Goal: Task Accomplishment & Management: Manage account settings

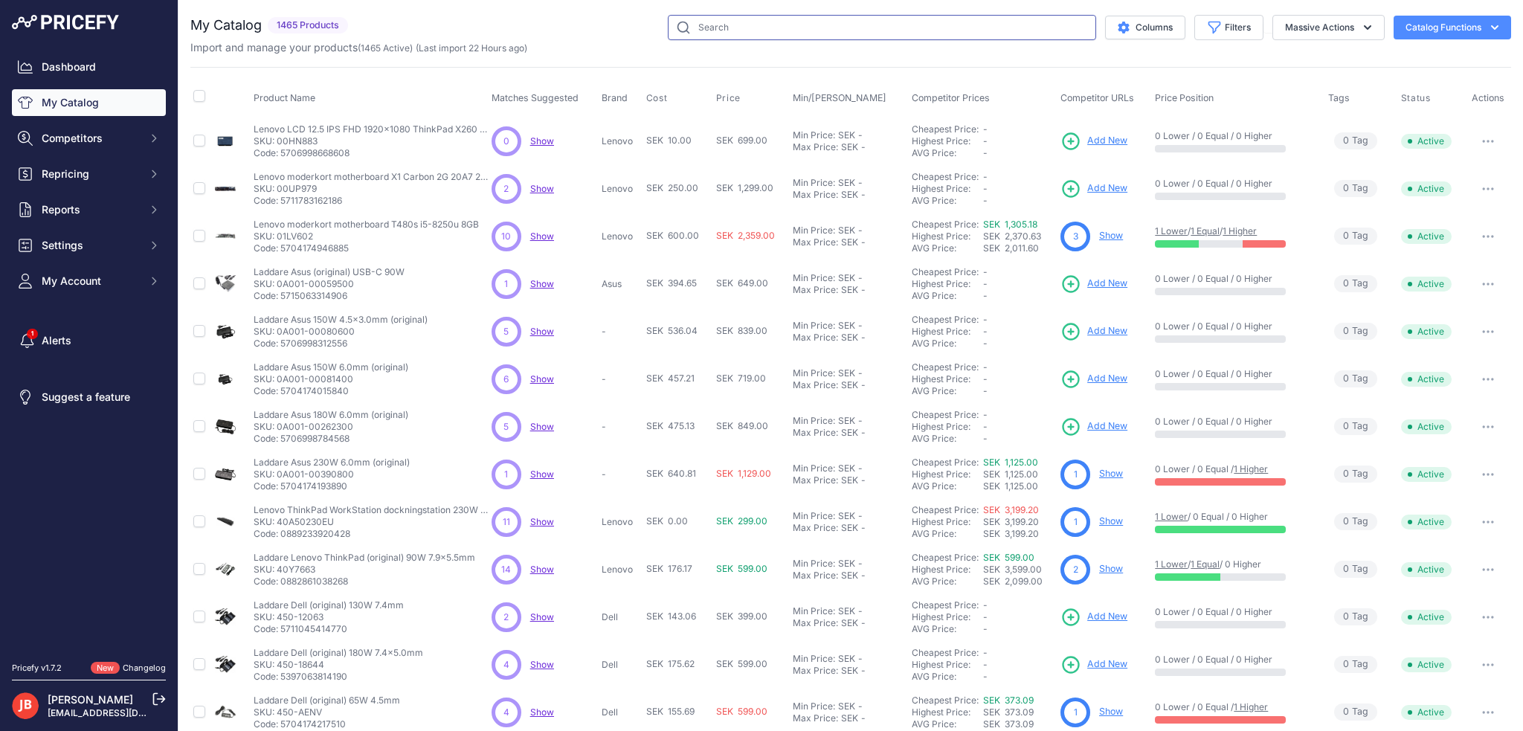
click at [740, 34] on input "text" at bounding box center [882, 27] width 428 height 25
type input "YSY1071"
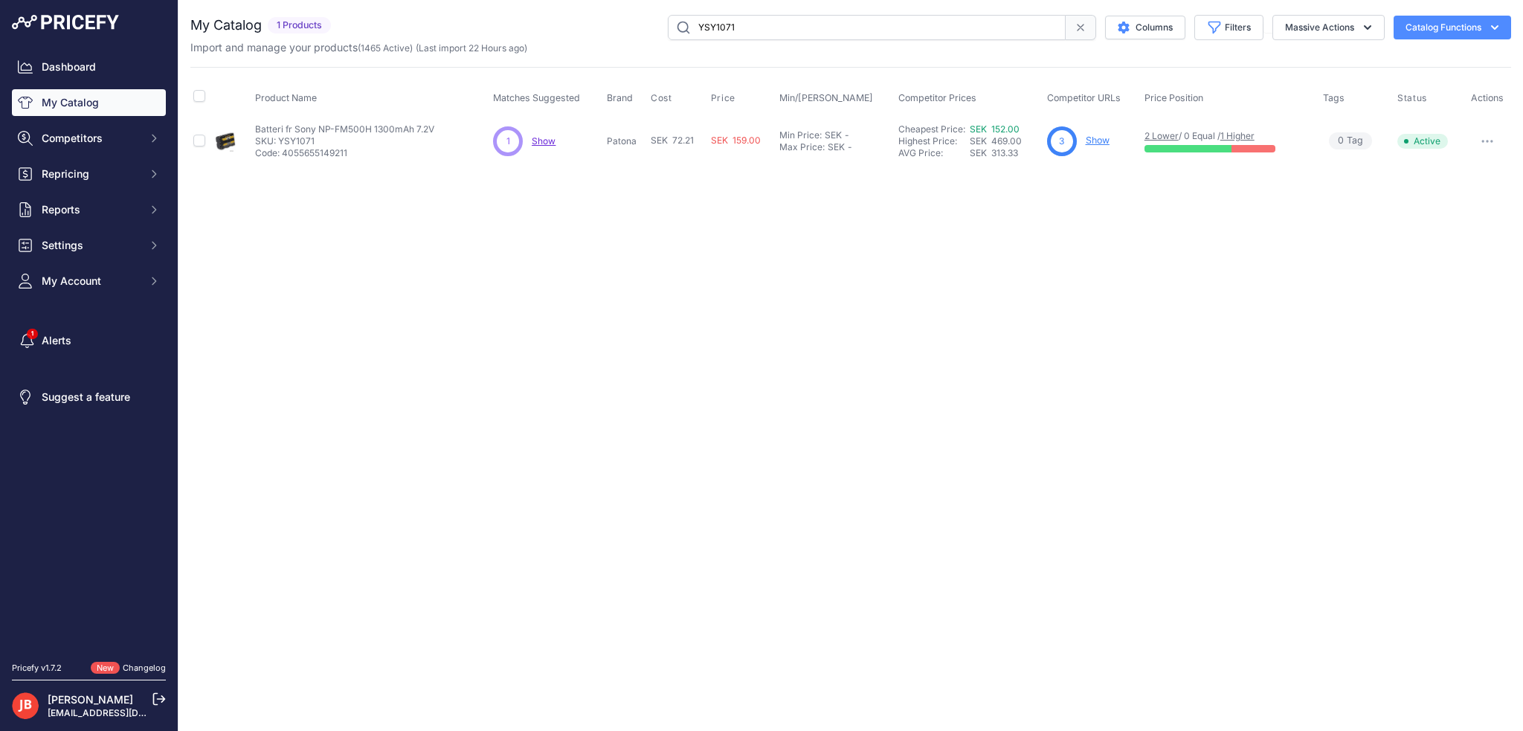
click at [1103, 139] on link "Show" at bounding box center [1097, 140] width 24 height 11
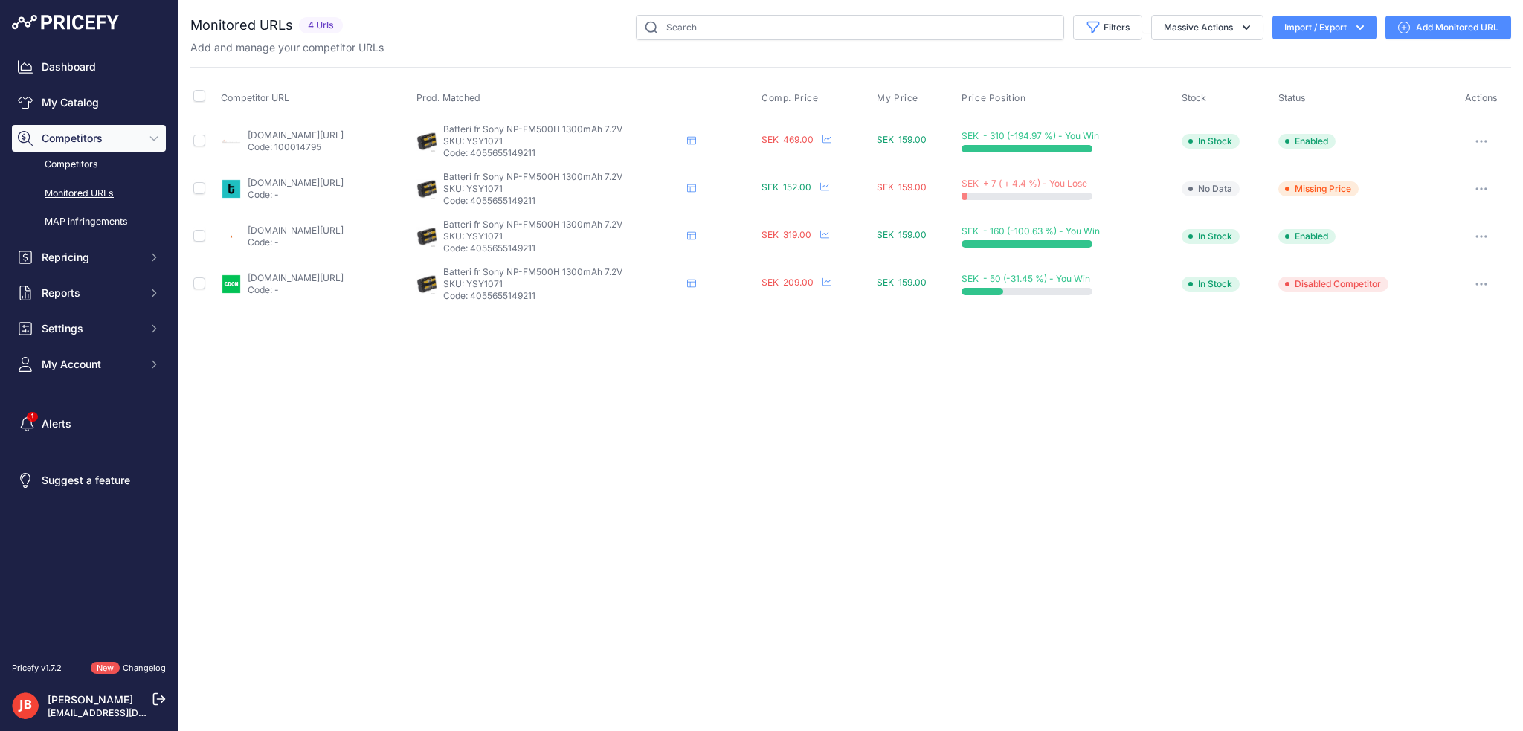
click at [1418, 29] on link "Add Monitored URL" at bounding box center [1448, 28] width 126 height 24
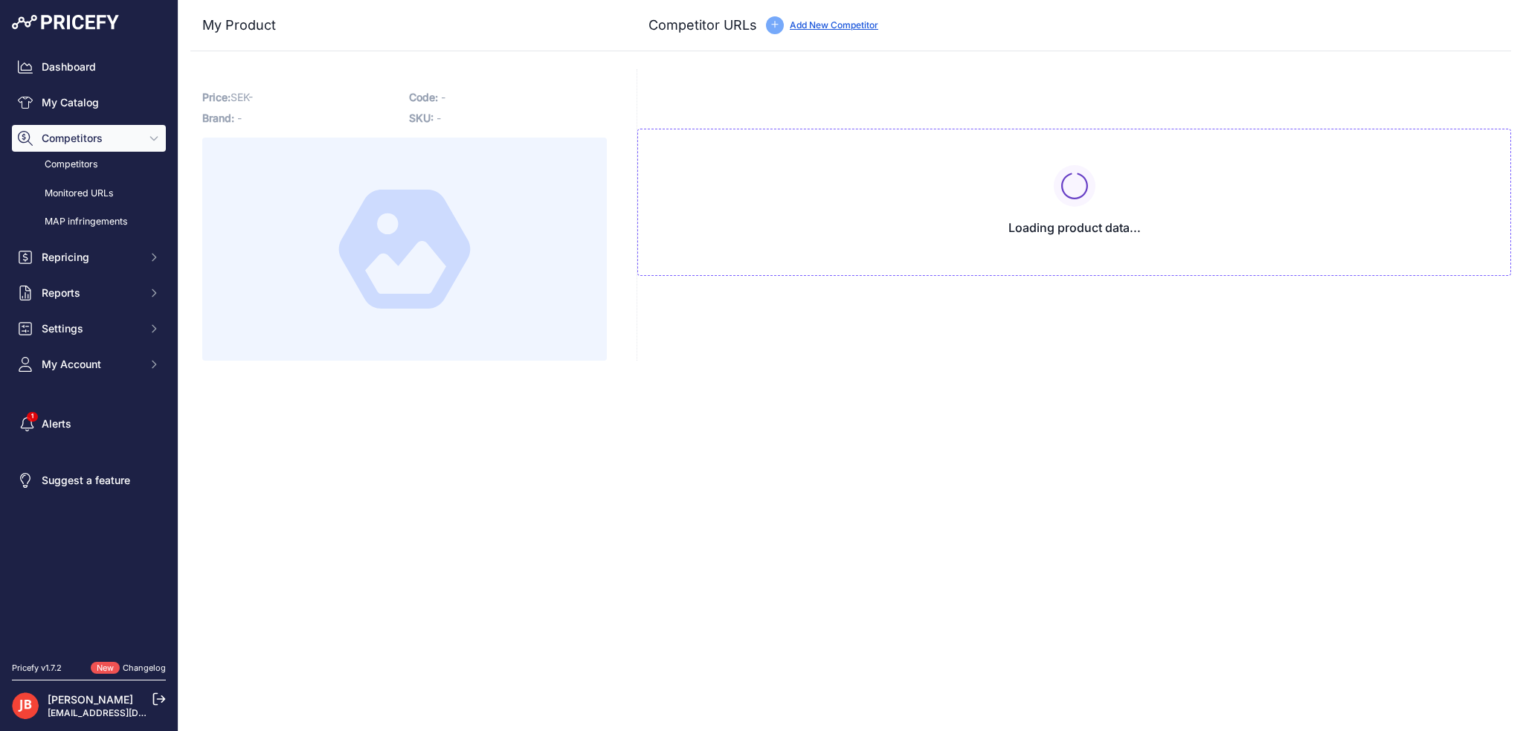
type input "www.batterionline.se/duracell-dr9695-kamerabatteri-till-sony-np-fm500h?prirule_…"
type input "[DOMAIN_NAME][URL]"
type input "www.subtel.se/en/Battery-for-Sony-SLT-A58-SLT-A77-SLT-A65-SLT-A57-ILCA-77M2-SLT…"
type input "www.teknikdelar.se/produkt/green-cell-batteri-till-sony-a58-a57-etc.-1600mah-7.…"
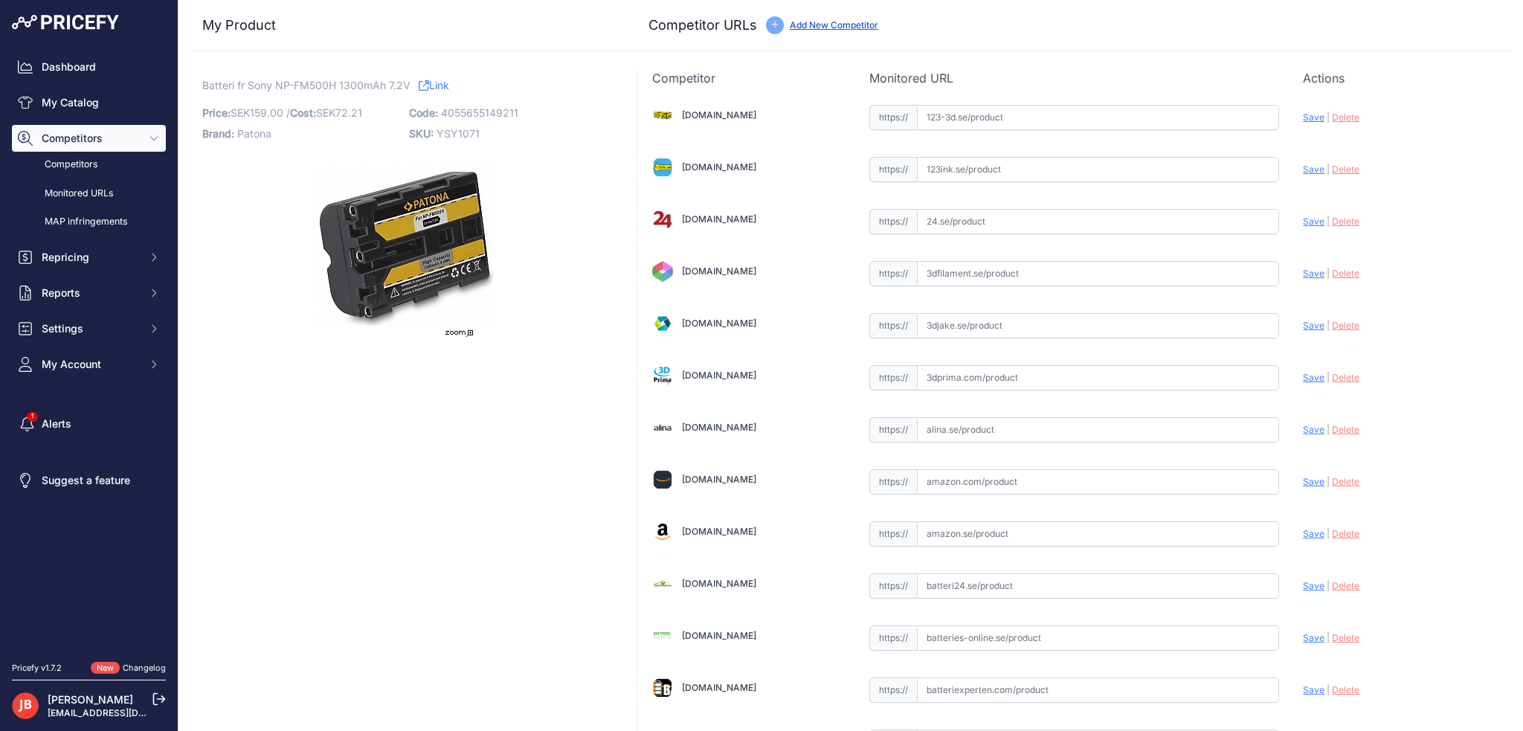
click at [318, 82] on span "Batteri fr Sony NP-FM500H 1300mAh 7.2V" at bounding box center [306, 85] width 208 height 19
copy span "FM500H"
click at [1000, 222] on input "text" at bounding box center [1098, 221] width 363 height 25
paste input "https://www.24.se/fritid-leksaker/kameratillbehor/kamerabatterier/batteri-till-…"
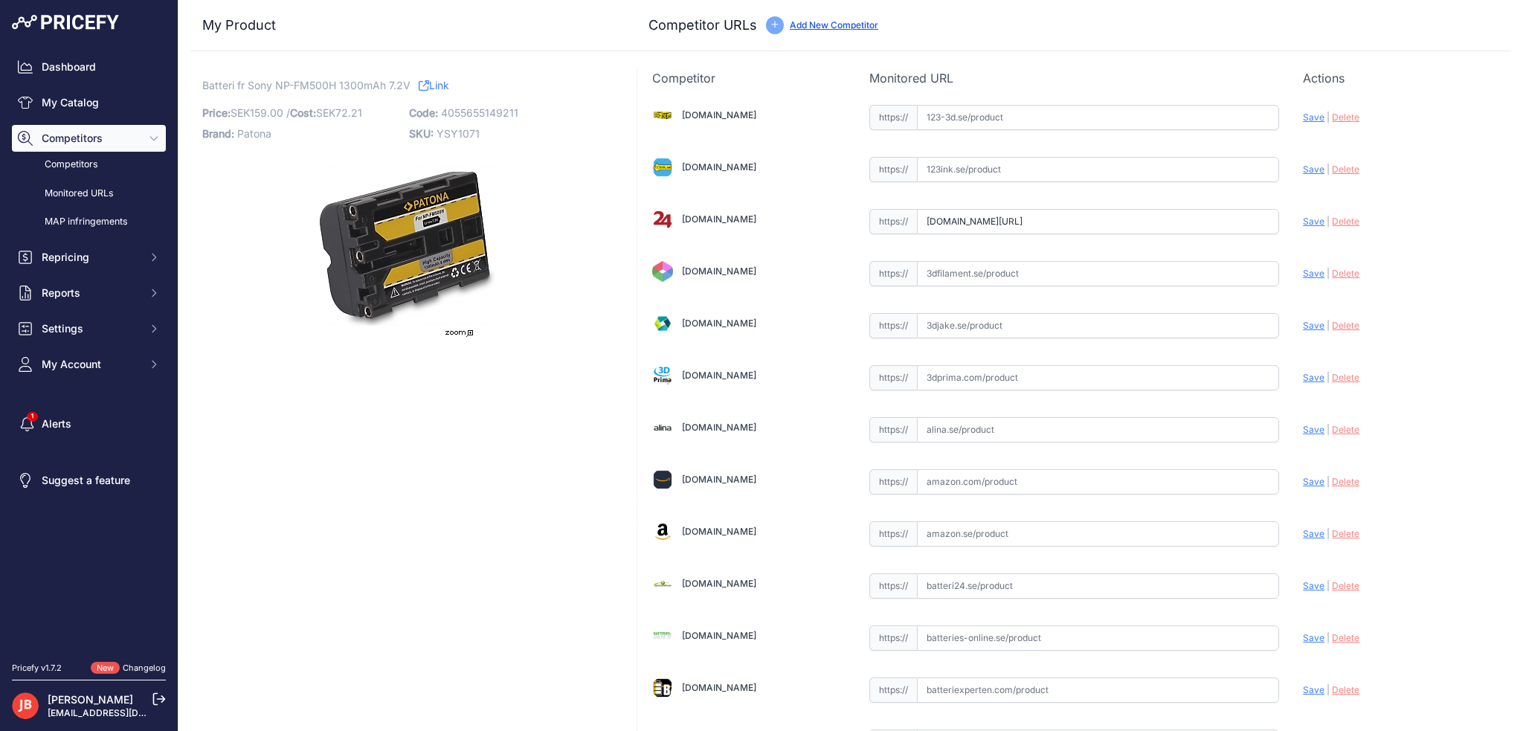
click at [1305, 222] on span "Save" at bounding box center [1314, 221] width 22 height 11
type input "https://www.24.se/fritid-leksaker/kameratillbehor/kamerabatterier/batteri-till-…"
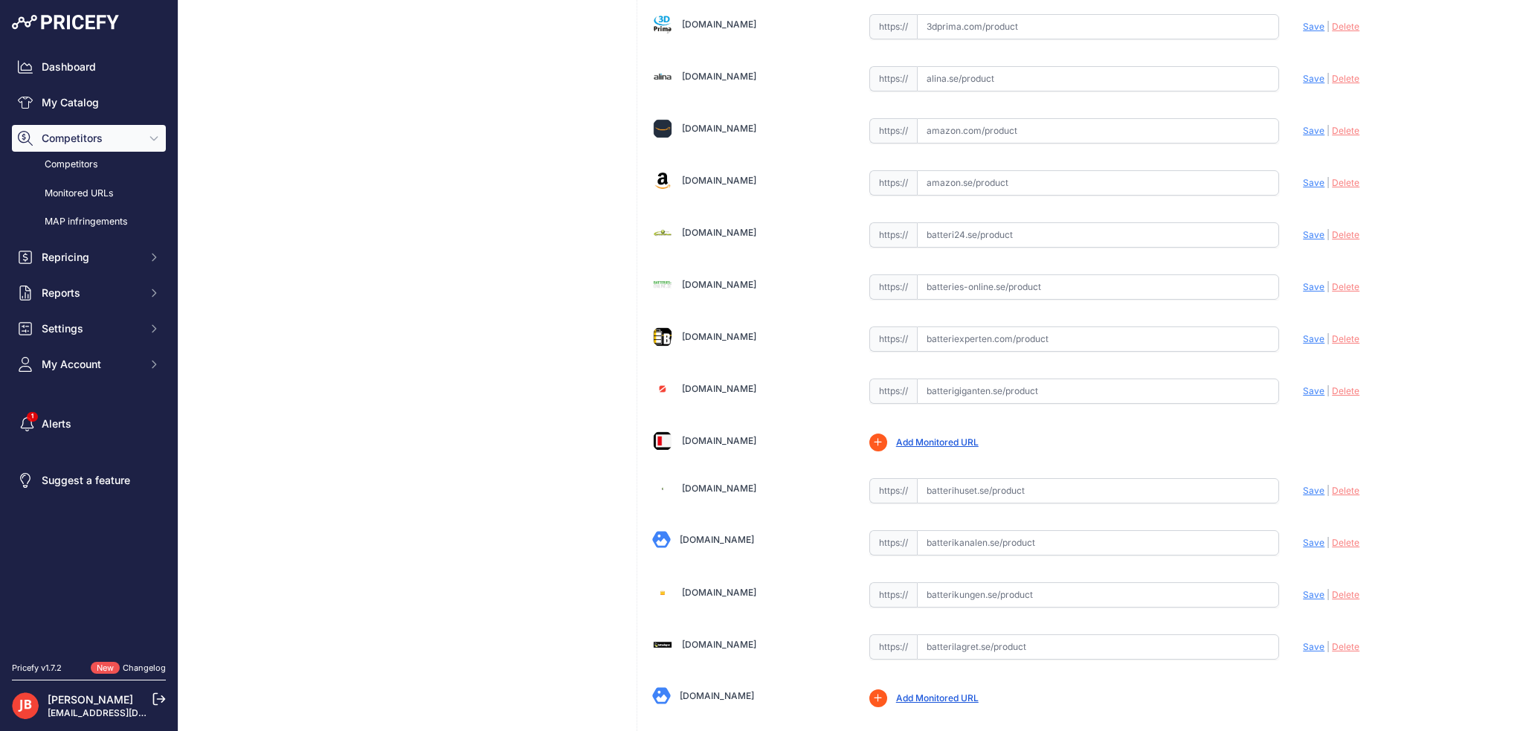
scroll to position [446, 0]
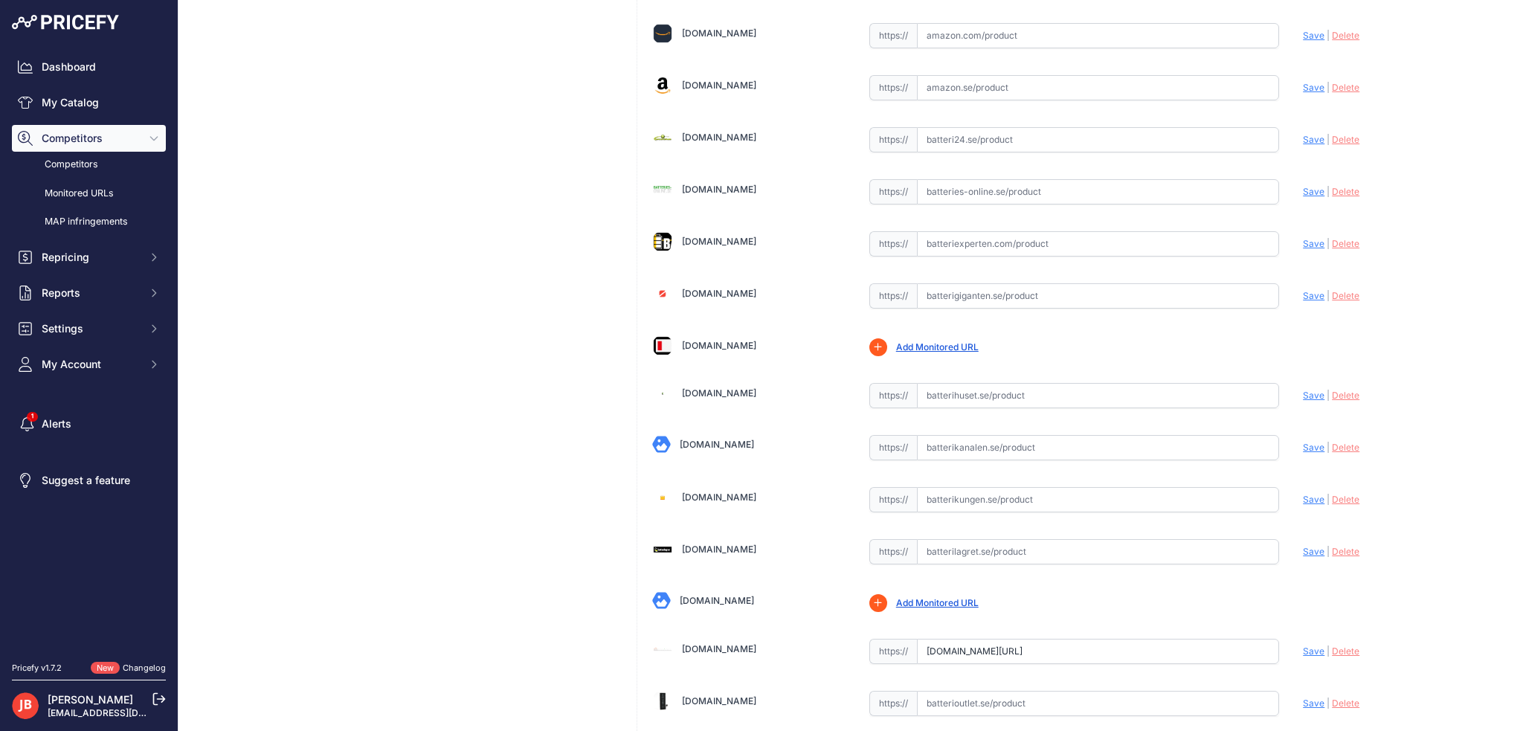
click at [950, 544] on input "text" at bounding box center [1098, 551] width 363 height 25
paste input "https://www.batterilagret.se/sortiment/digitalkamerabatterier/sony/sony-np-fm50…"
click at [957, 547] on input "https://www.batterilagret.se/sortiment/digitalkamerabatterier/sony/sony-np-fm50…" at bounding box center [1098, 551] width 363 height 25
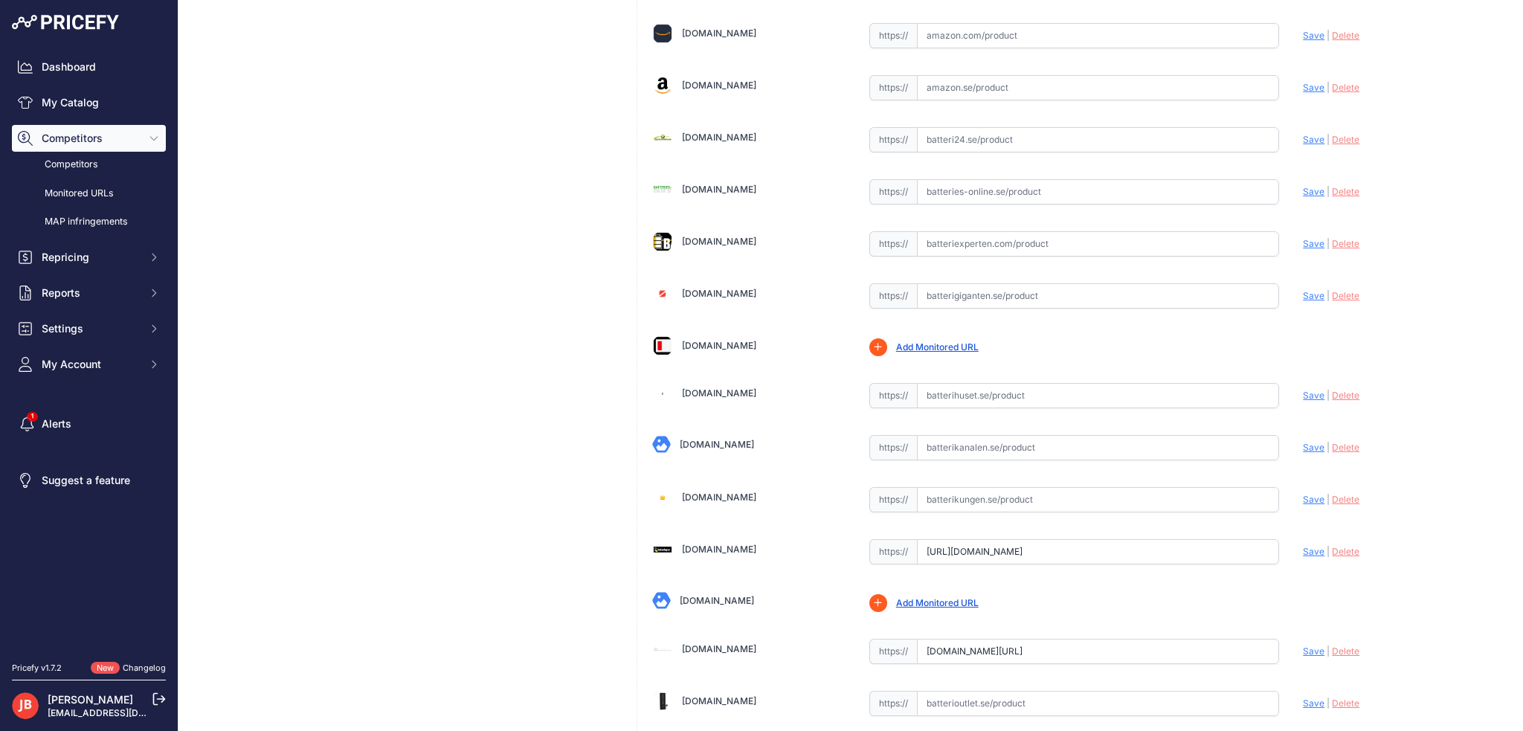
click at [932, 540] on input "https://www.batterilagret.se/sortiment/digitalkamerabatterier/sony/sony-np-fm50…" at bounding box center [1098, 551] width 363 height 25
click at [1094, 541] on input "https://www.batterilagret.se/sortiment/digitalkamerabatterier/sony/sony-np-fm50…" at bounding box center [1098, 551] width 363 height 25
click at [1308, 547] on span "Save" at bounding box center [1314, 551] width 22 height 11
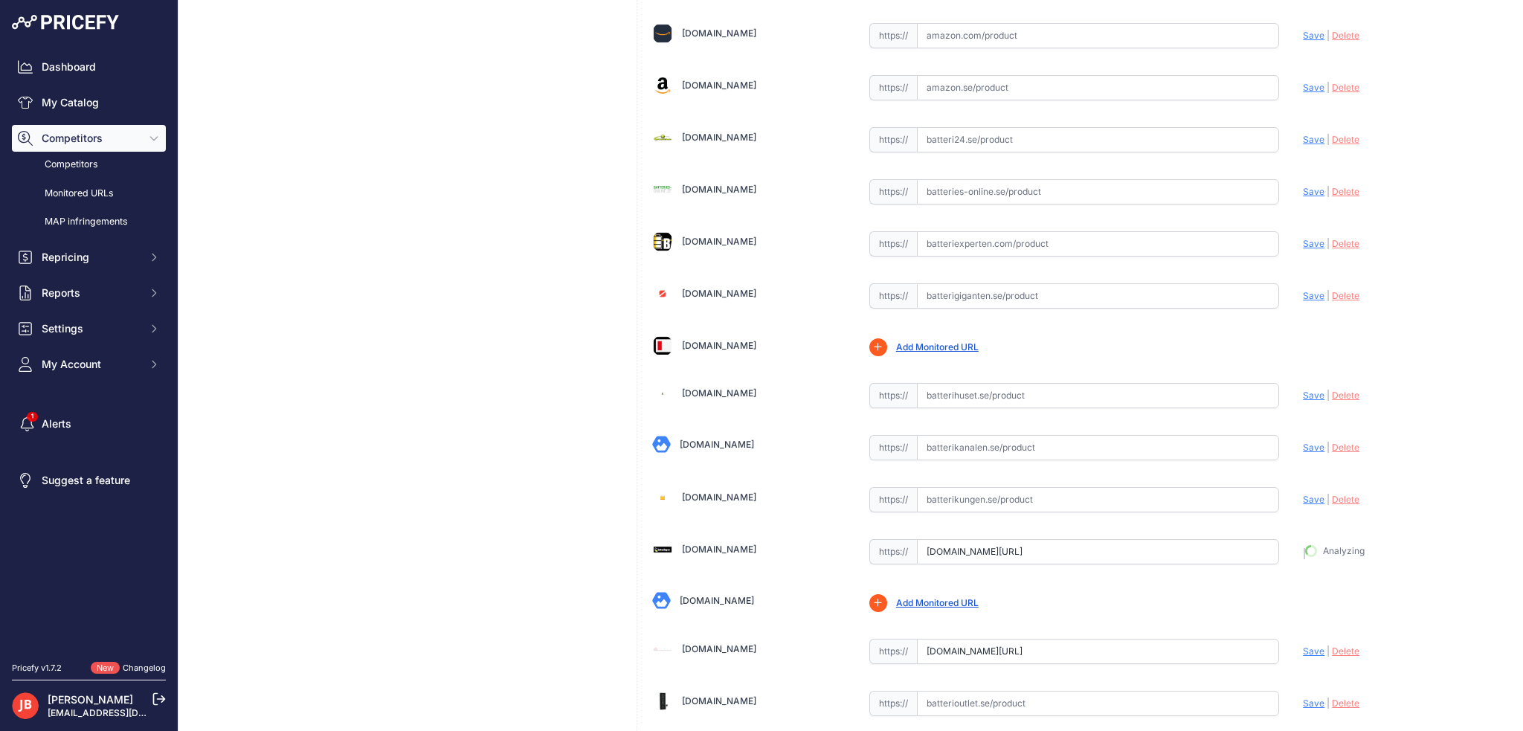
type input "https://www.batterilagret.se/sortiment/digitalkamerabatterier/sony/sony-np-fm50…"
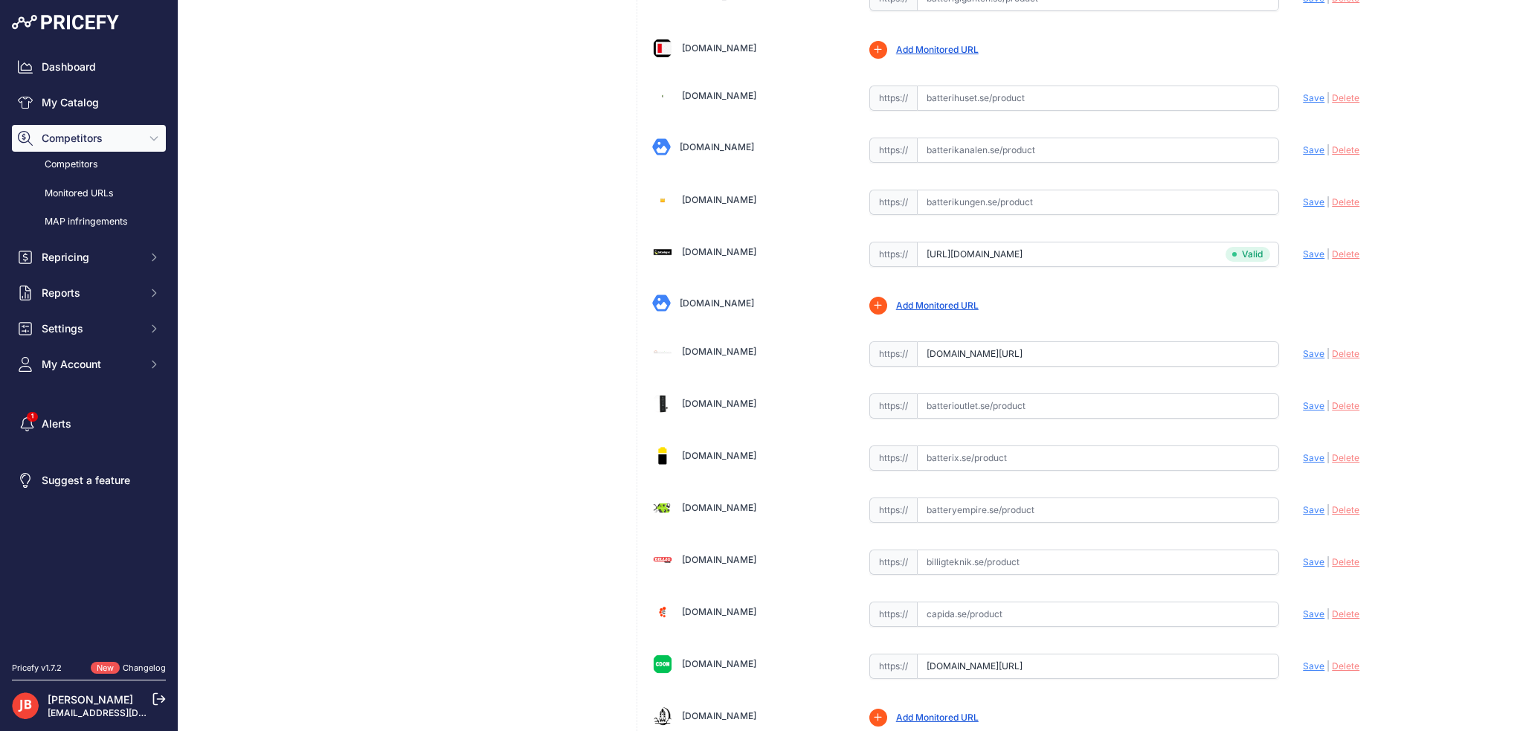
scroll to position [595, 0]
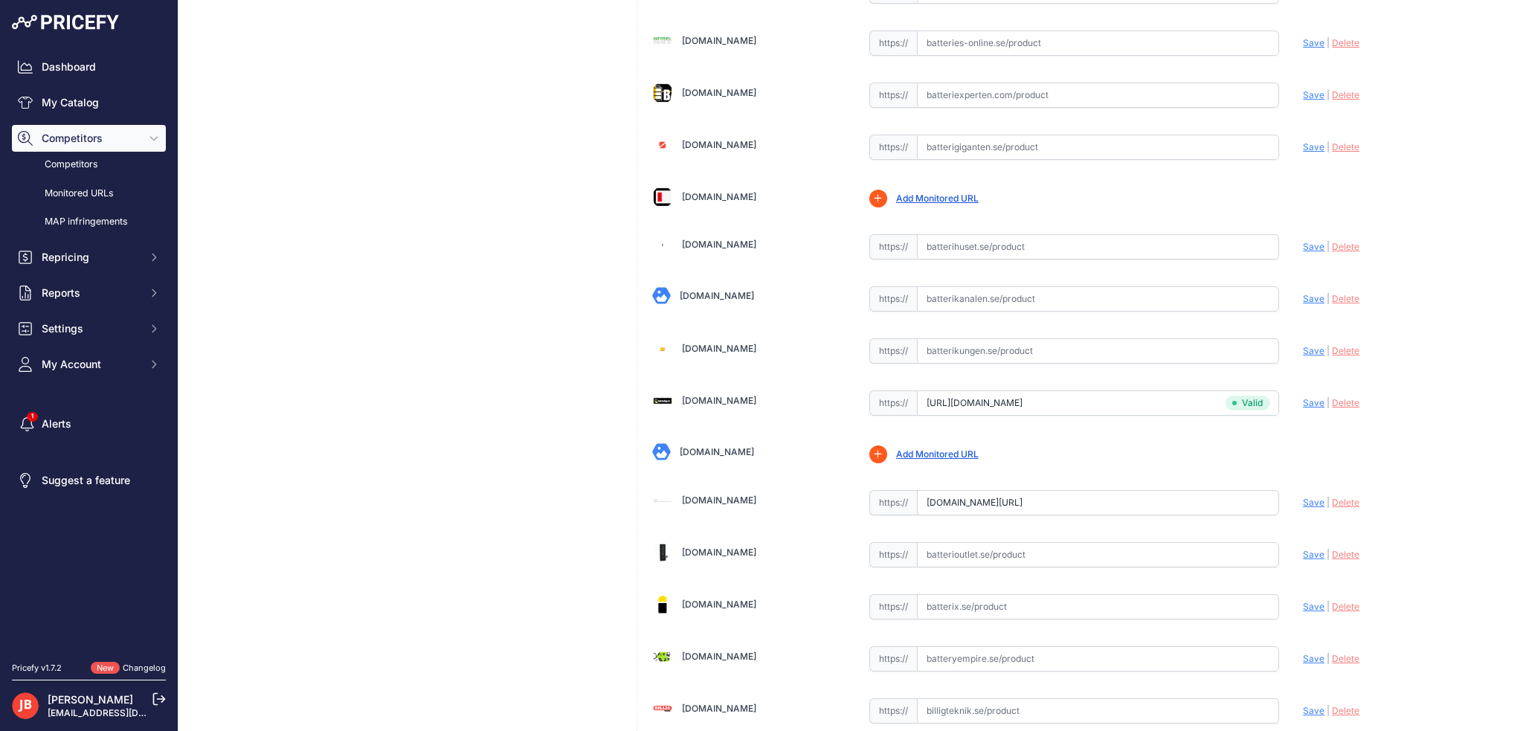
click at [982, 346] on input "text" at bounding box center [1098, 350] width 363 height 25
paste input "https://www.batterikungen.se/batteri/kamera-batterier/sony/batteri-till-sony-so…"
click at [1303, 348] on span "Save" at bounding box center [1314, 350] width 22 height 11
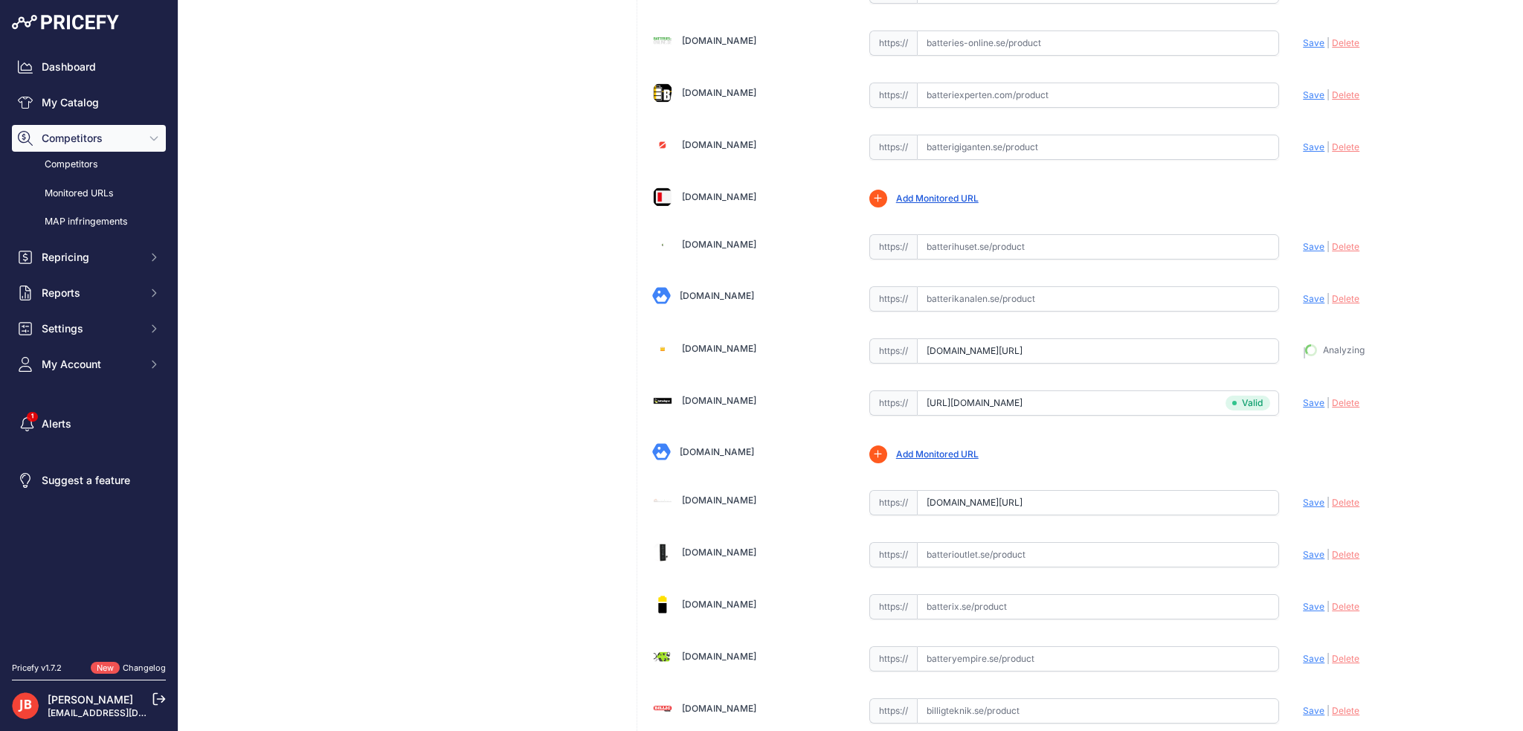
type input "https://www.batterikungen.se/batteri/kamera-batterier/sony/batteri-till-sony-so…"
click at [83, 106] on link "My Catalog" at bounding box center [89, 102] width 154 height 27
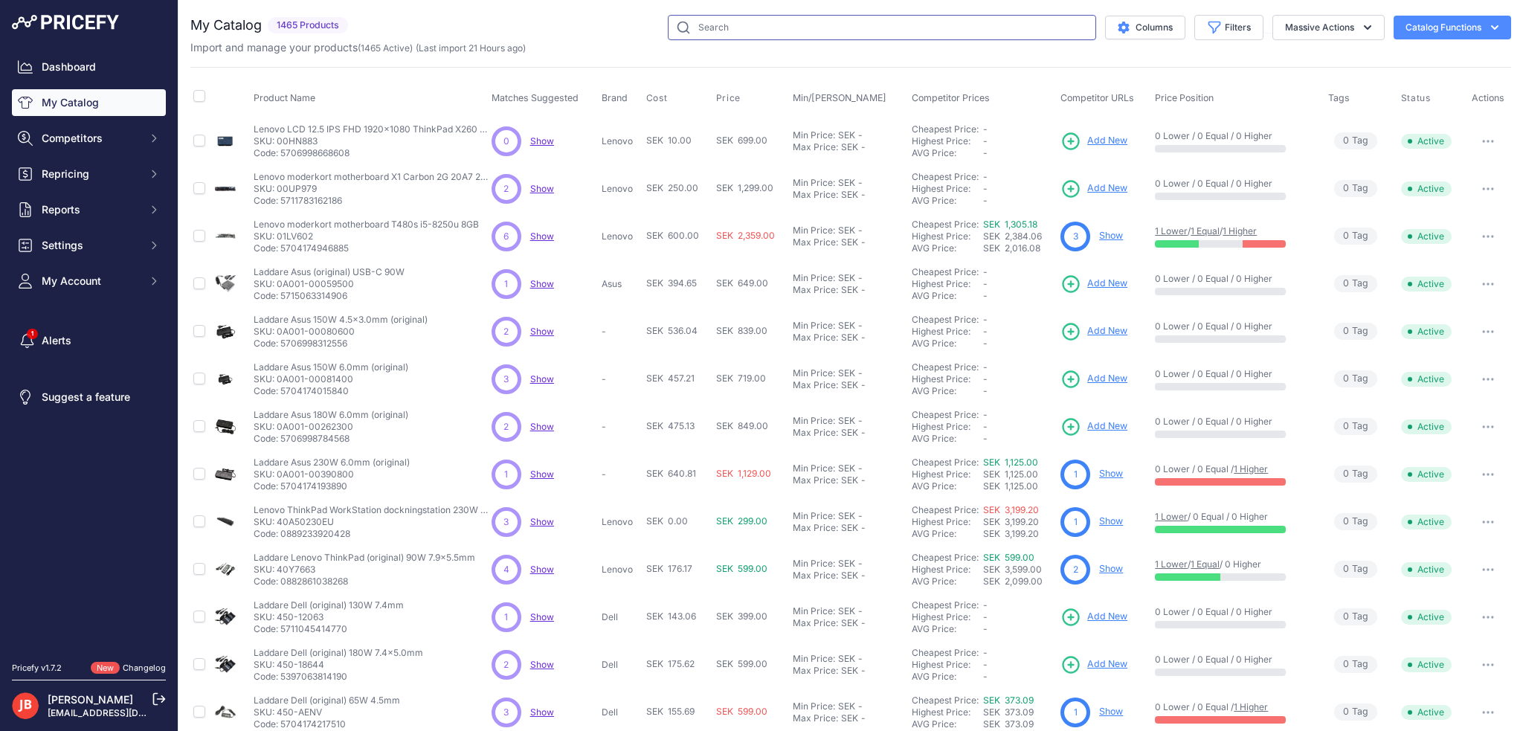
click at [720, 32] on input "text" at bounding box center [882, 27] width 428 height 25
type input "ysy1071"
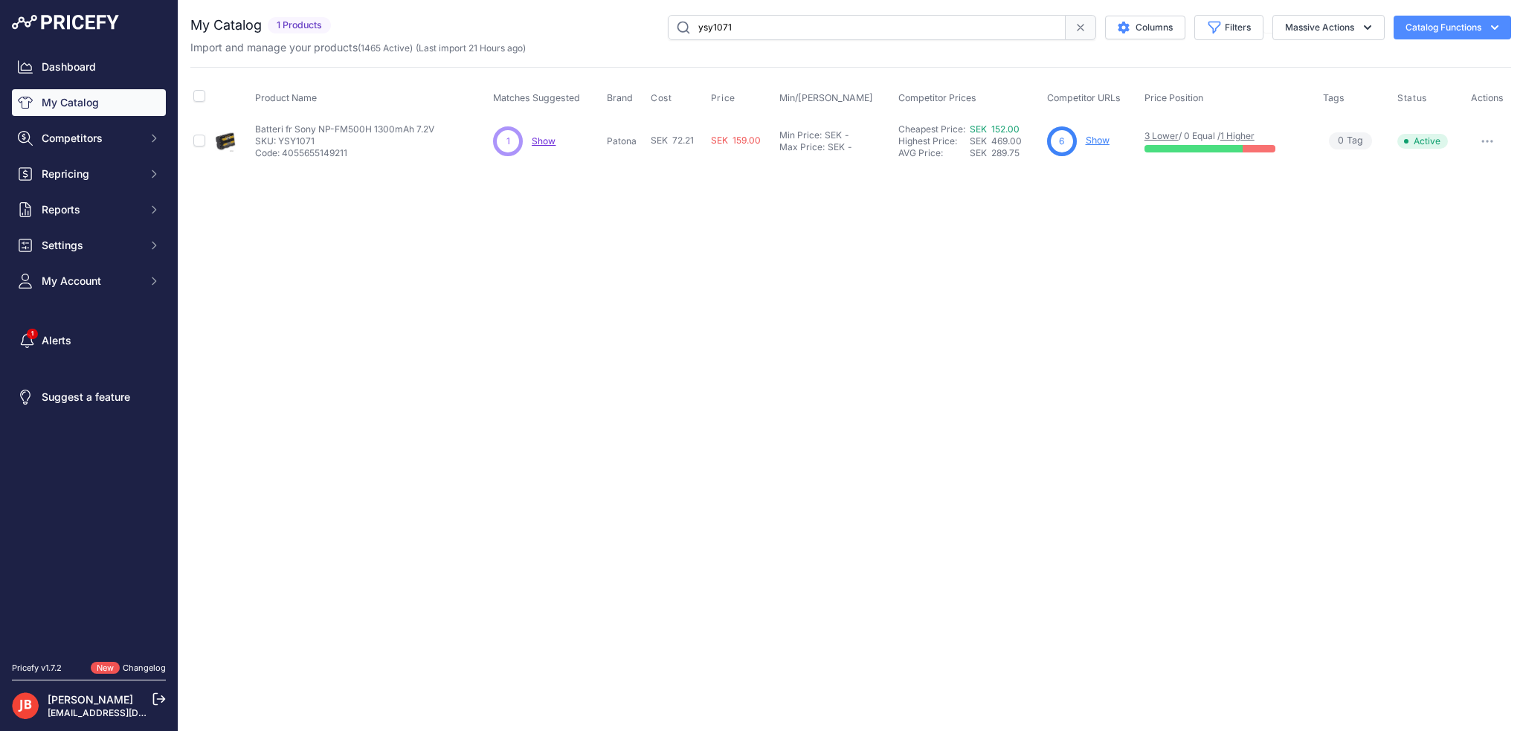
click at [1103, 139] on link "Show" at bounding box center [1097, 140] width 24 height 11
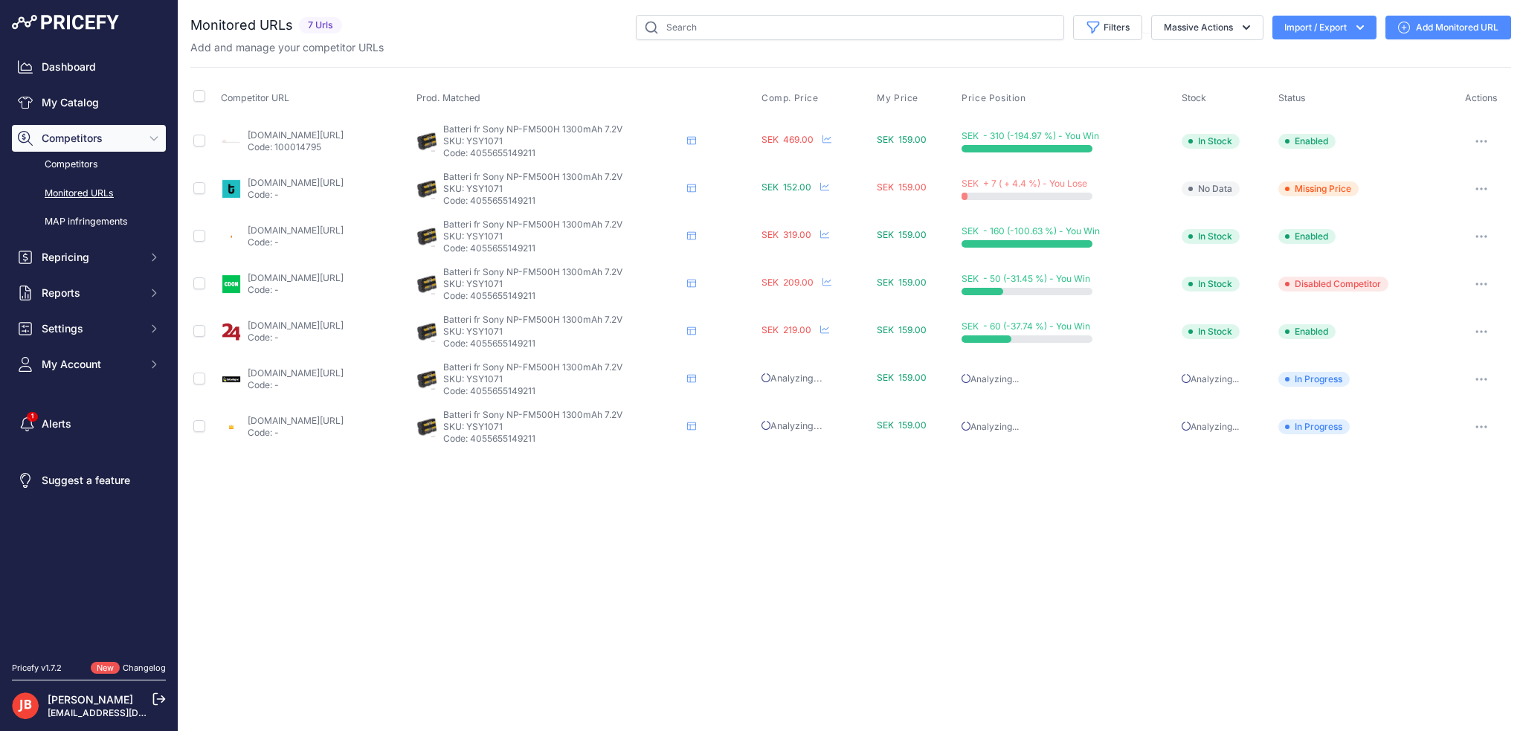
click at [331, 181] on link "[DOMAIN_NAME][URL]" at bounding box center [296, 182] width 96 height 11
click at [1486, 188] on icon "button" at bounding box center [1485, 188] width 1 height 1
click at [1419, 361] on button "Delete" at bounding box center [1432, 363] width 152 height 24
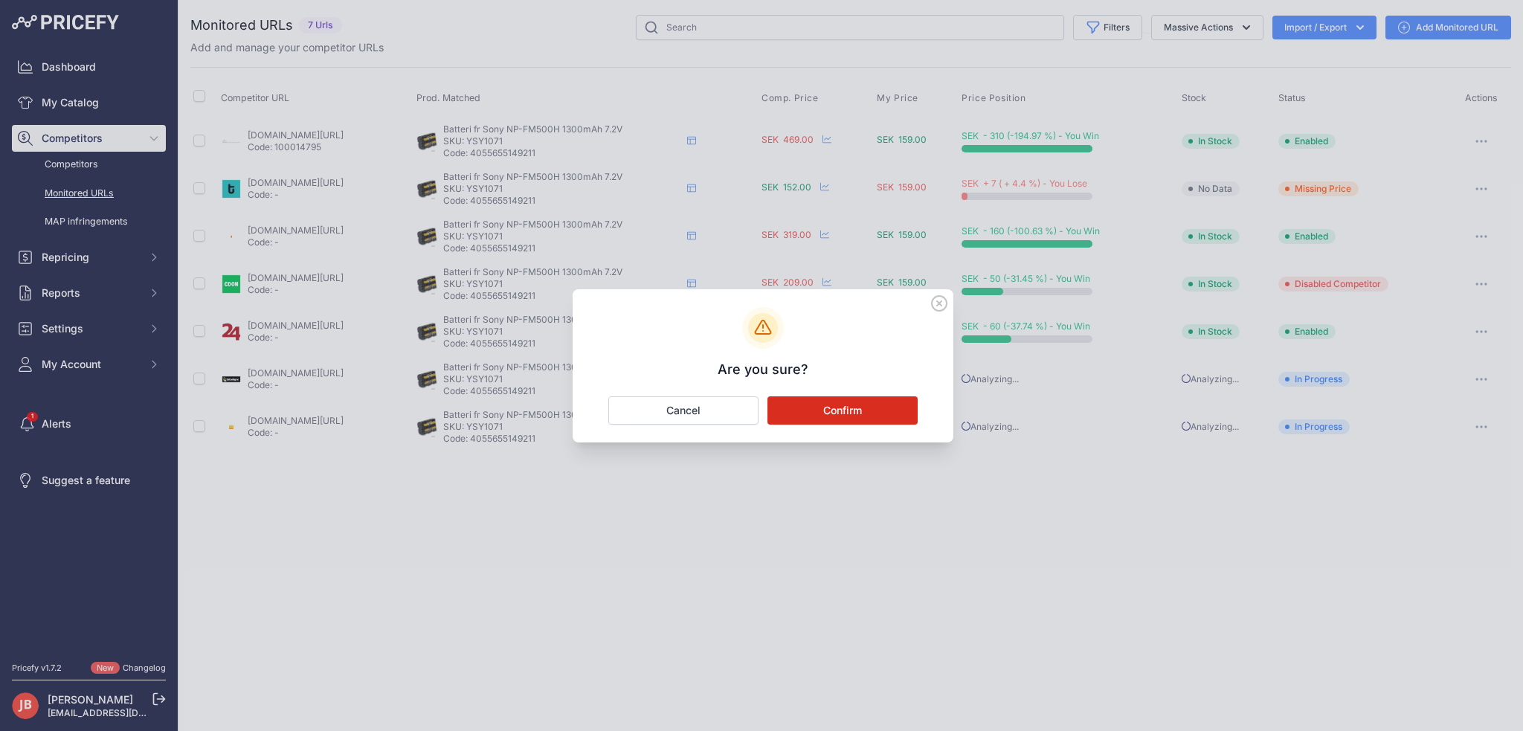
click at [862, 410] on button "Confirm" at bounding box center [842, 410] width 150 height 28
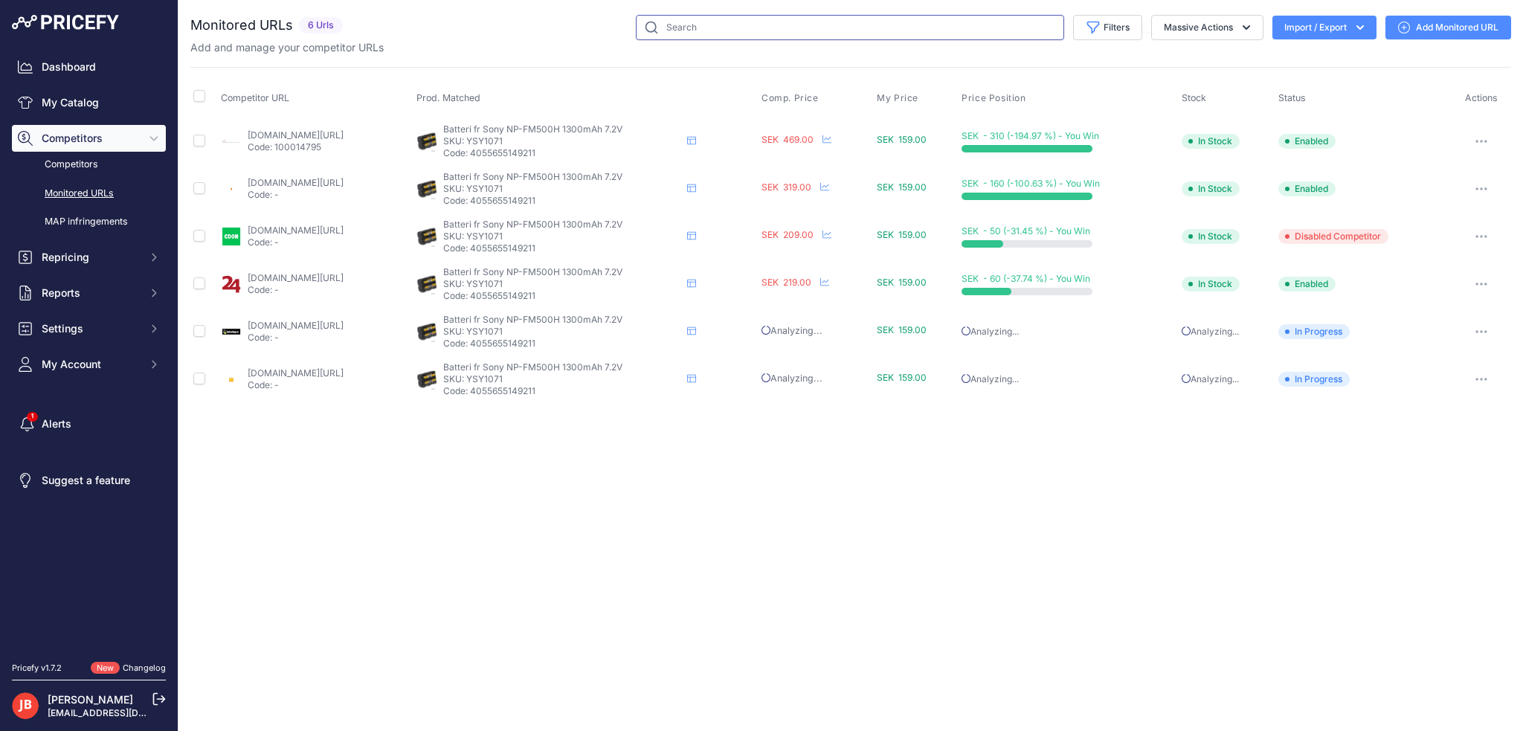
click at [736, 29] on input "text" at bounding box center [850, 27] width 428 height 25
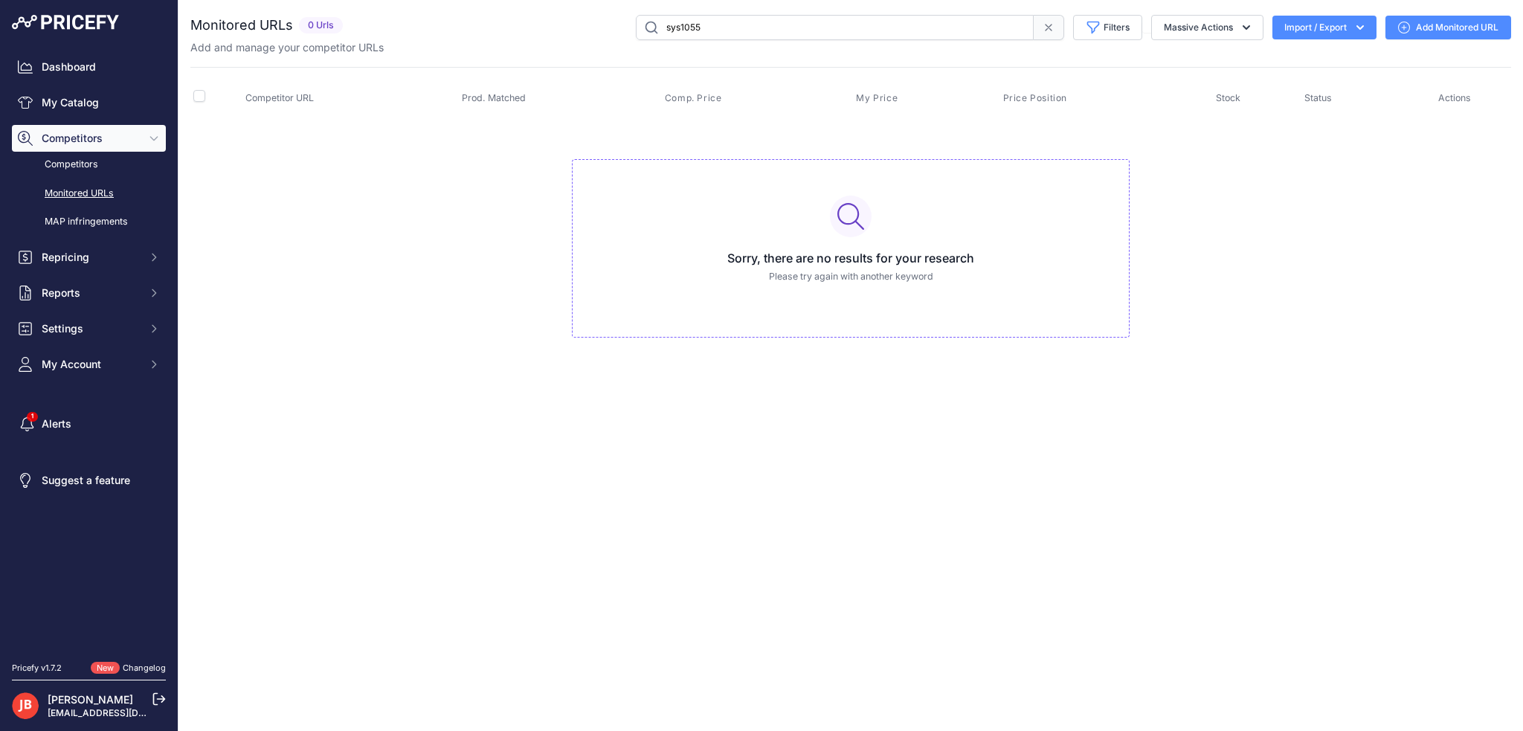
click at [736, 29] on input "sys1055" at bounding box center [835, 27] width 398 height 25
click at [669, 25] on input "ys1055" at bounding box center [835, 27] width 398 height 25
drag, startPoint x: 729, startPoint y: 25, endPoint x: 531, endPoint y: 32, distance: 197.9
click at [531, 32] on div "ysy1055 Filters Saved Filters Set None Competitors Cheaper Than Me Competitors …" at bounding box center [930, 27] width 1162 height 25
type input "ysy1055"
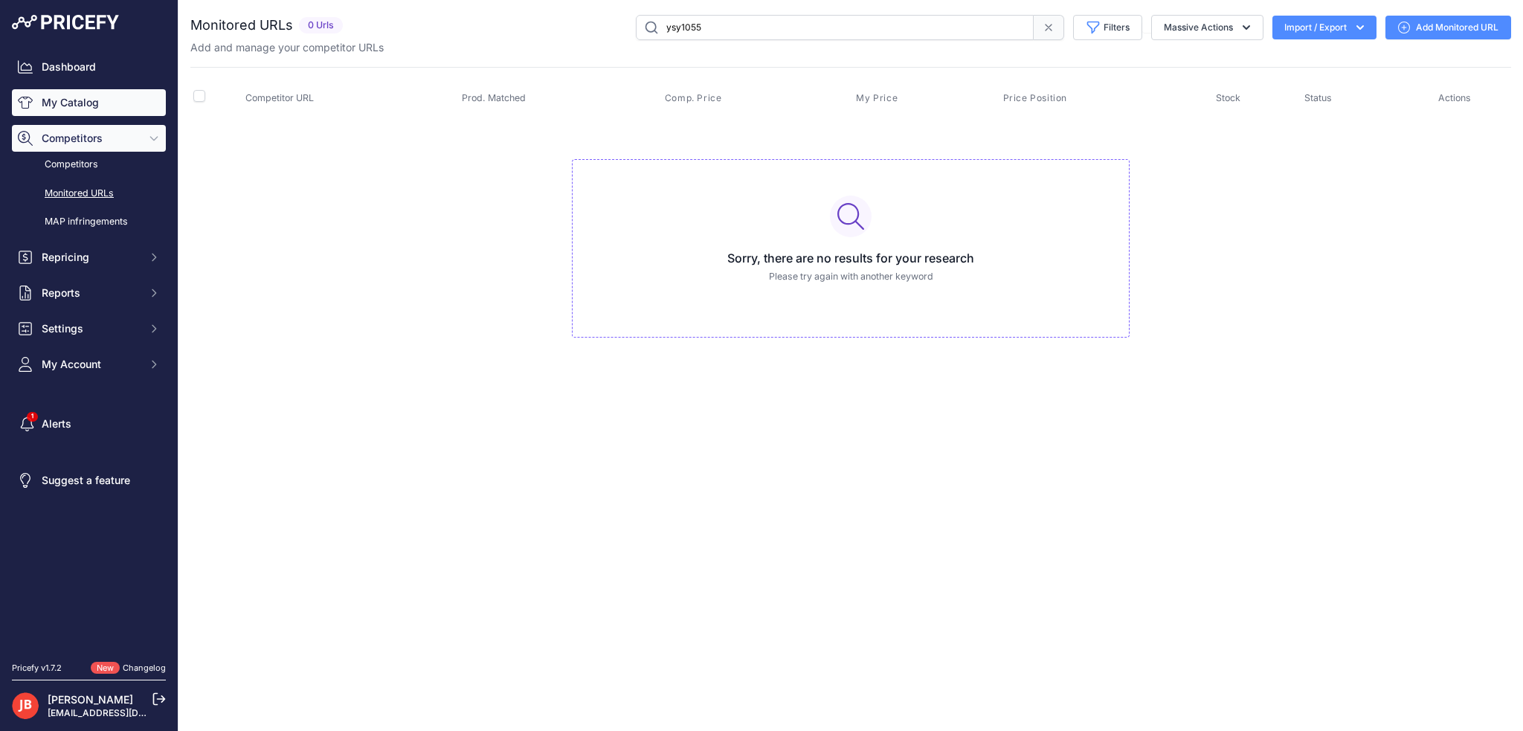
drag, startPoint x: 73, startPoint y: 112, endPoint x: 83, endPoint y: 108, distance: 11.3
click at [73, 112] on link "My Catalog" at bounding box center [89, 102] width 154 height 27
click at [713, 26] on input "ysy1055" at bounding box center [835, 27] width 398 height 25
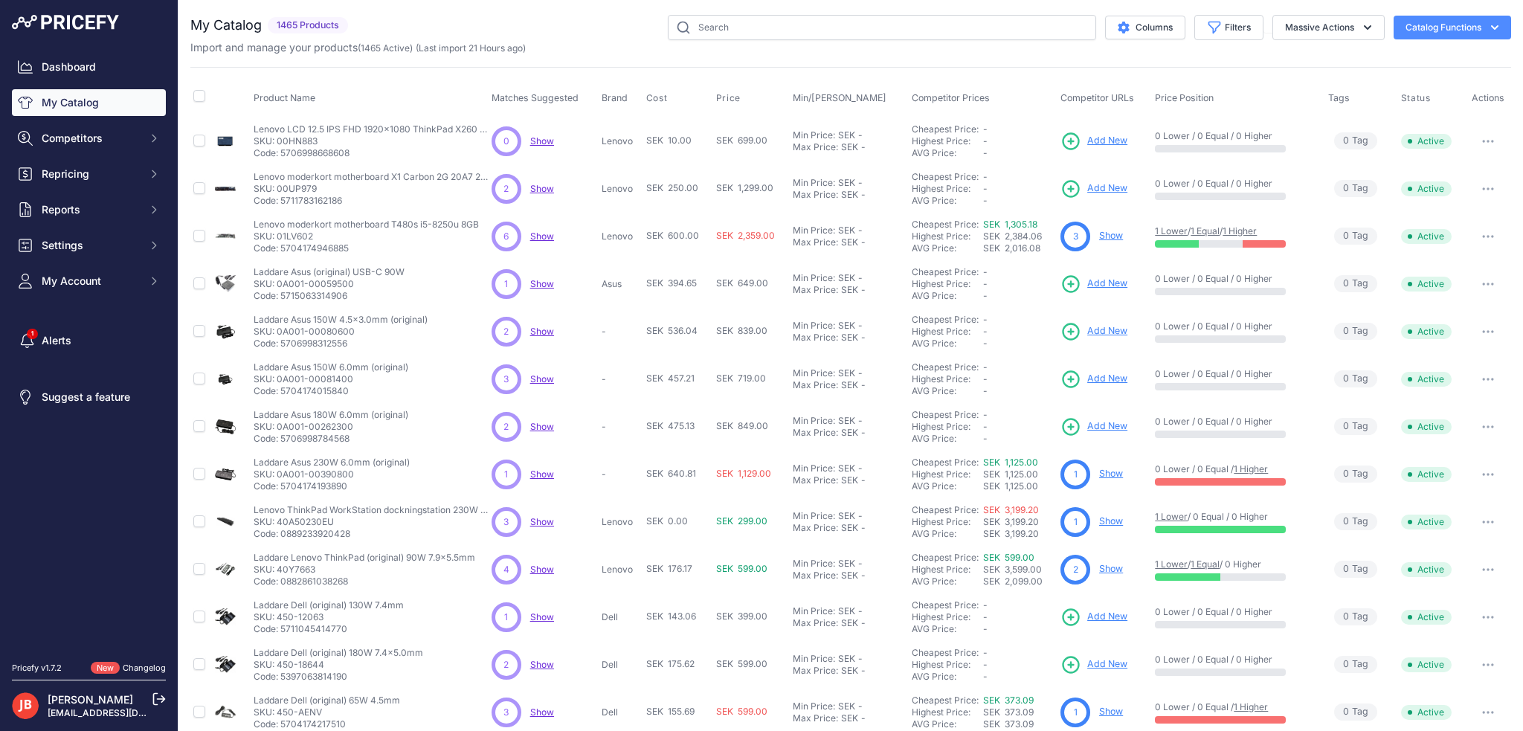
click at [713, 26] on input "text" at bounding box center [882, 27] width 428 height 25
type input "ysy1055"
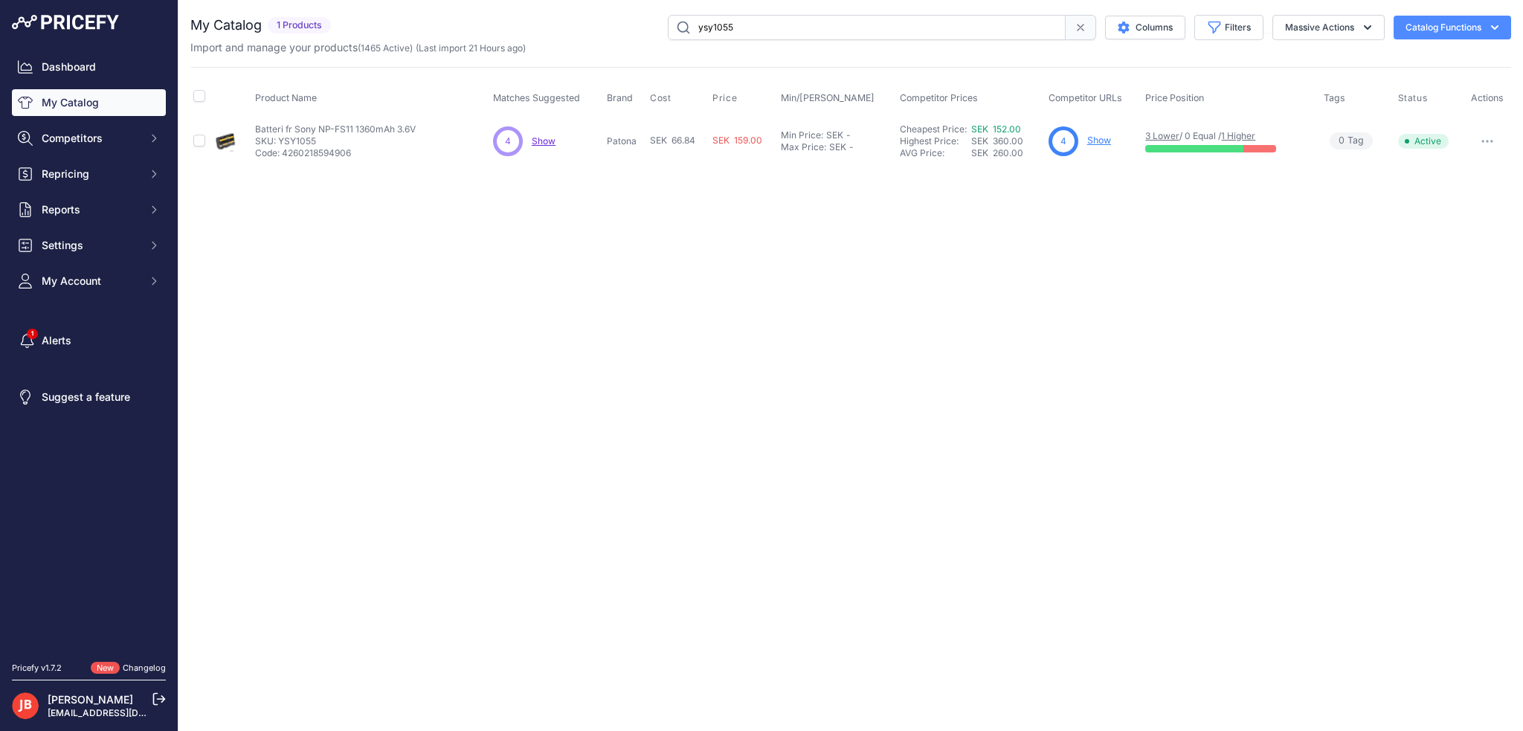
click at [545, 141] on span "Show" at bounding box center [544, 140] width 24 height 11
click at [1096, 141] on link "Show" at bounding box center [1099, 140] width 24 height 11
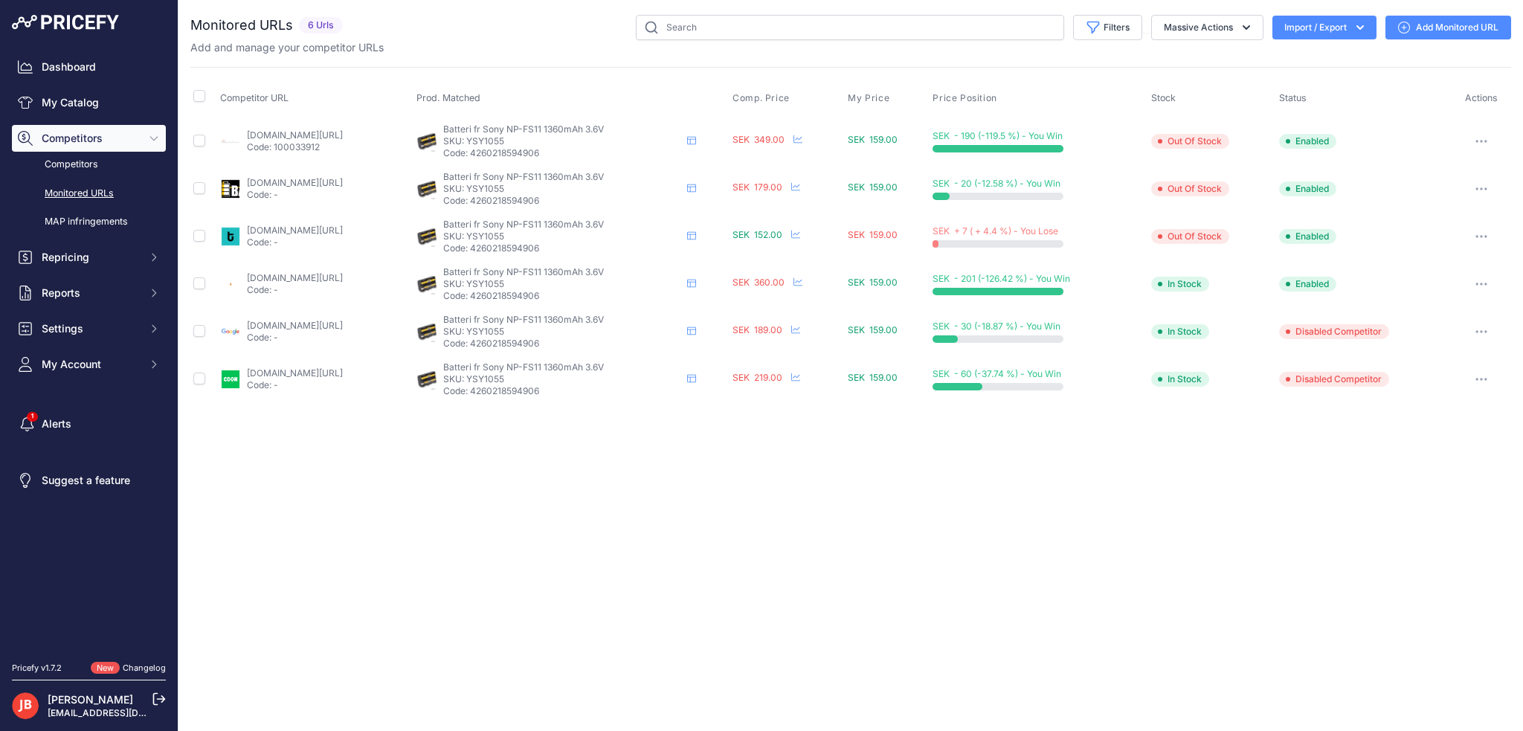
click at [1467, 22] on link "Add Monitored URL" at bounding box center [1448, 28] width 126 height 24
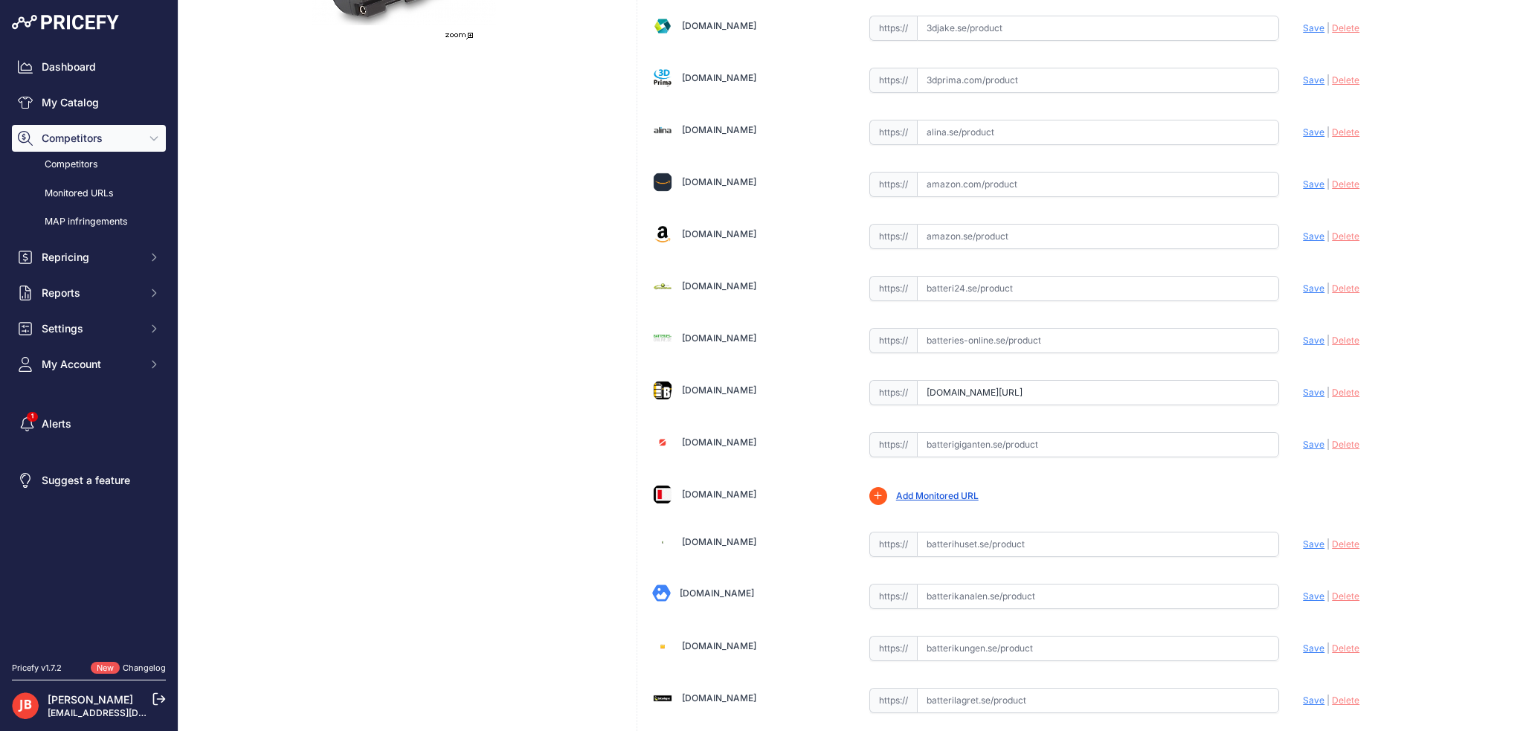
scroll to position [446, 0]
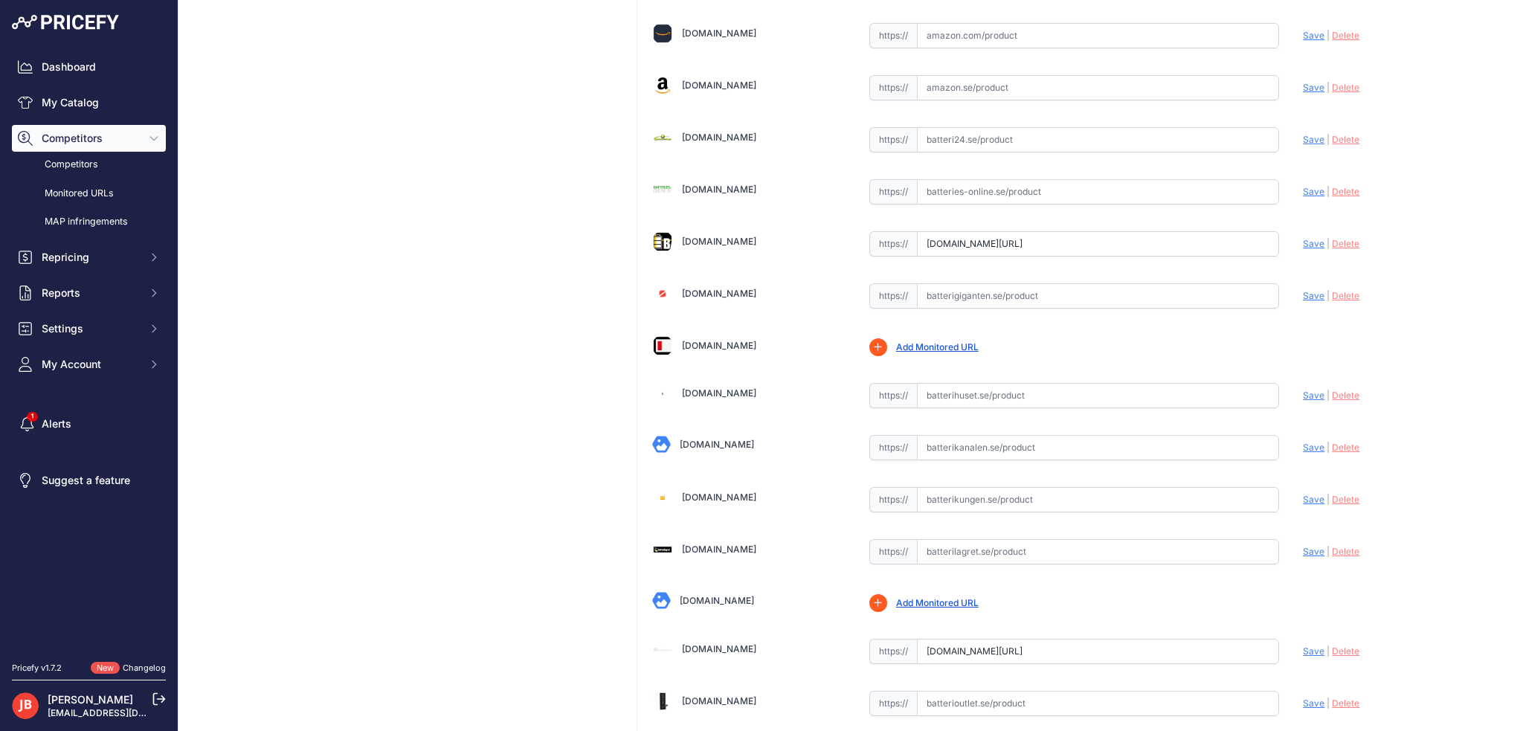
click at [956, 546] on input "text" at bounding box center [1098, 551] width 363 height 25
paste input "https://batterioutlet.se/produkt/sony-np-fs11-batteri/"
type input "batterioutlet.se/produkt/sony-np-fs11-batteri/"
click at [1305, 546] on span "Save" at bounding box center [1314, 551] width 22 height 11
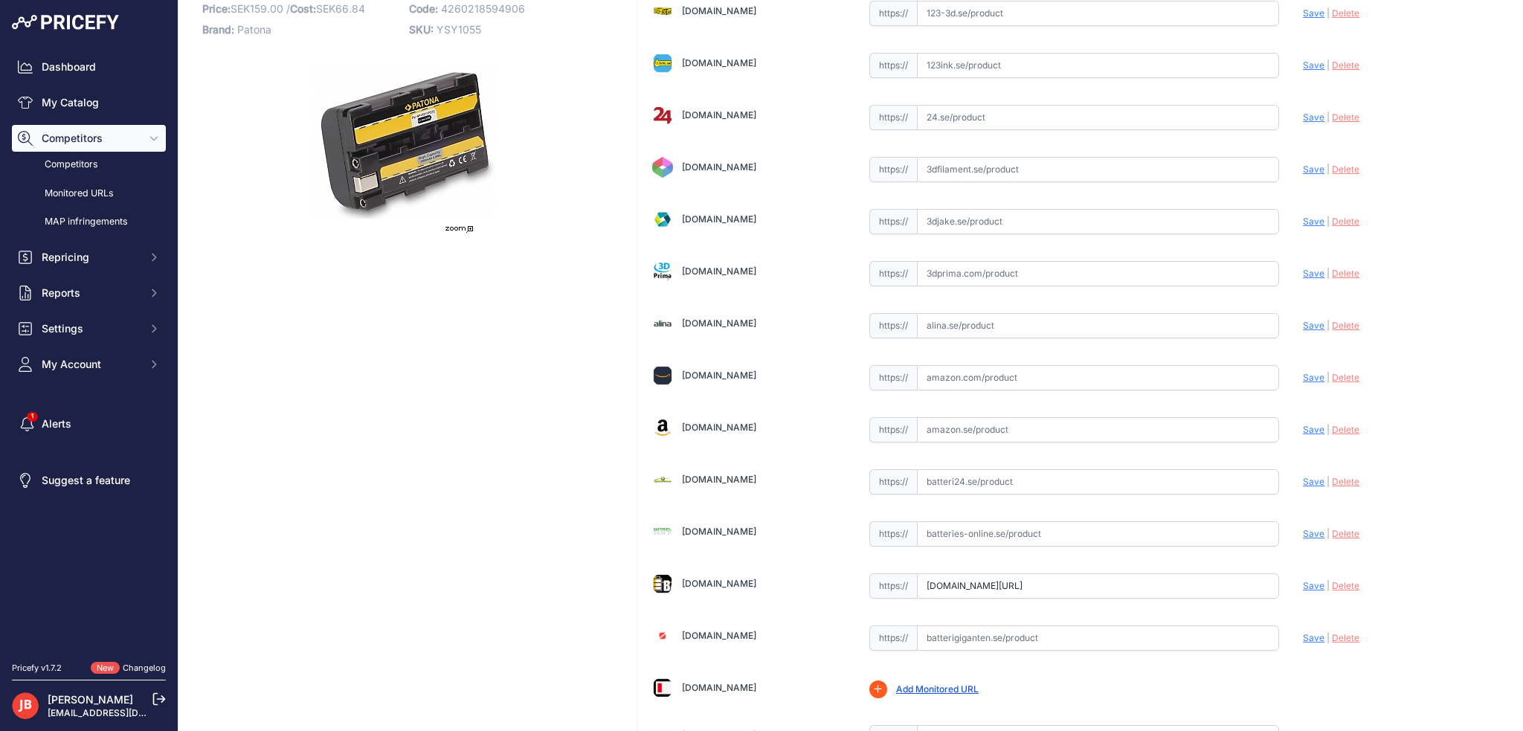
scroll to position [0, 0]
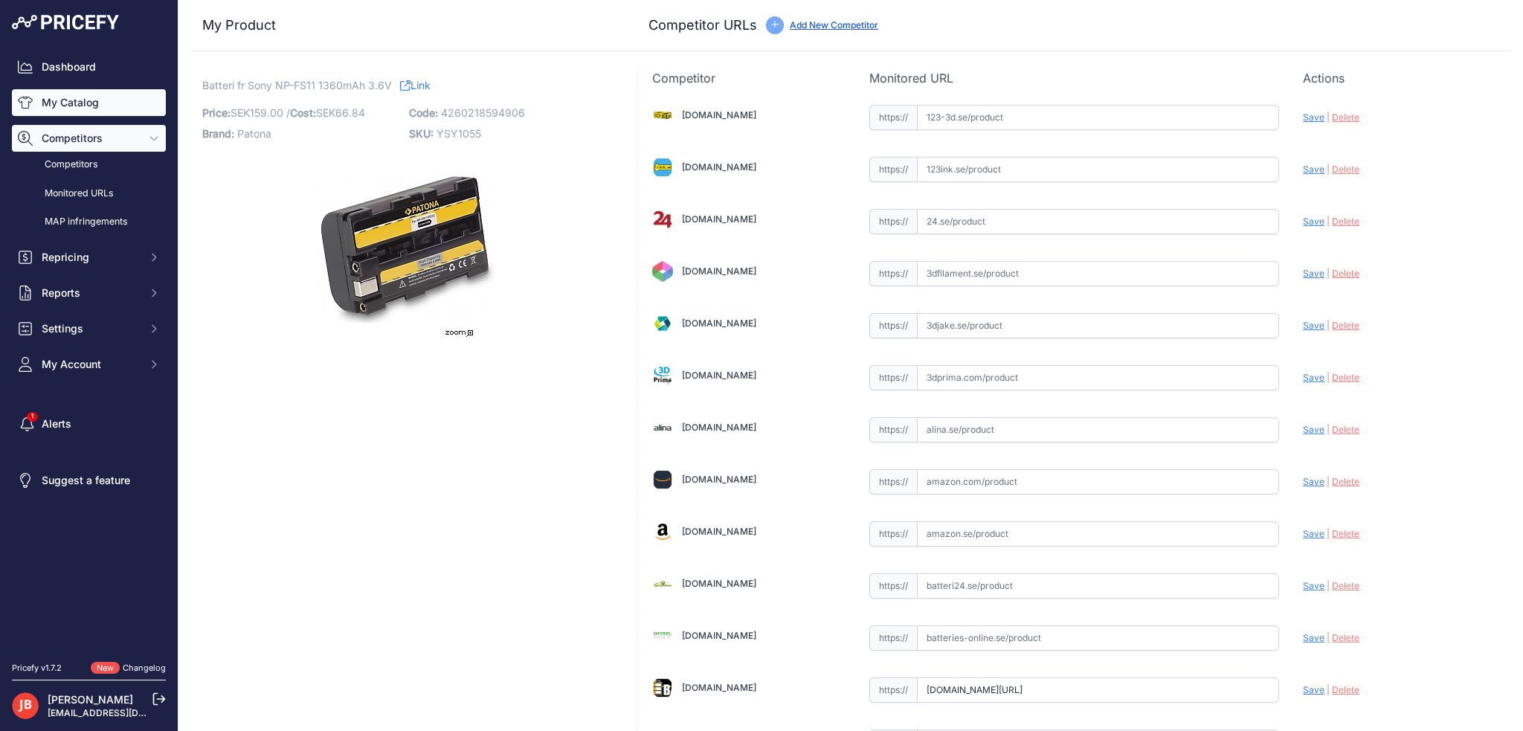
click at [88, 111] on link "My Catalog" at bounding box center [89, 102] width 154 height 27
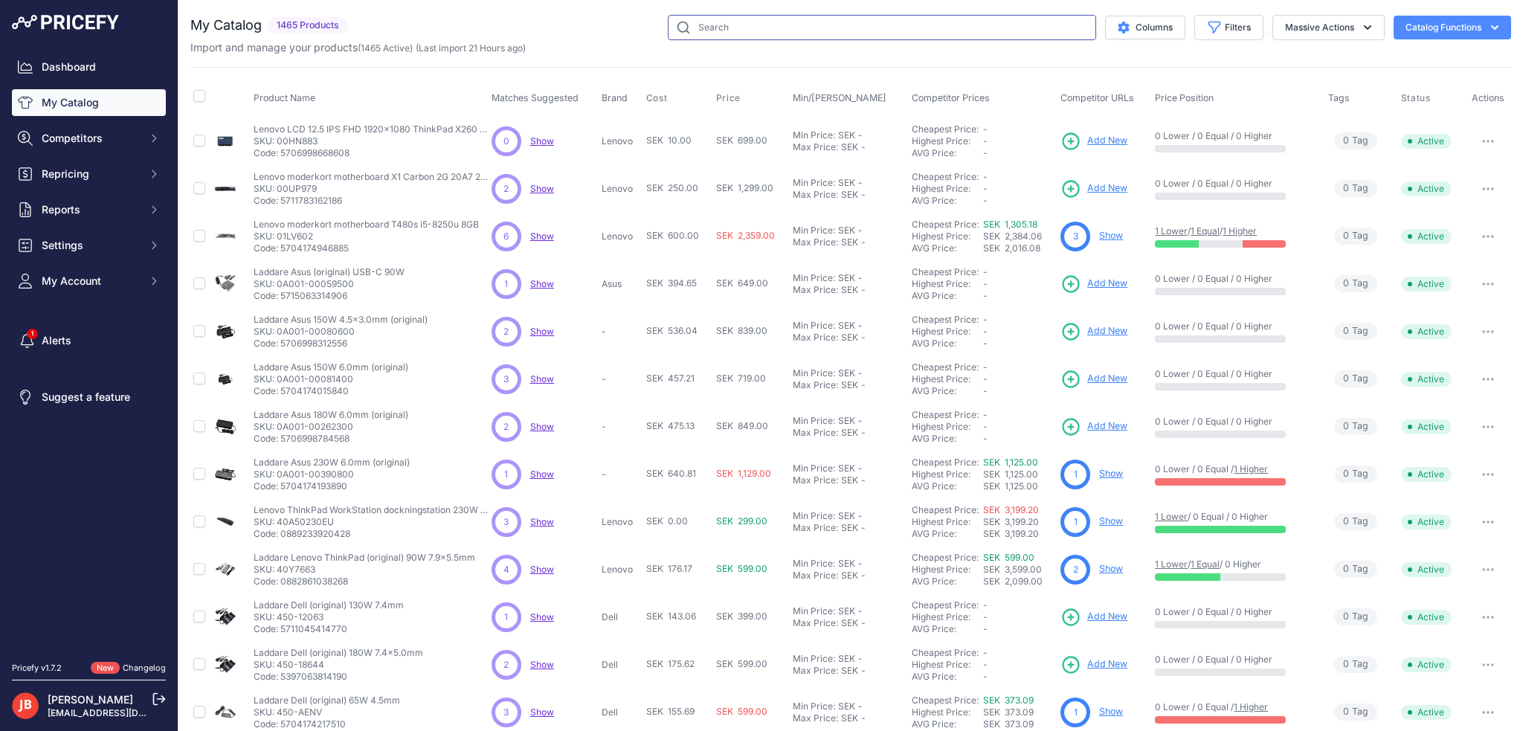
drag, startPoint x: 759, startPoint y: 28, endPoint x: 738, endPoint y: 38, distance: 23.0
click at [758, 28] on input "text" at bounding box center [882, 27] width 428 height 25
type input "ypc1105"
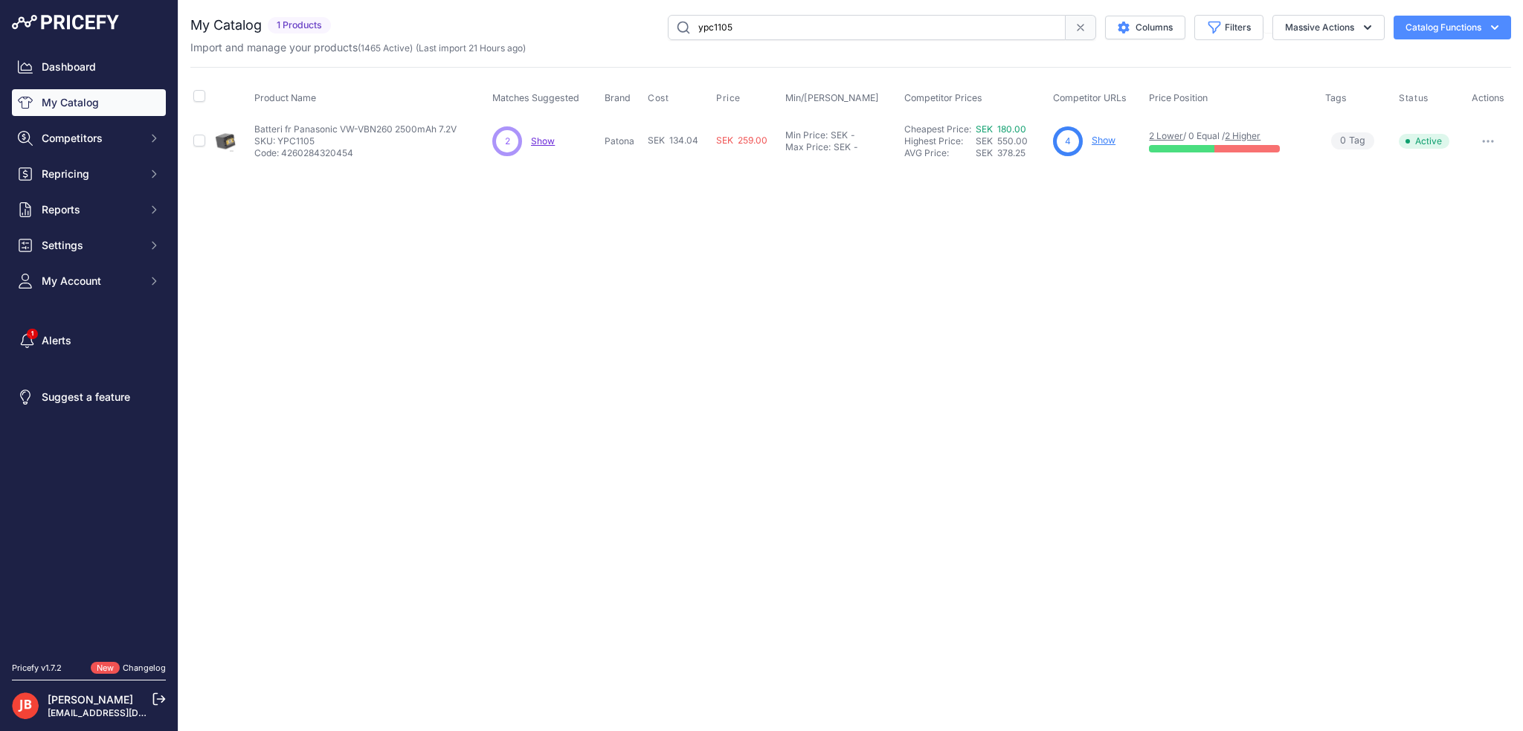
click at [1103, 139] on link "Show" at bounding box center [1103, 140] width 24 height 11
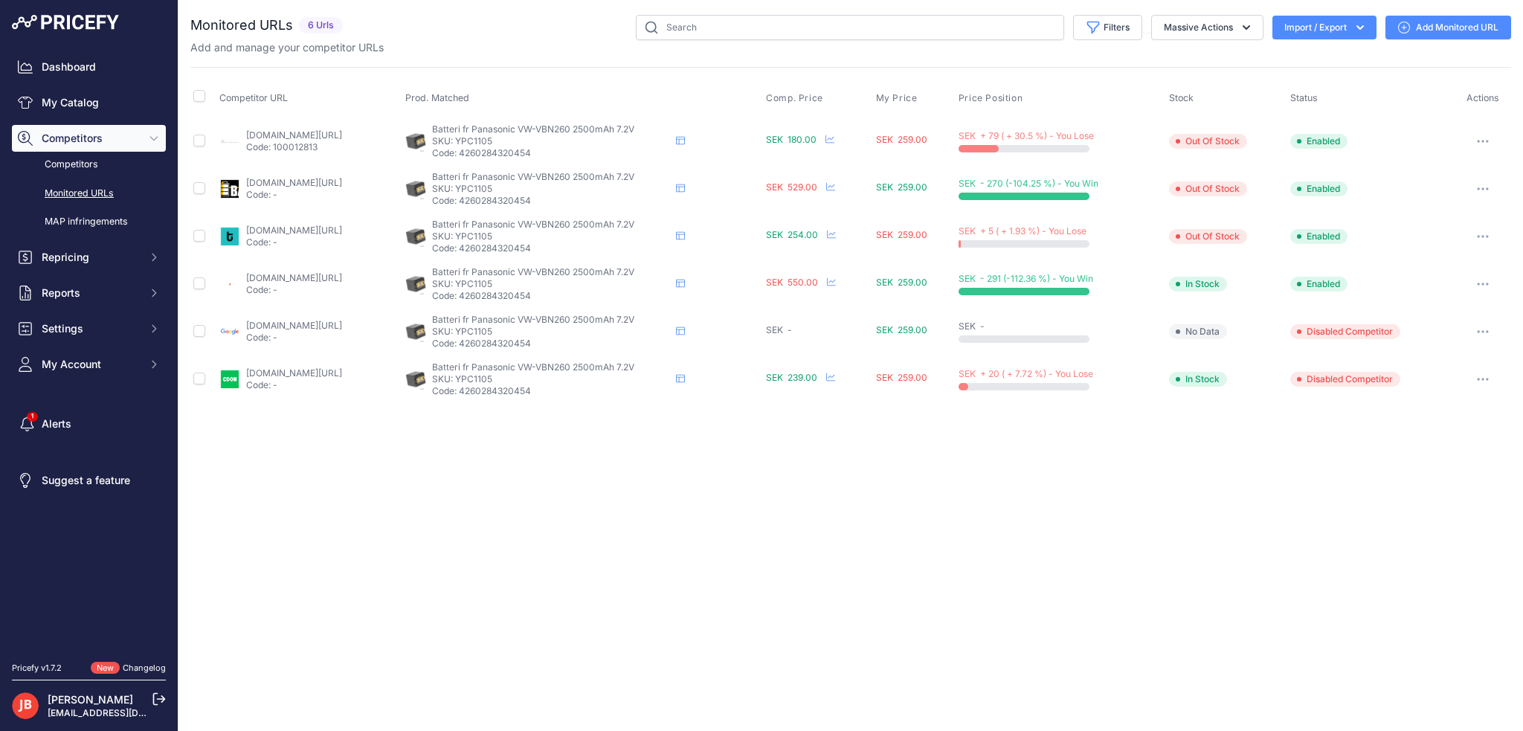
click at [1442, 28] on link "Add Monitored URL" at bounding box center [1448, 28] width 126 height 24
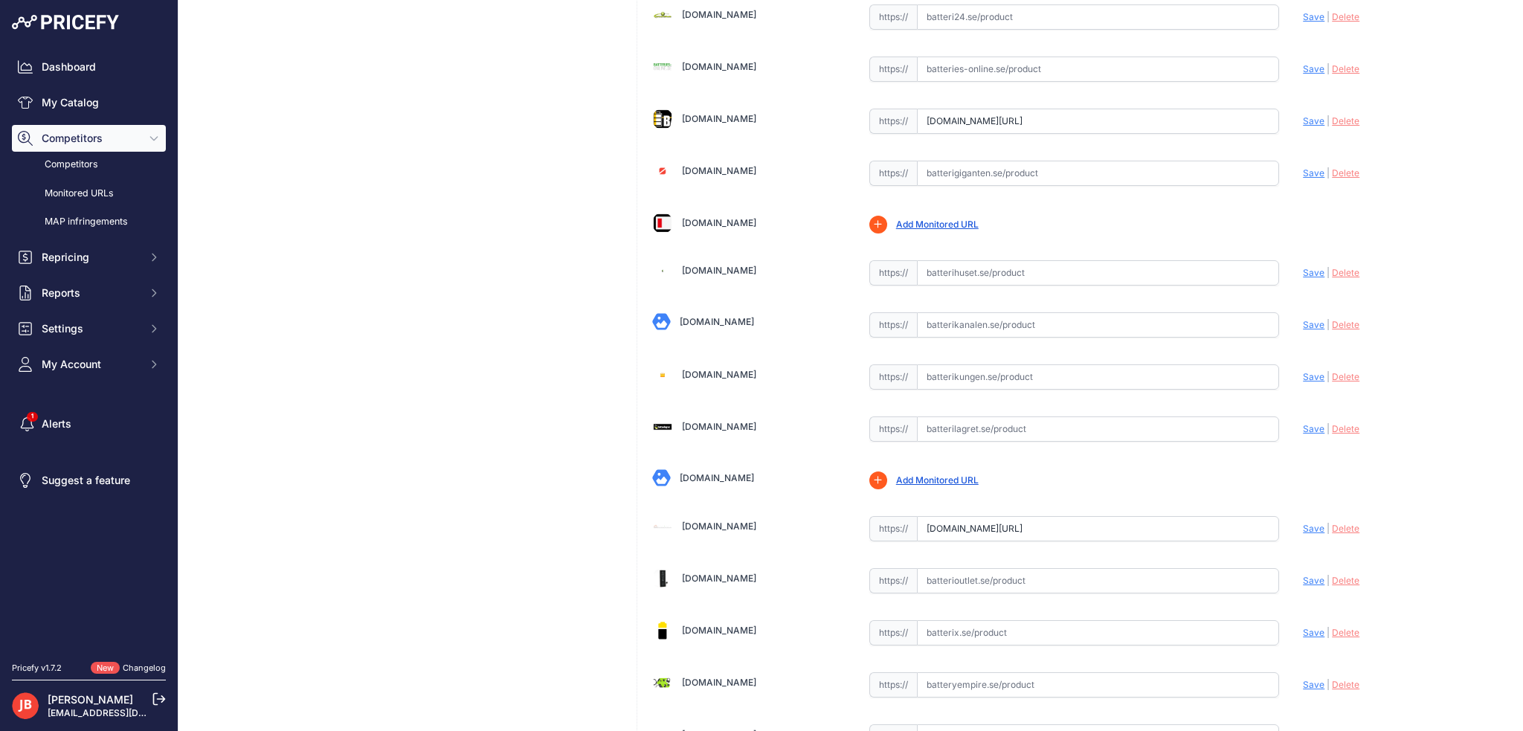
scroll to position [595, 0]
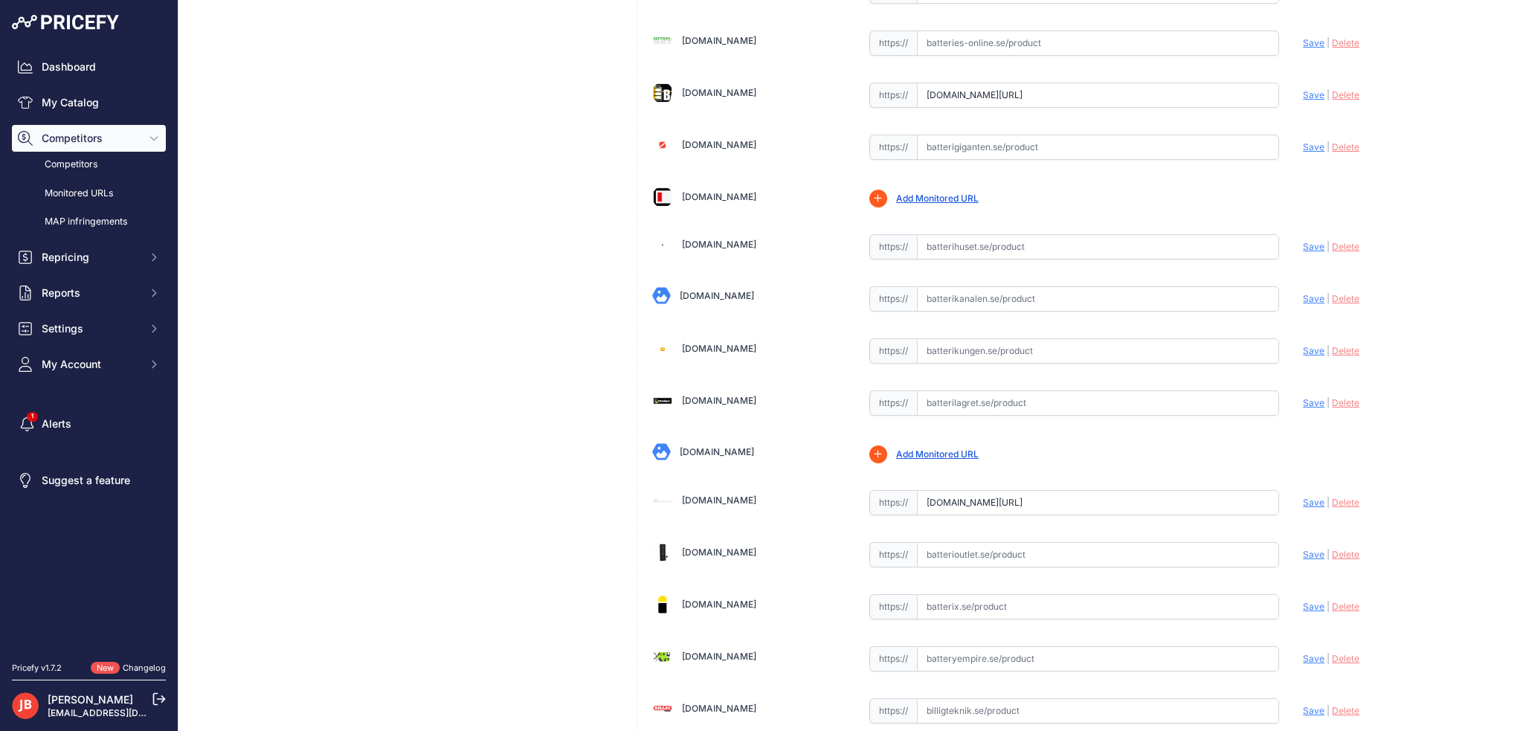
click at [1001, 344] on input "text" at bounding box center [1098, 350] width 363 height 25
paste input "https://www.batterikungen.se/batteri/kamera-batterier/panasonic/batteri-till-pa…"
click at [1311, 346] on span "Save" at bounding box center [1314, 350] width 22 height 11
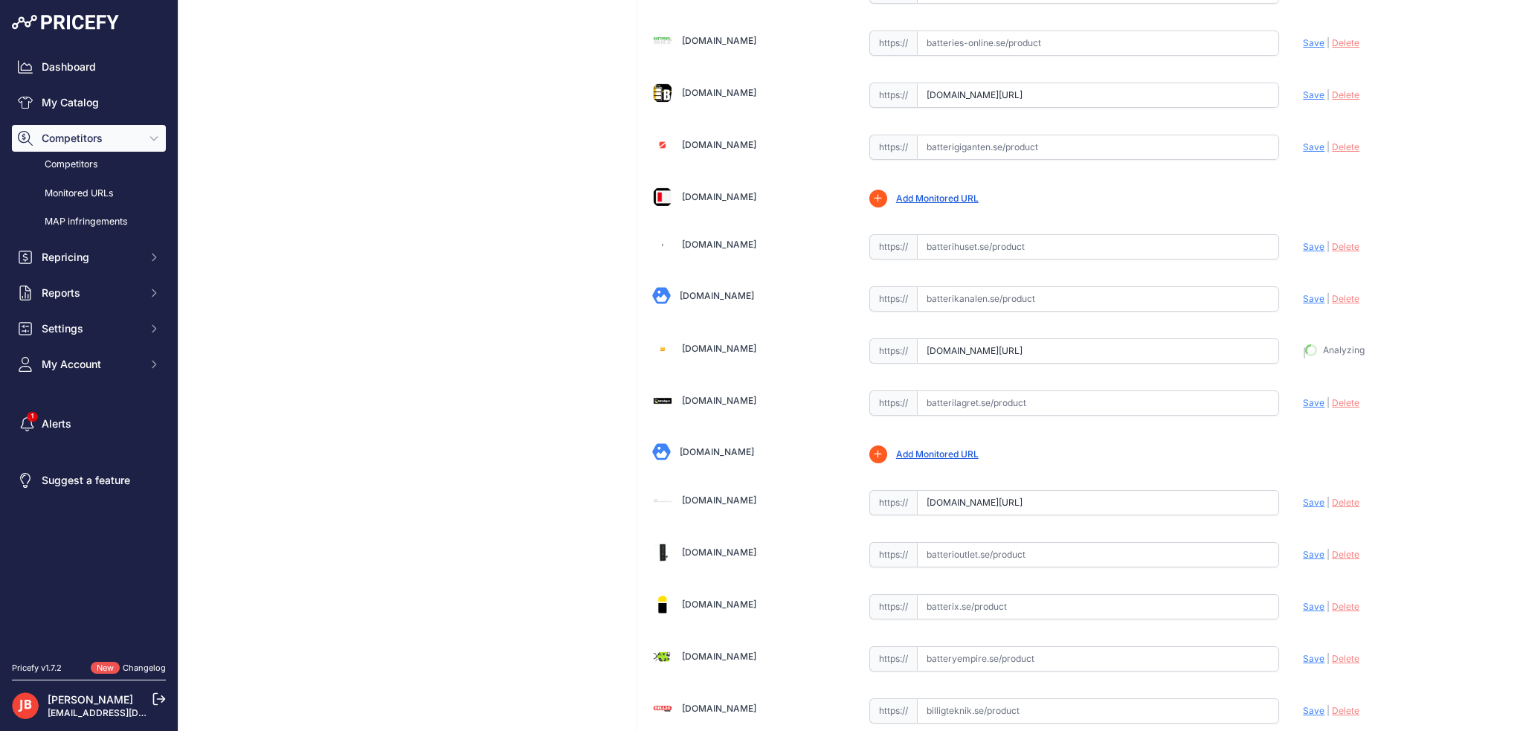
type input "https://www.batterikungen.se/batteri/kamera-batterier/panasonic/batteri-till-pa…"
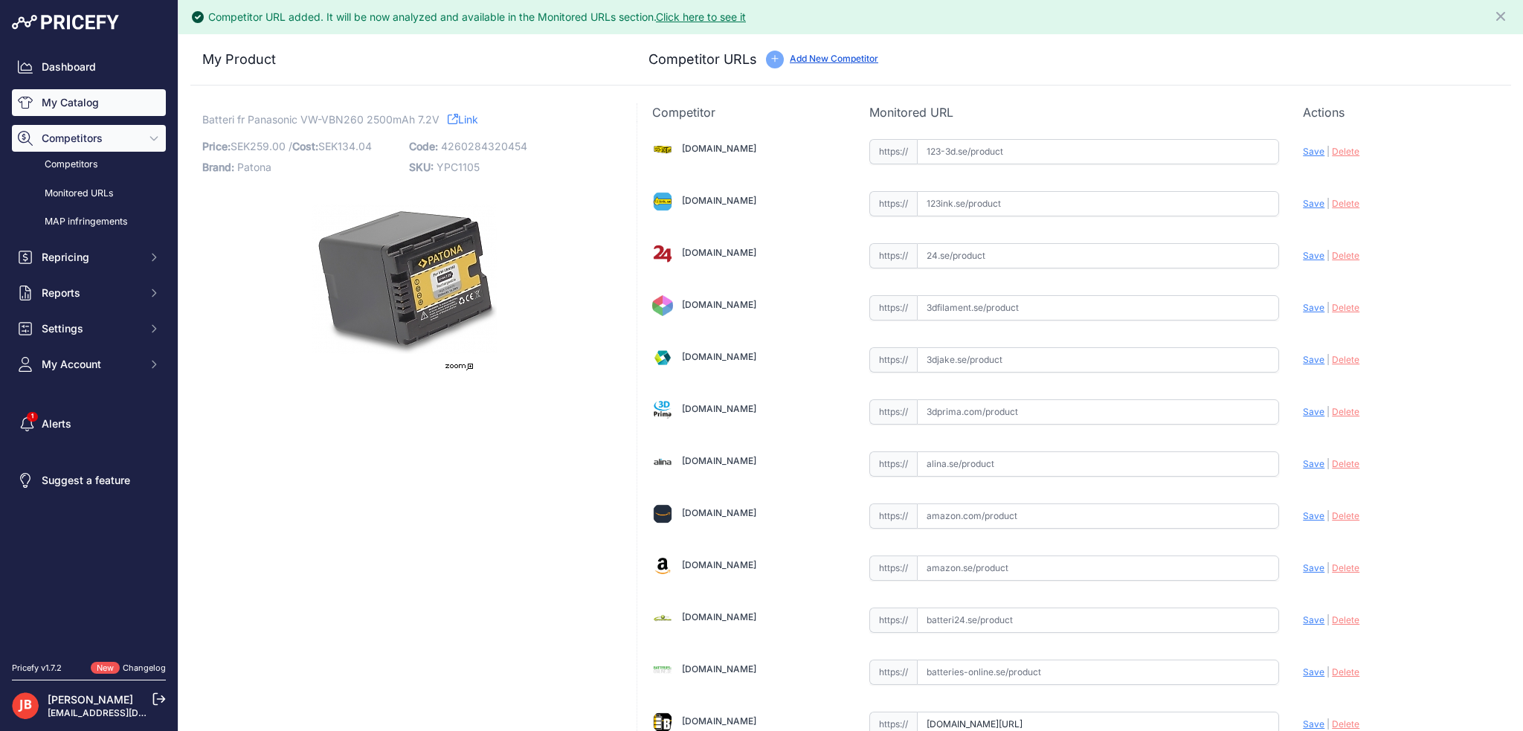
click at [80, 105] on link "My Catalog" at bounding box center [89, 102] width 154 height 27
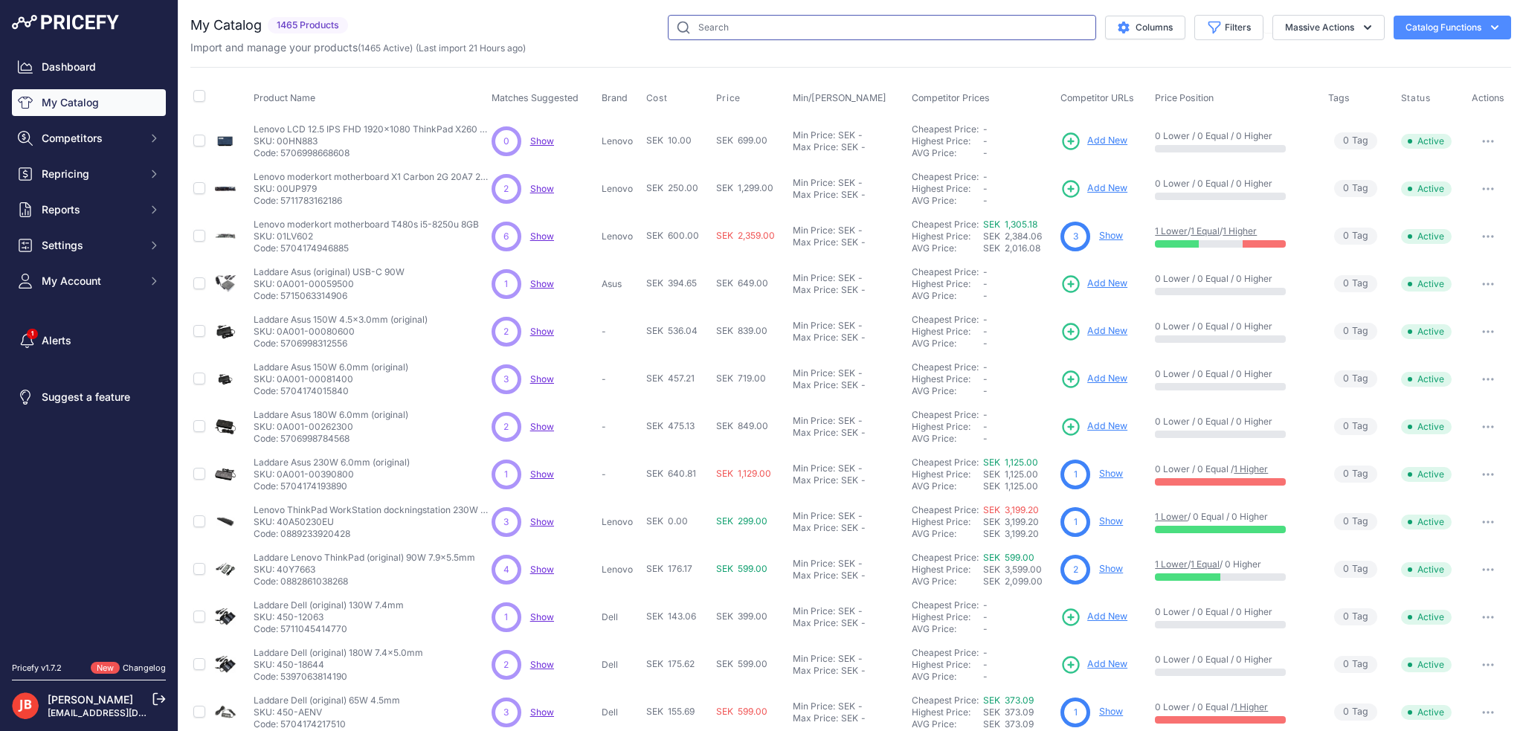
click at [770, 29] on input "text" at bounding box center [882, 27] width 428 height 25
type input "ynn1037"
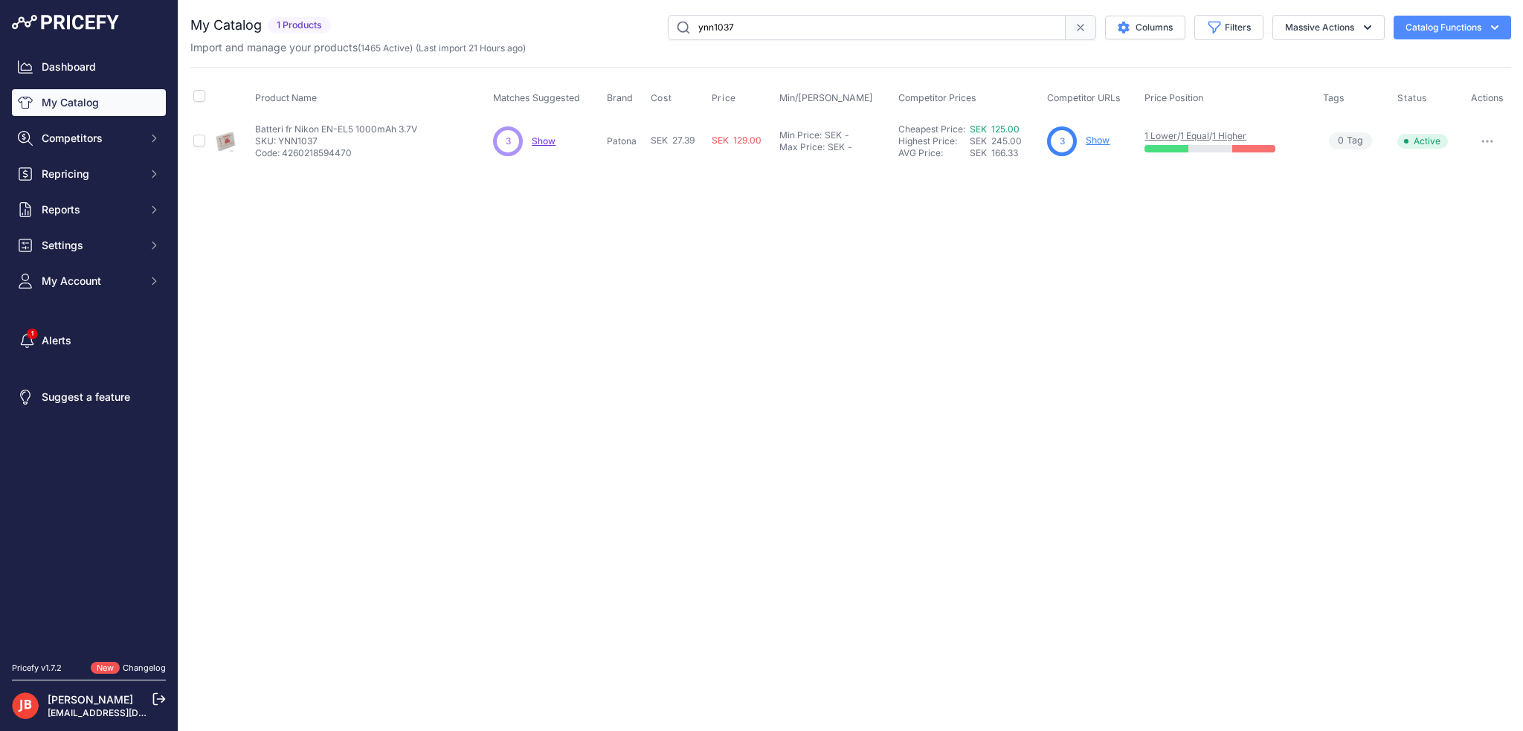
click at [1108, 139] on link "Show" at bounding box center [1097, 140] width 24 height 11
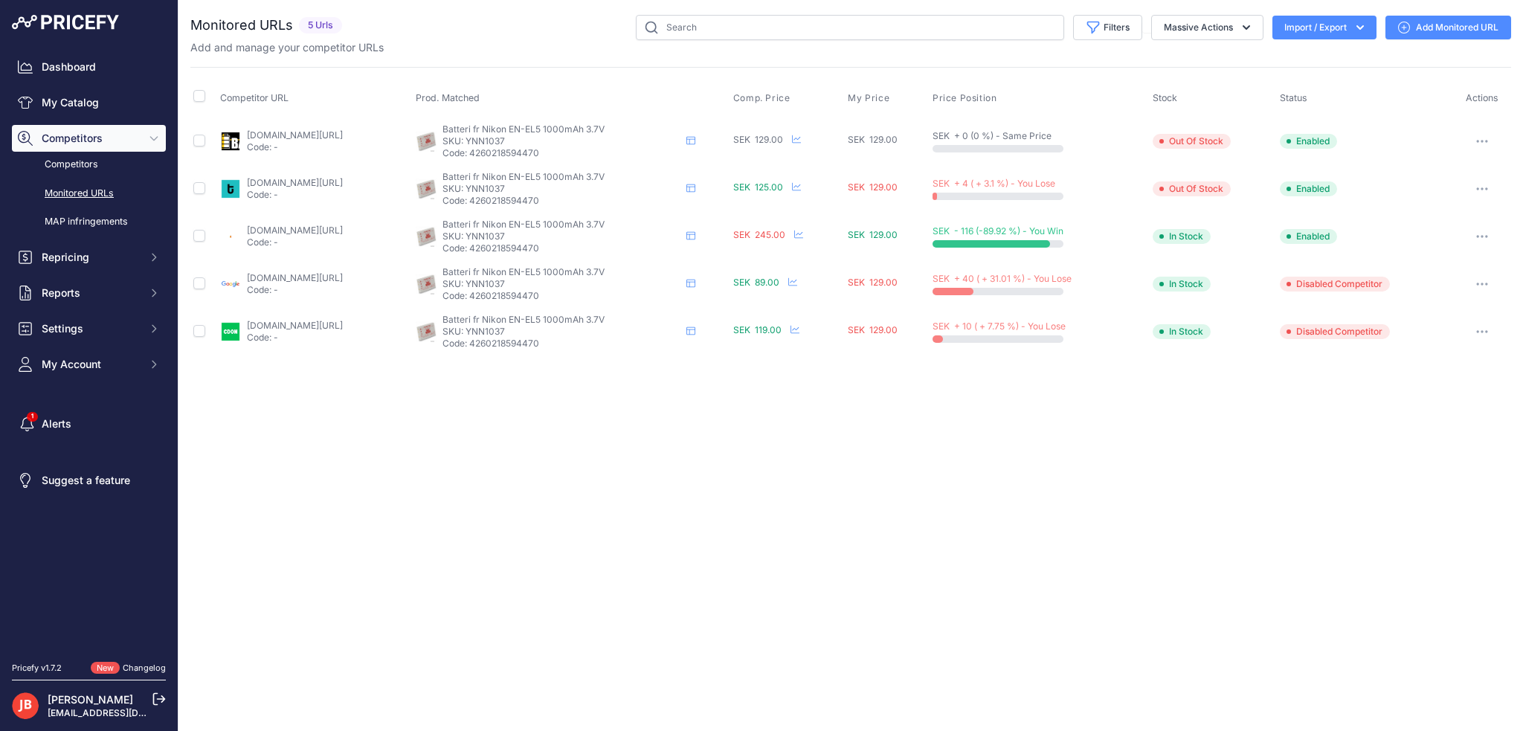
click at [1439, 29] on link "Add Monitored URL" at bounding box center [1448, 28] width 126 height 24
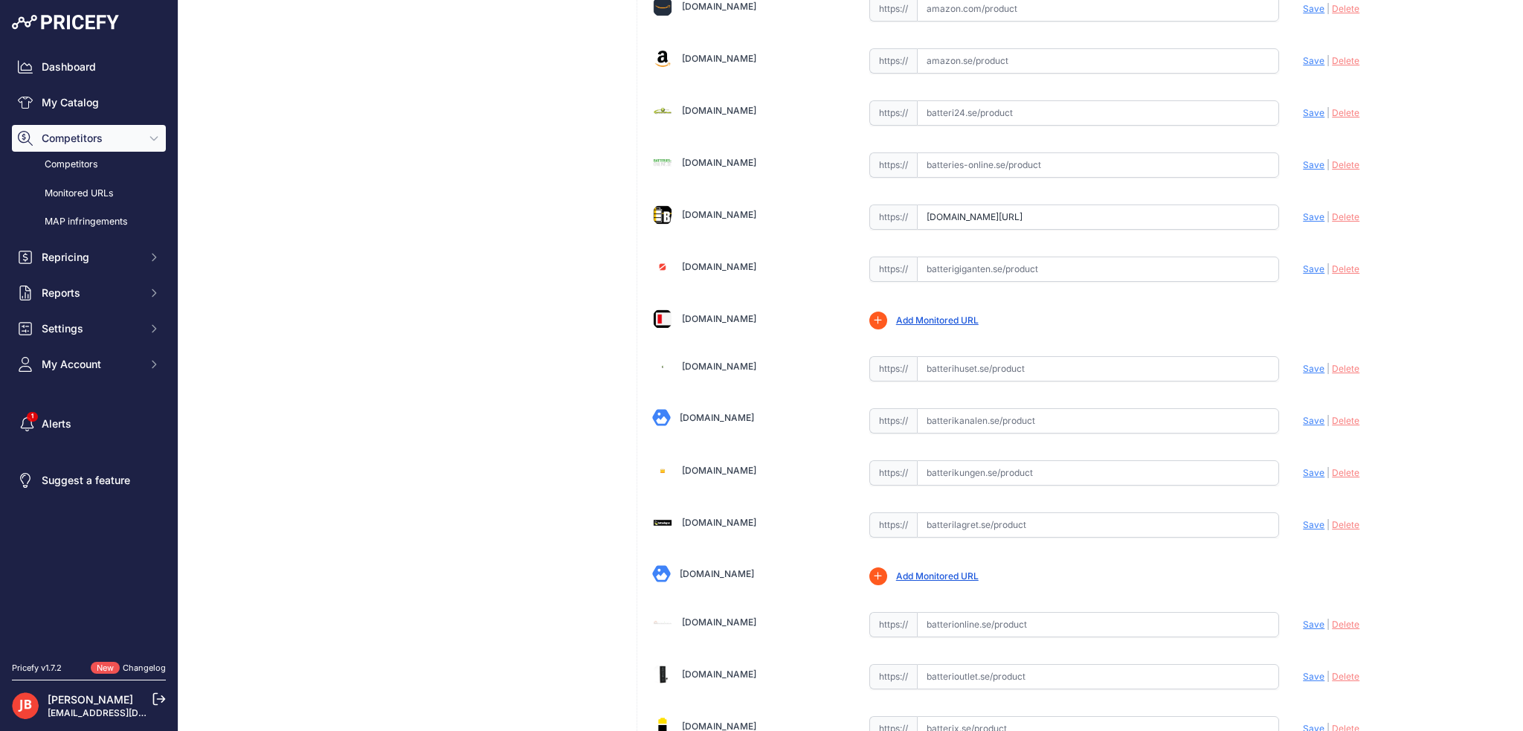
scroll to position [743, 0]
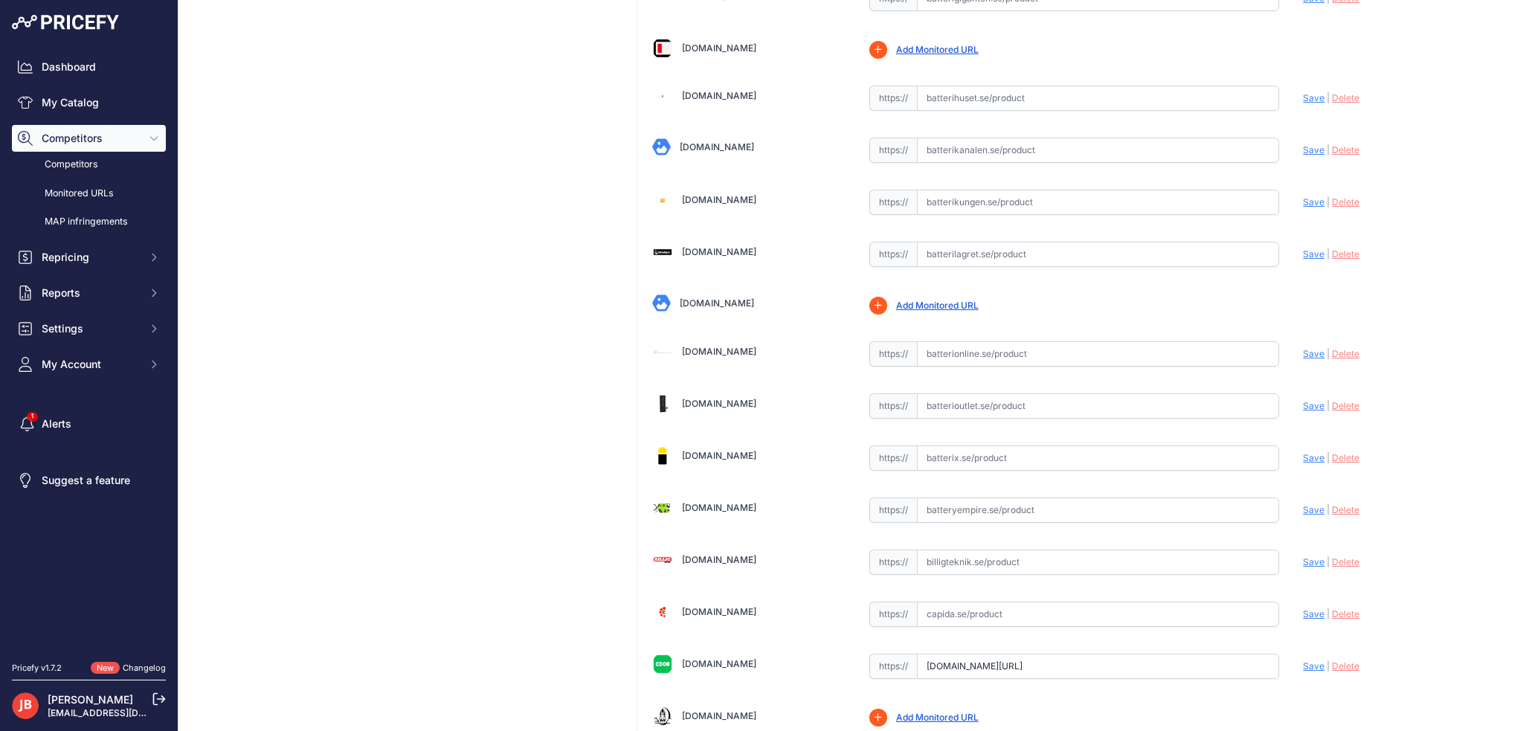
click at [981, 197] on input "text" at bounding box center [1098, 202] width 363 height 25
paste input "https://www.batterikungen.se/batteri/kamera-batterier/nikon/batteri-till-nikon-…"
click at [1308, 198] on span "Save" at bounding box center [1314, 201] width 22 height 11
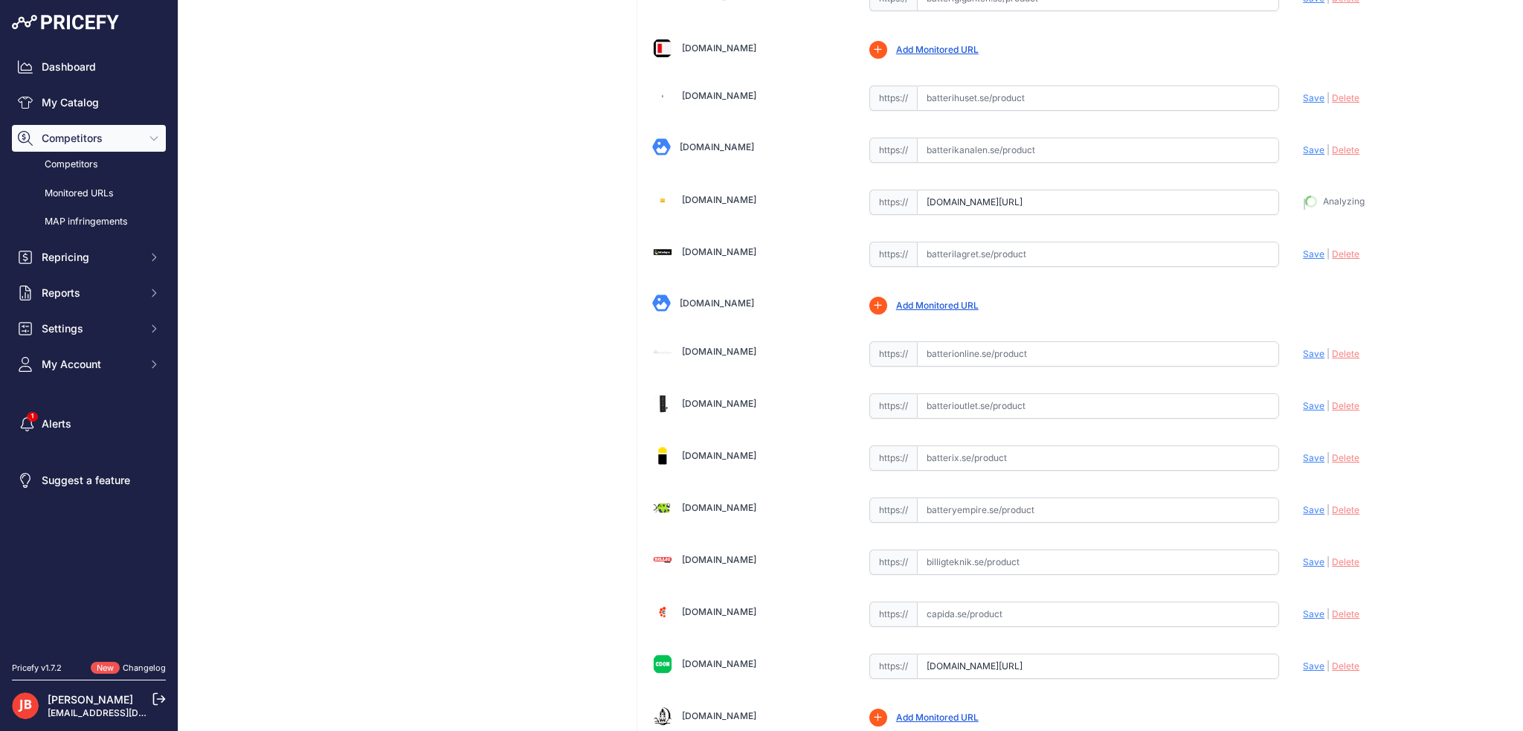
type input "https://www.batterikungen.se/batteri/kamera-batterier/nikon/batteri-till-nikon-…"
click at [75, 103] on link "My Catalog" at bounding box center [89, 102] width 154 height 27
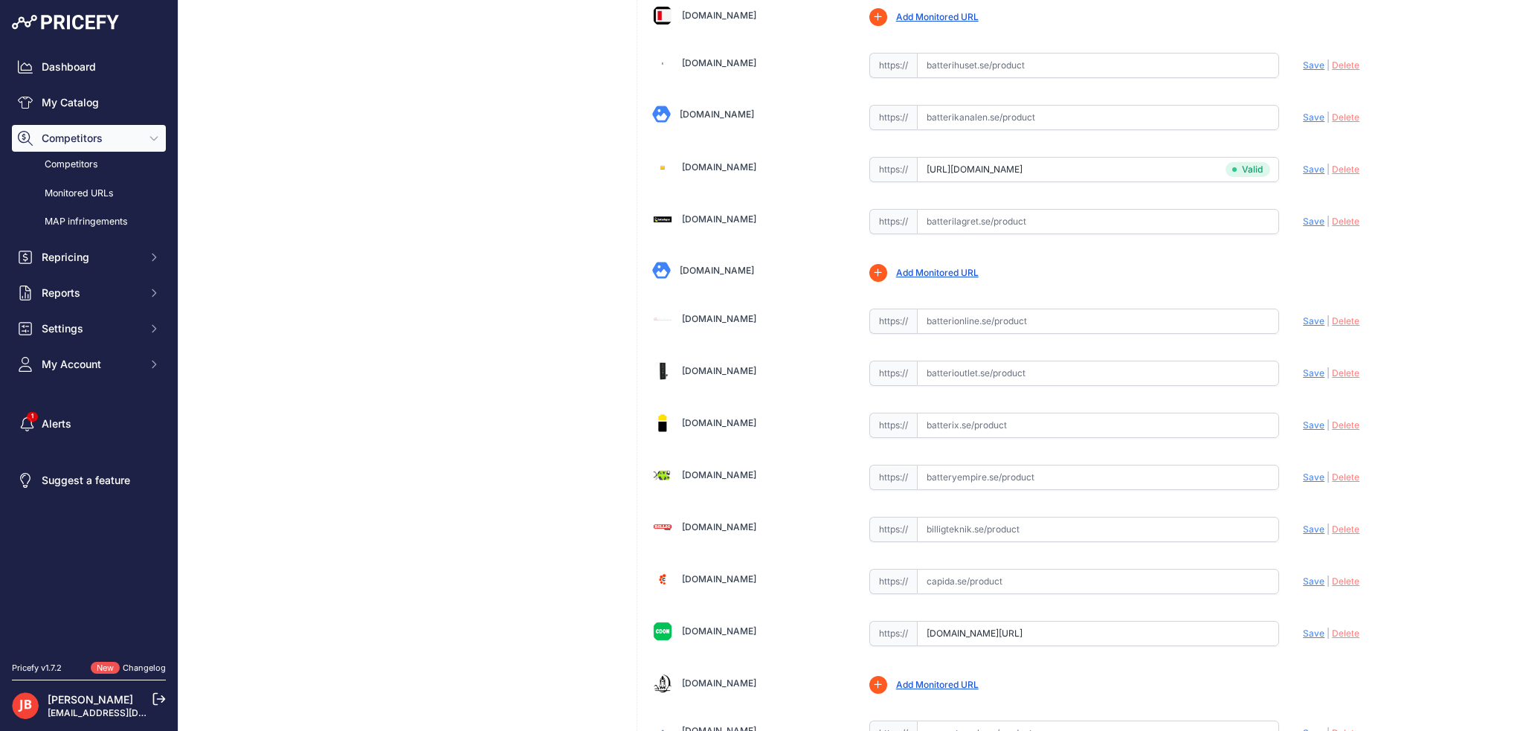
scroll to position [743, 0]
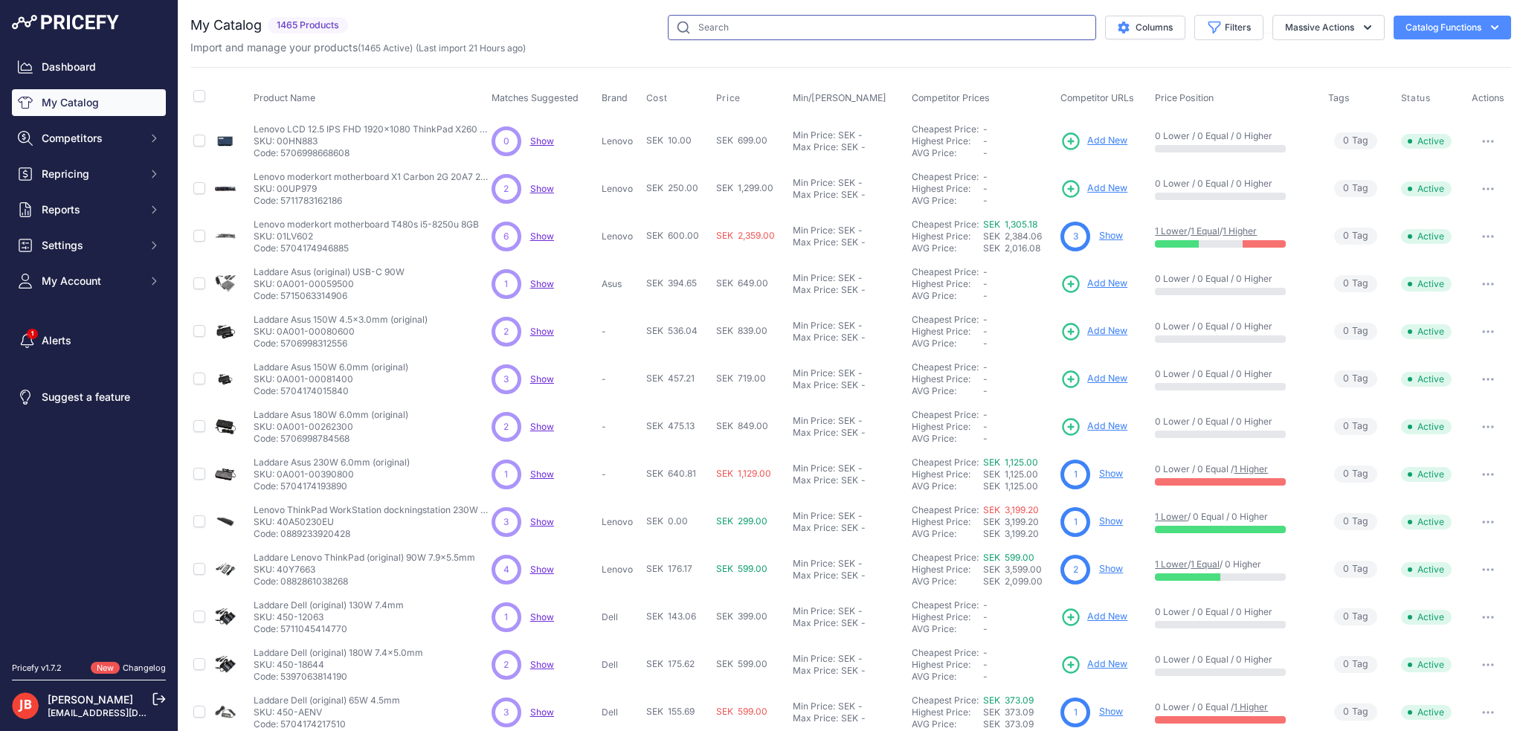
click at [706, 16] on input "text" at bounding box center [882, 27] width 428 height 25
type input "s"
type input "xsgs3m"
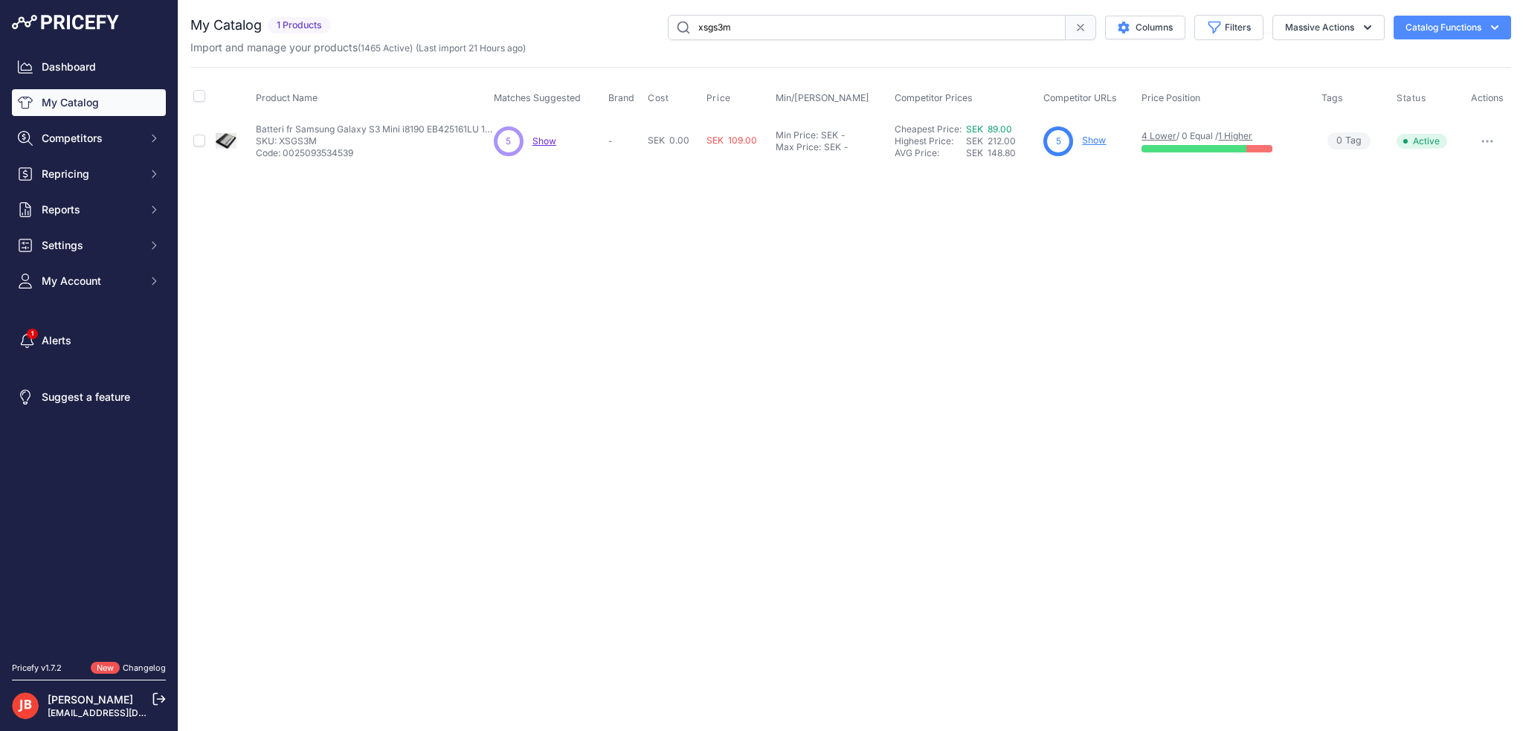
click at [544, 135] on span "Show" at bounding box center [544, 140] width 24 height 11
click at [1088, 143] on link "Show" at bounding box center [1094, 140] width 24 height 11
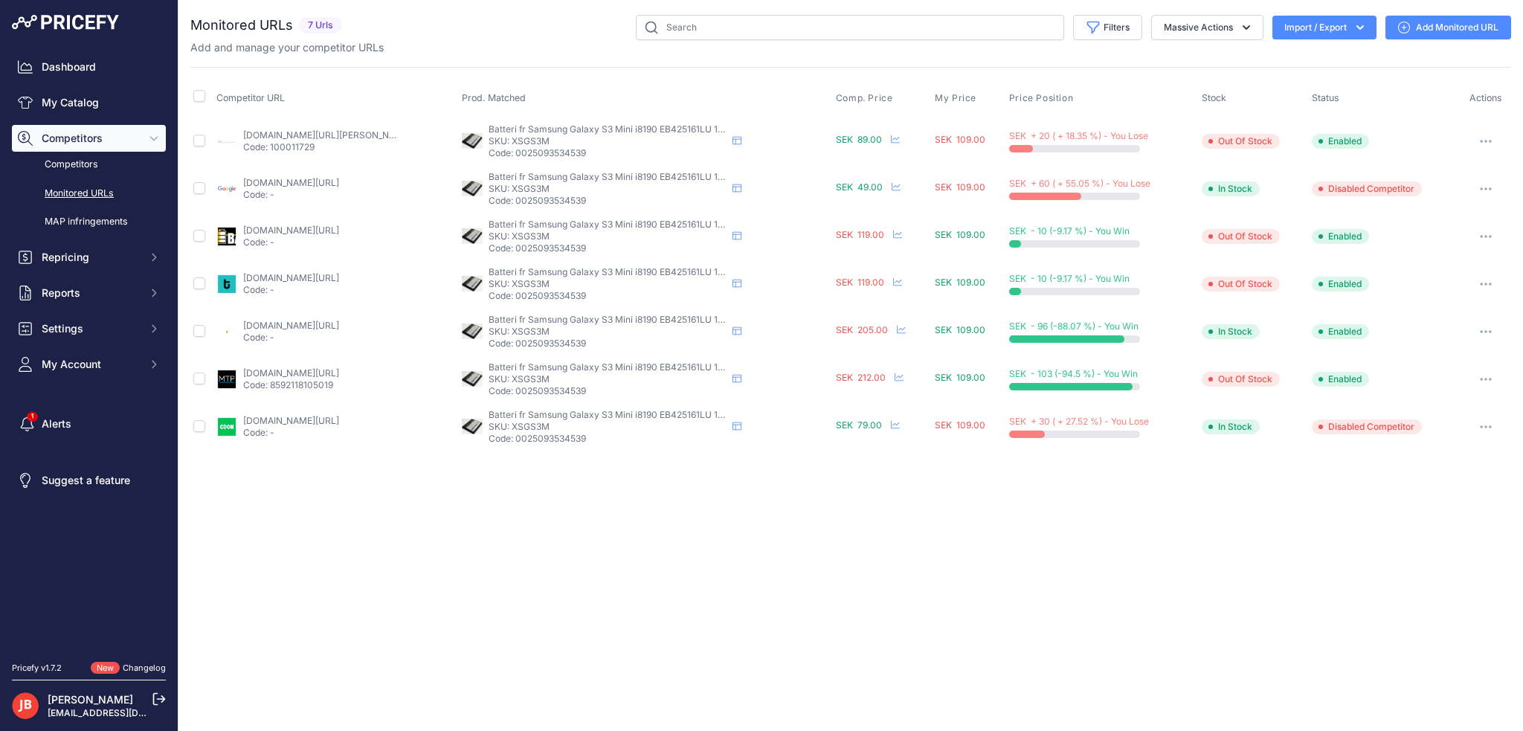
click at [1448, 28] on link "Add Monitored URL" at bounding box center [1448, 28] width 126 height 24
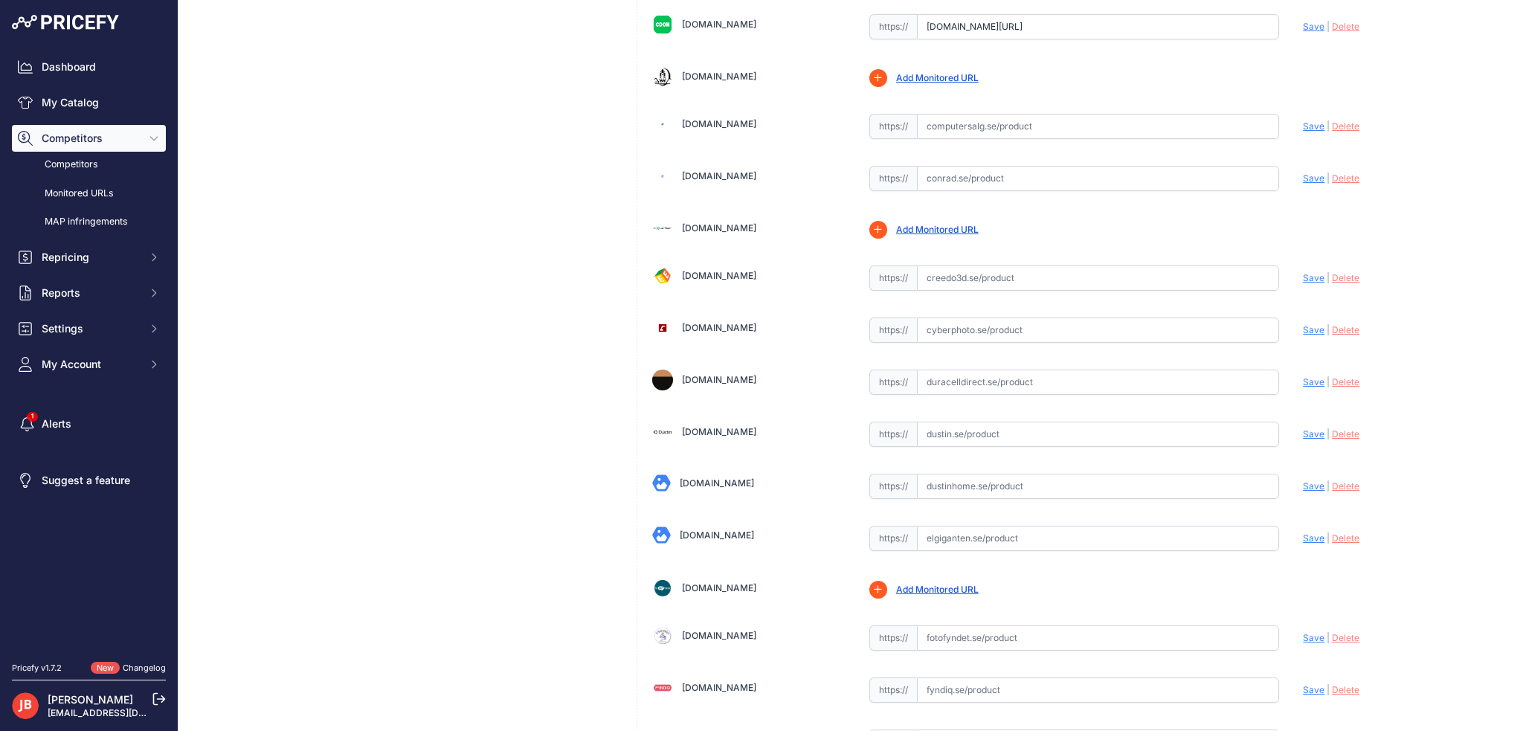
scroll to position [1338, 0]
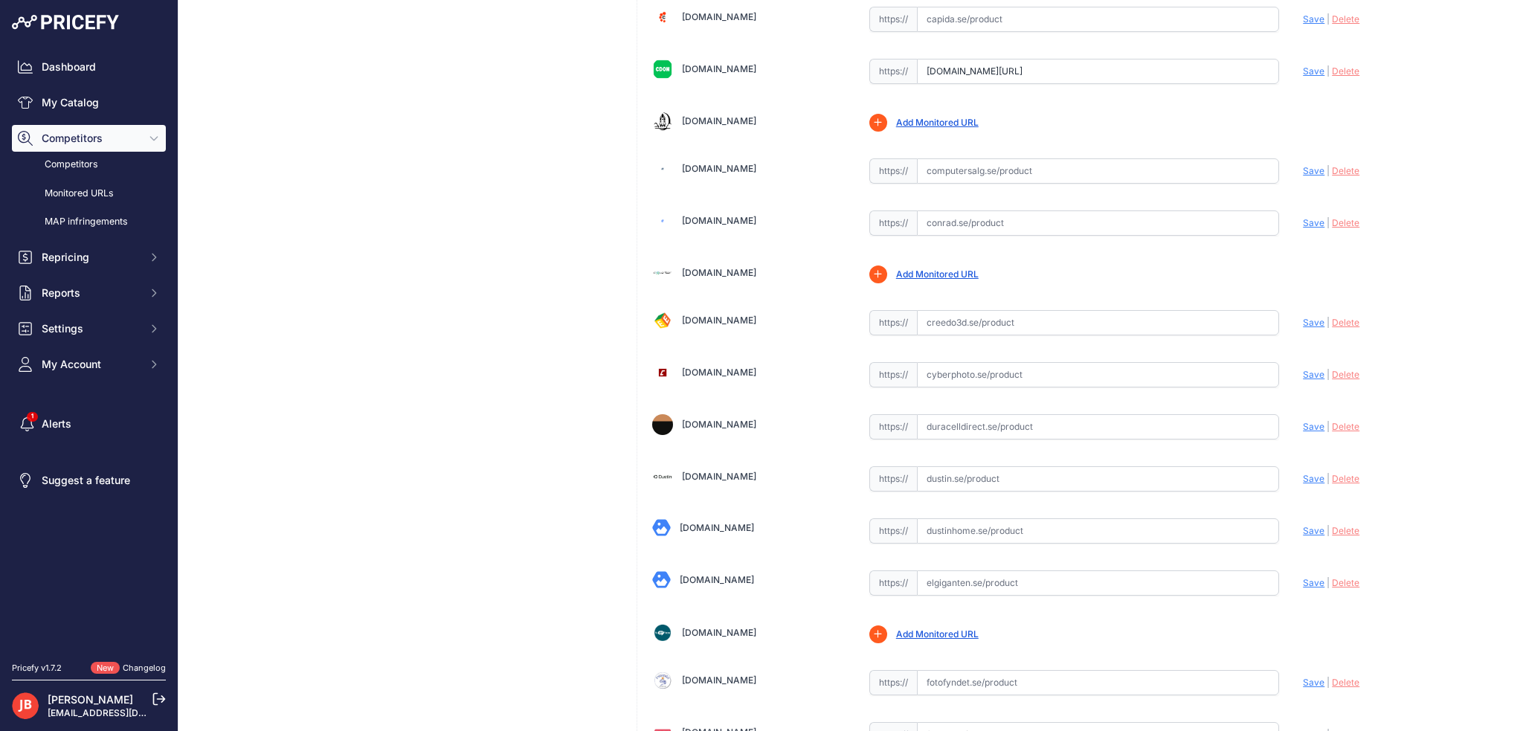
click at [969, 162] on input "text" at bounding box center [1098, 170] width 363 height 25
paste input "https://www.computersalg.se/i/5574261/batteri-maxximus-samsung-galaxy-s3-mini-i…"
click at [1309, 165] on span "Save" at bounding box center [1314, 170] width 22 height 11
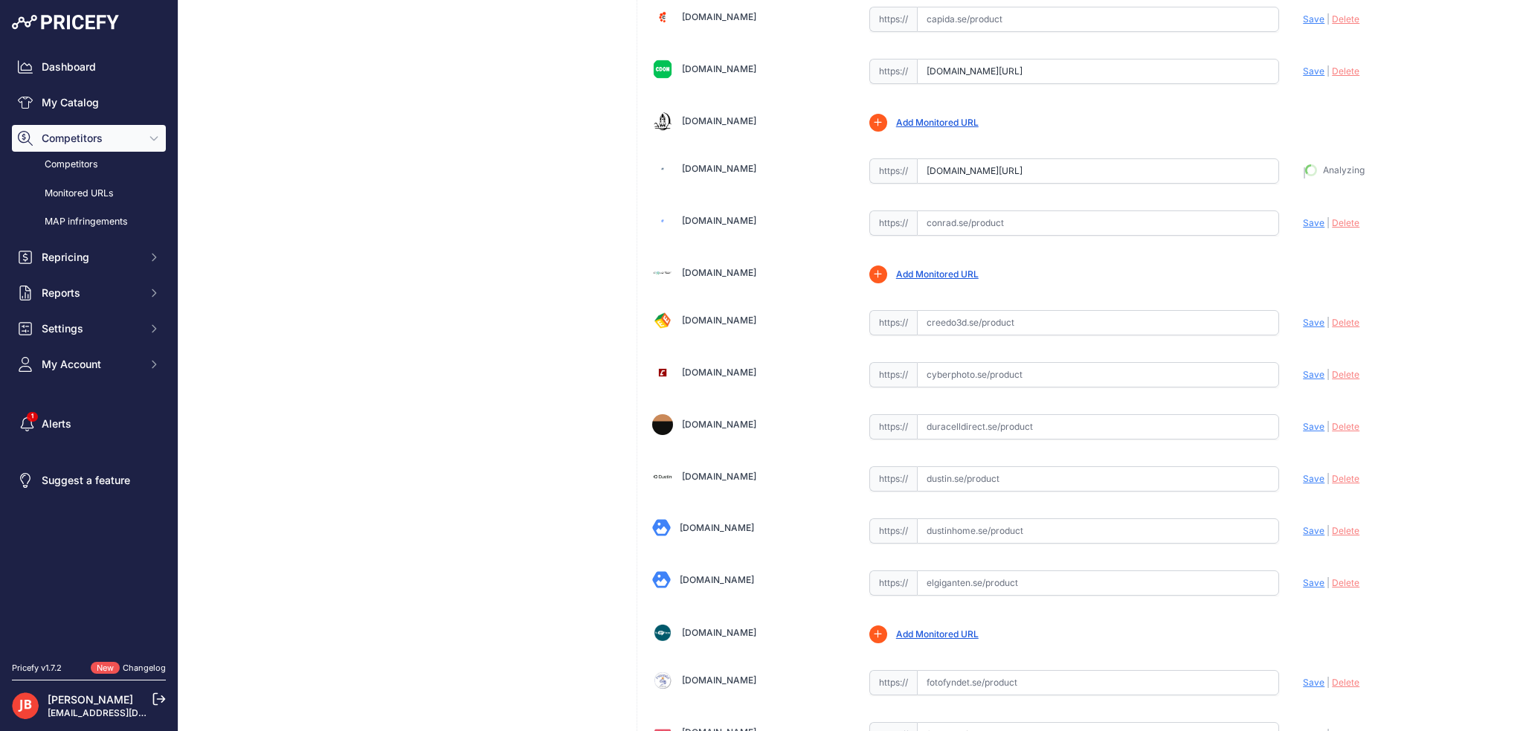
type input "https://www.computersalg.se/i/5574261/batteri-maxximus-samsung-galaxy-s3-mini-i…"
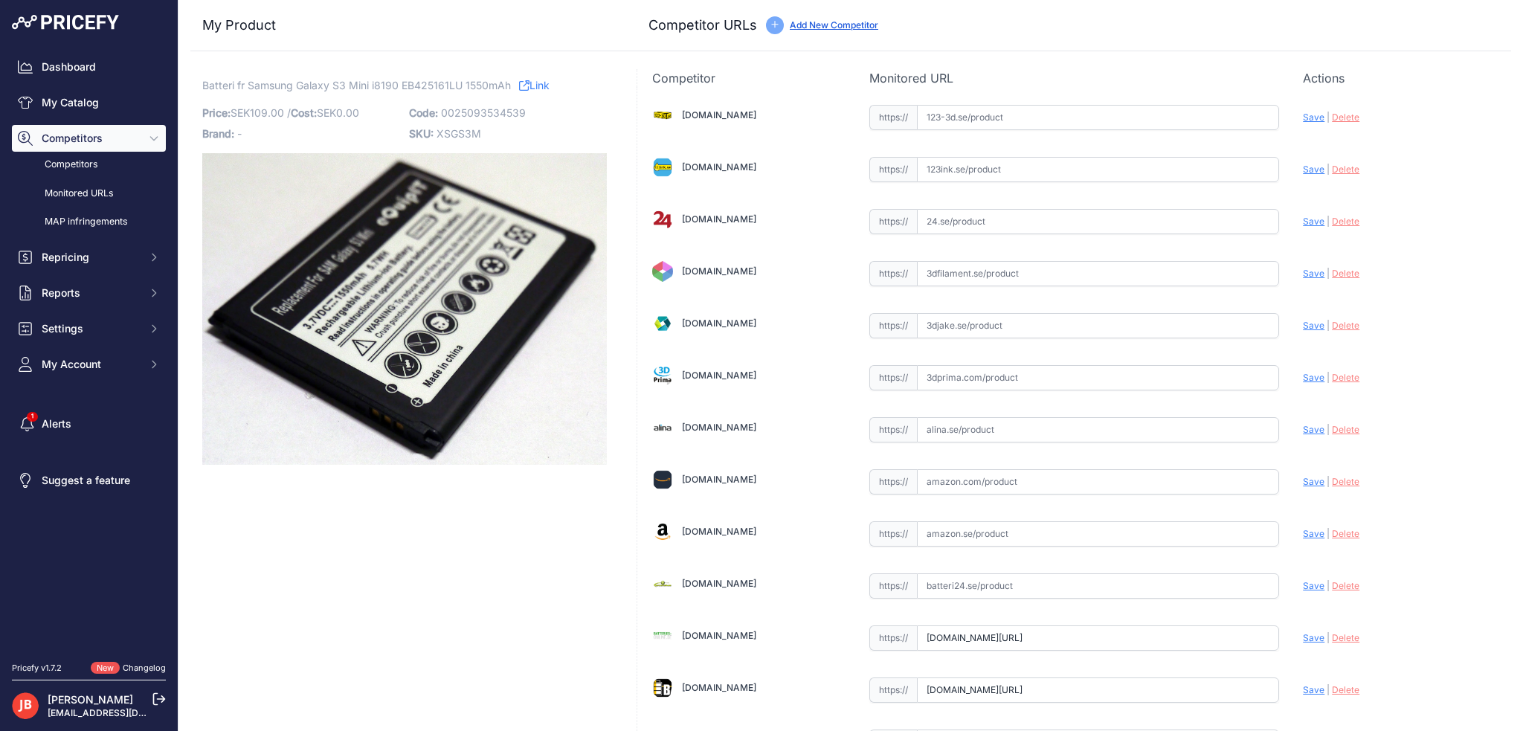
click at [87, 85] on div "Dashboard My Catalog Competitors Competitors Monitored URLs MAP infringements R…" at bounding box center [89, 216] width 154 height 324
click at [81, 106] on link "My Catalog" at bounding box center [89, 102] width 154 height 27
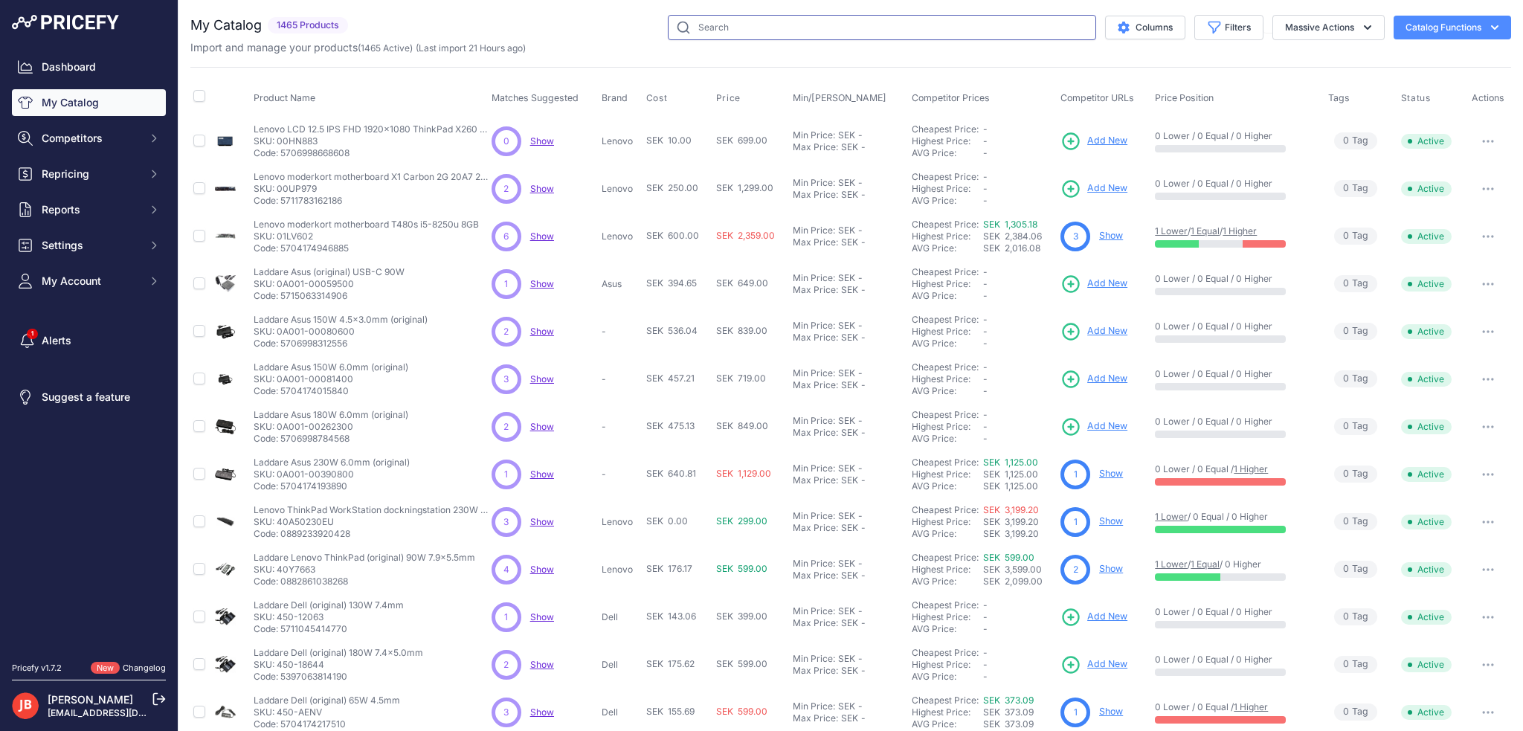
click at [699, 30] on input "text" at bounding box center [882, 27] width 428 height 25
type input "ysy1071"
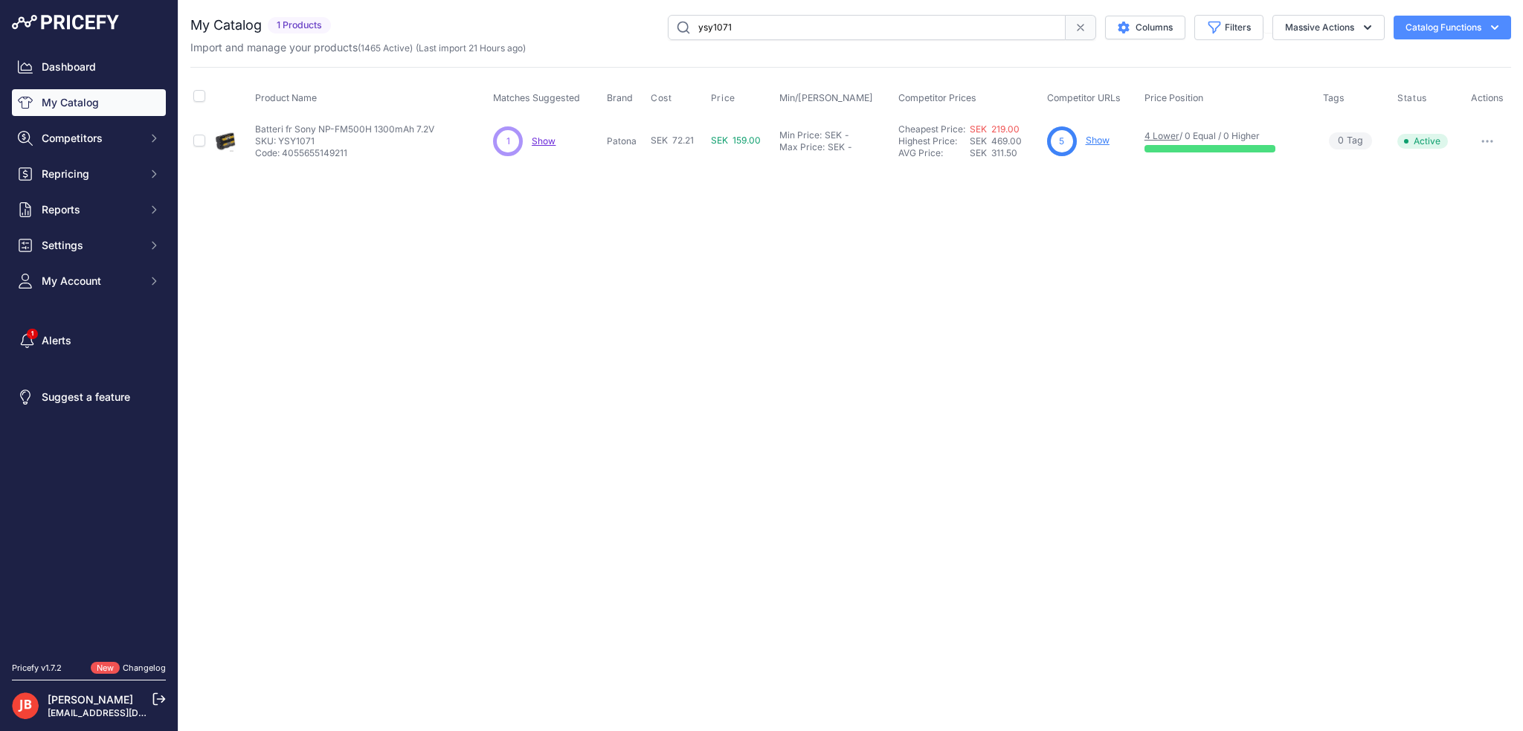
click at [1103, 138] on link "Show" at bounding box center [1097, 140] width 24 height 11
drag, startPoint x: 766, startPoint y: 27, endPoint x: 479, endPoint y: 28, distance: 287.7
click at [482, 28] on div "ysy1071 Columns Filters Status All Status Only Enabled Only Disabled" at bounding box center [924, 27] width 1174 height 25
type input "ysy1055"
click at [1097, 144] on link "Show" at bounding box center [1099, 140] width 24 height 11
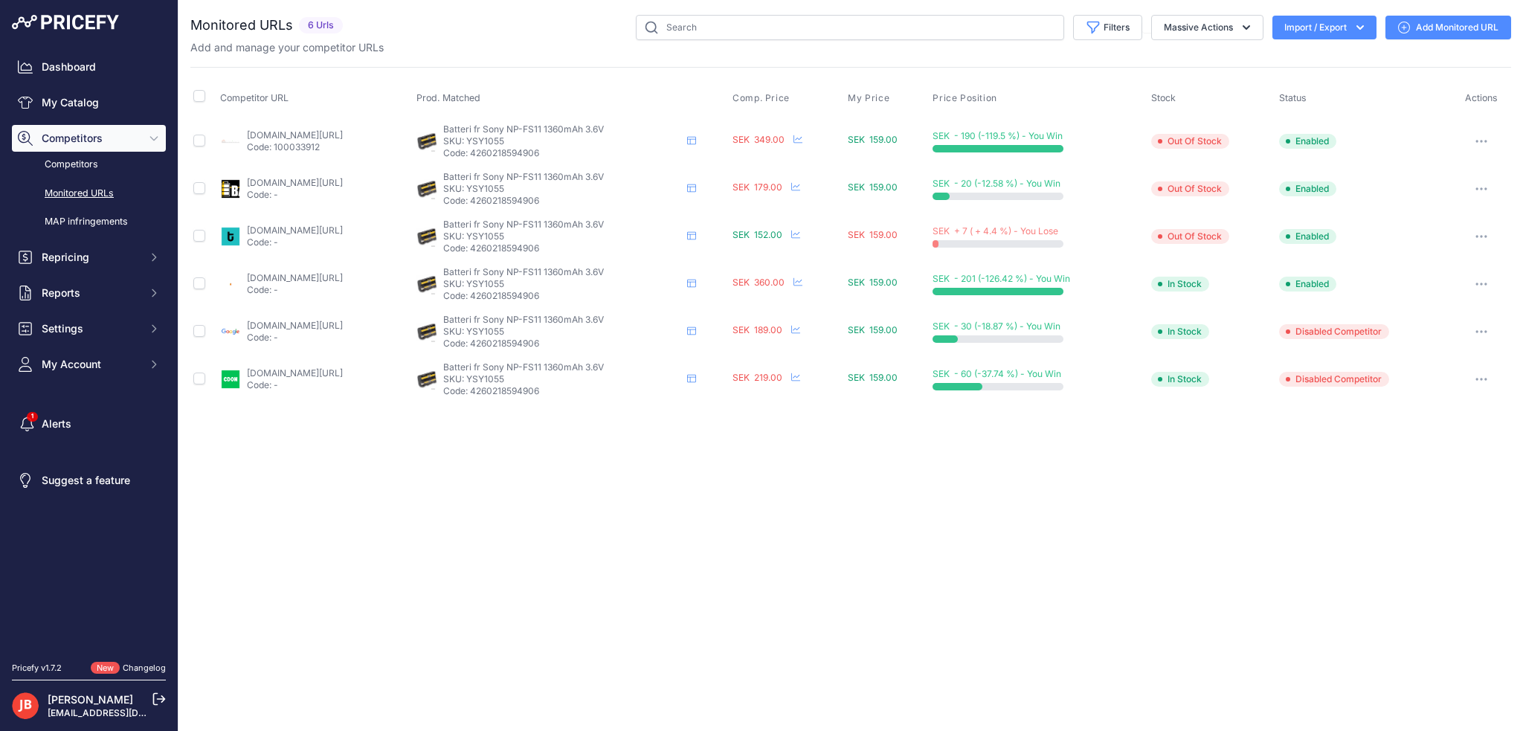
click at [1473, 282] on button "button" at bounding box center [1481, 284] width 30 height 21
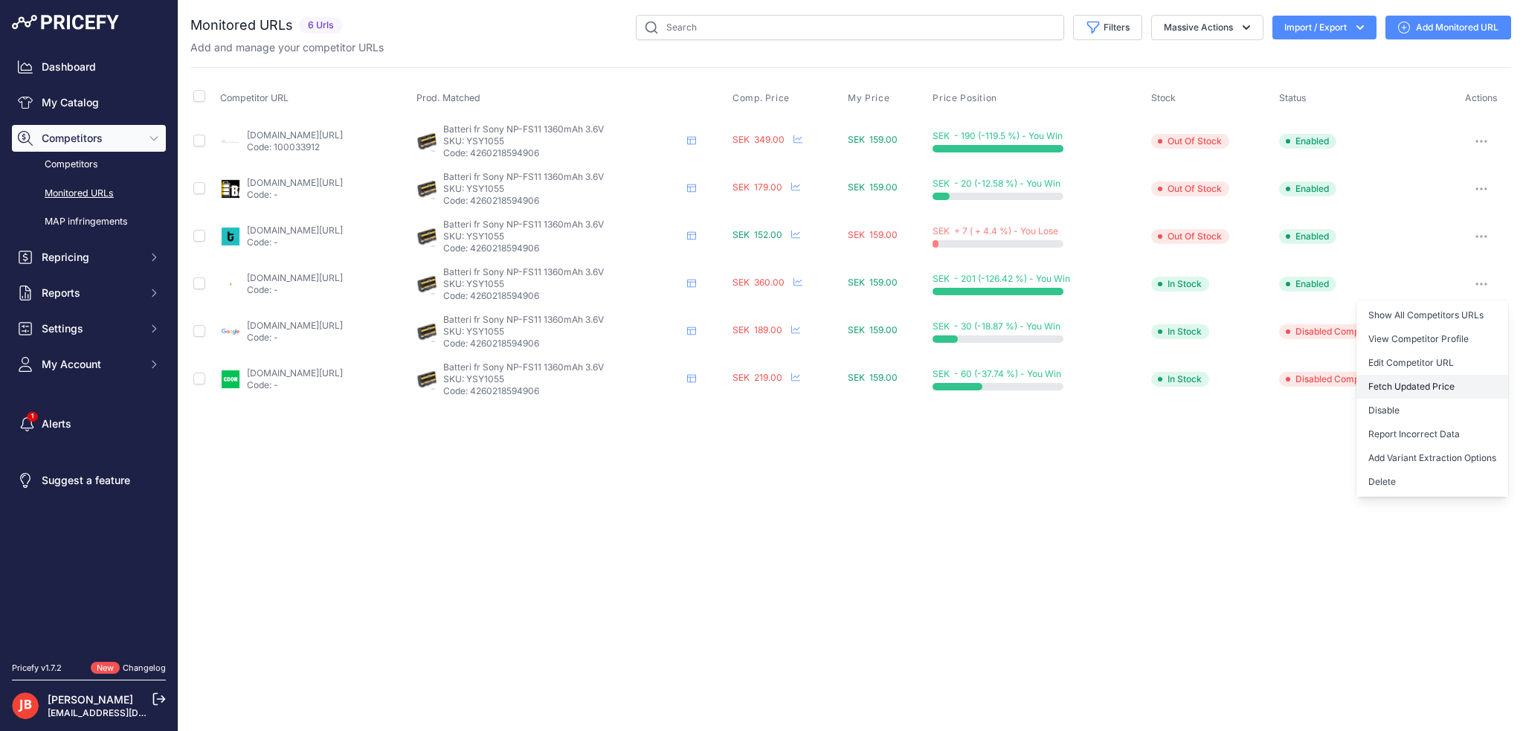
click at [1418, 382] on button "Fetch Updated Price" at bounding box center [1432, 387] width 152 height 24
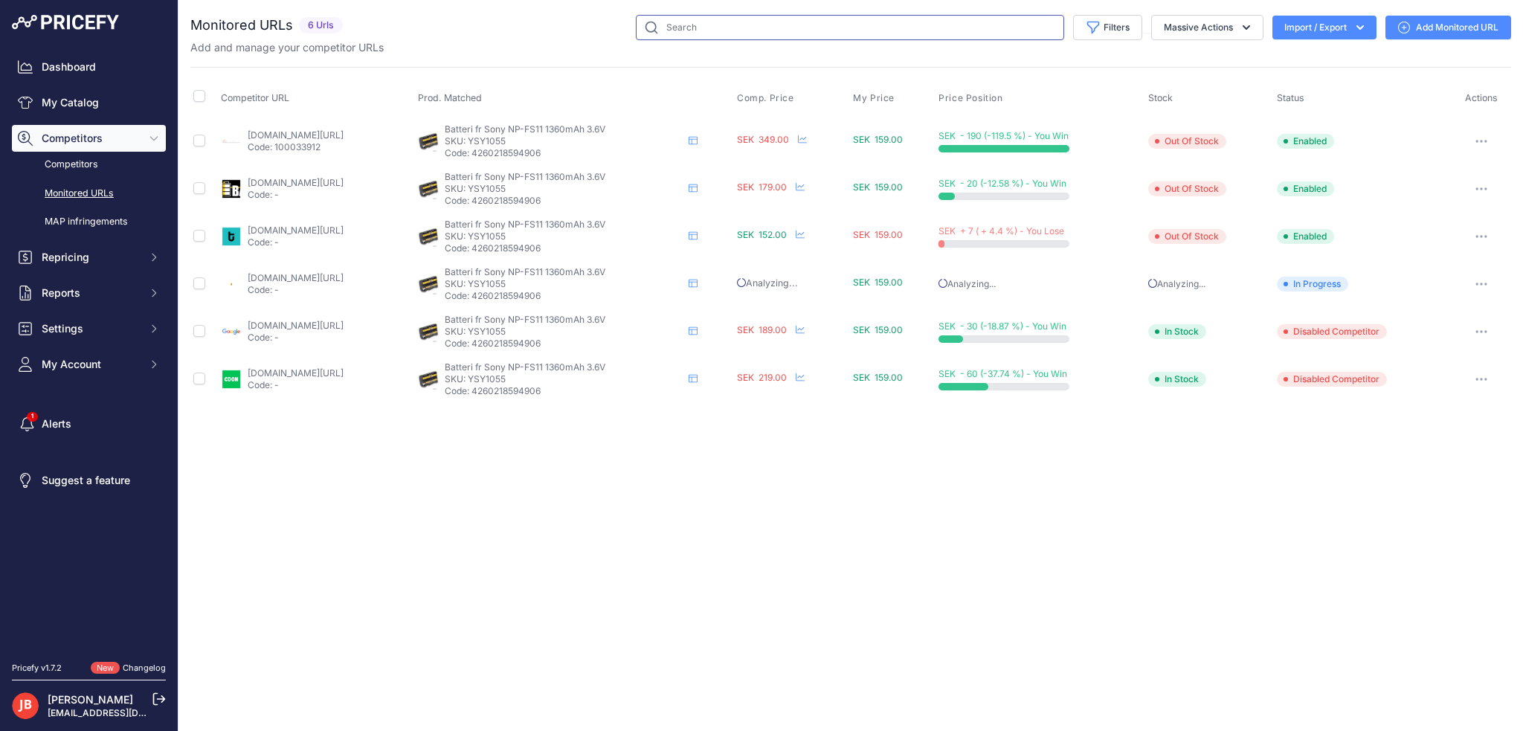
click at [717, 19] on input "text" at bounding box center [850, 27] width 428 height 25
click at [71, 91] on link "My Catalog" at bounding box center [89, 102] width 154 height 27
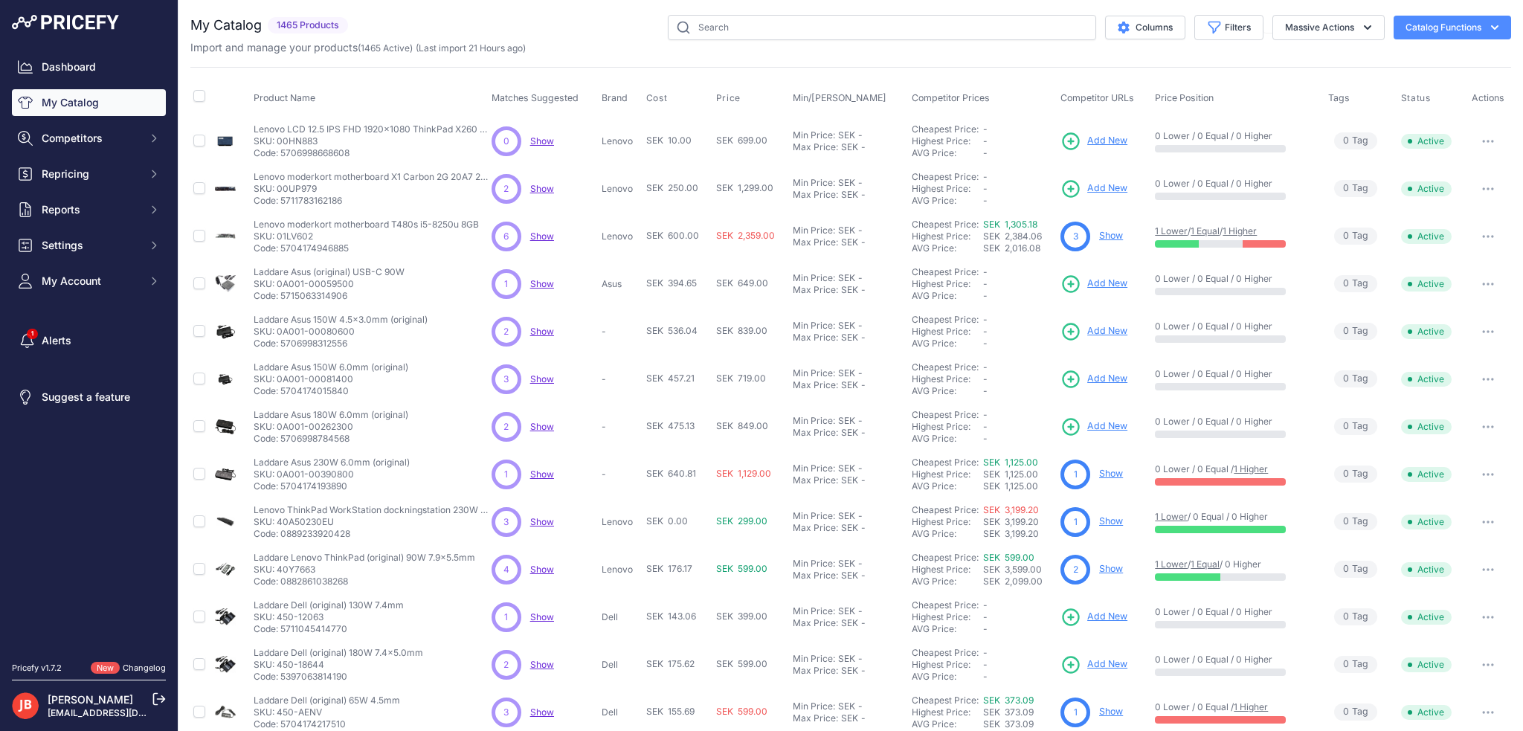
click at [705, 9] on div "You are not connected to the internet. My Catalog" at bounding box center [850, 446] width 1320 height 893
drag, startPoint x: 710, startPoint y: 20, endPoint x: 723, endPoint y: 31, distance: 17.4
click at [710, 20] on input "text" at bounding box center [882, 27] width 428 height 25
type input "xsgs3m"
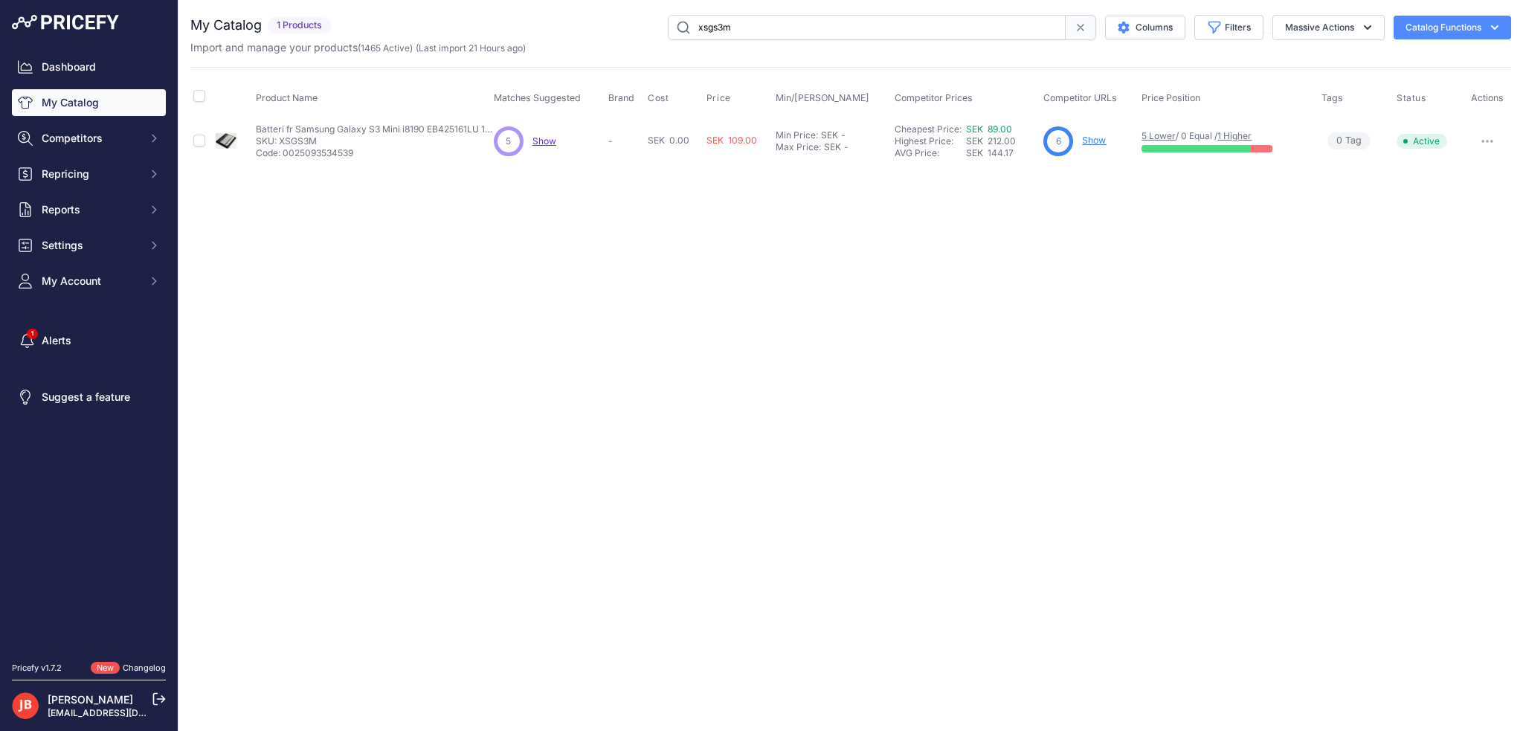
click at [1088, 138] on link "Show" at bounding box center [1094, 140] width 24 height 11
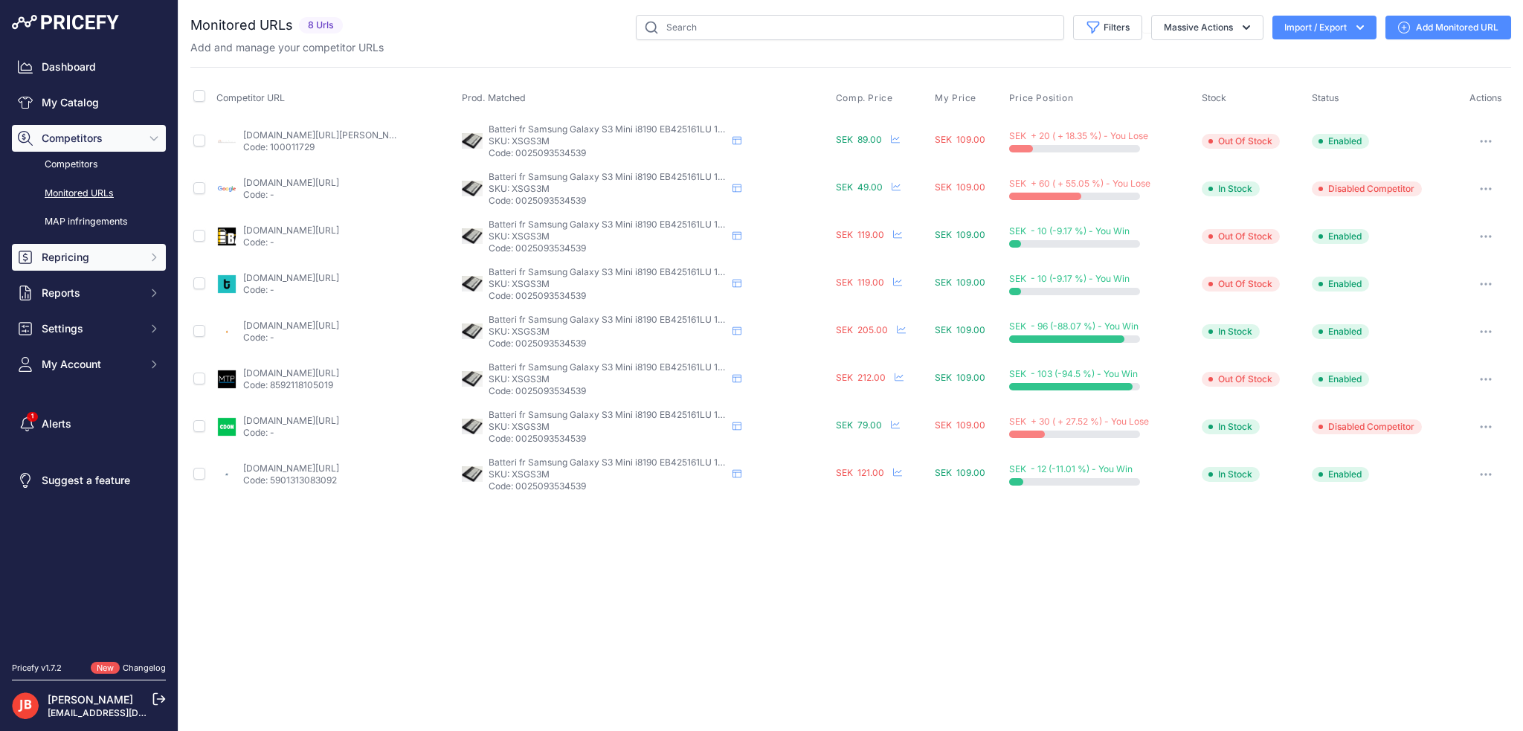
click at [74, 266] on button "Repricing" at bounding box center [89, 257] width 154 height 27
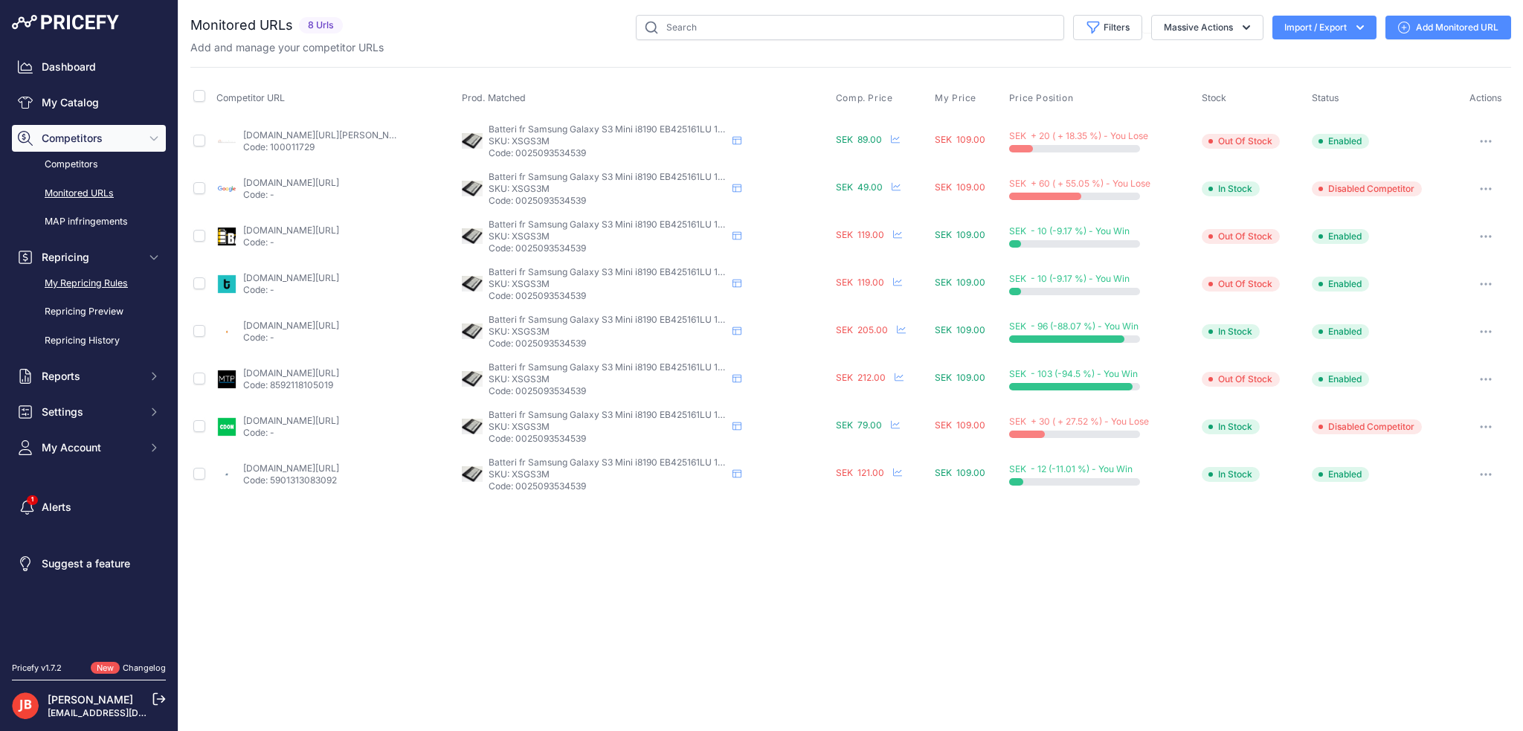
click at [77, 291] on link "My Repricing Rules" at bounding box center [89, 284] width 154 height 26
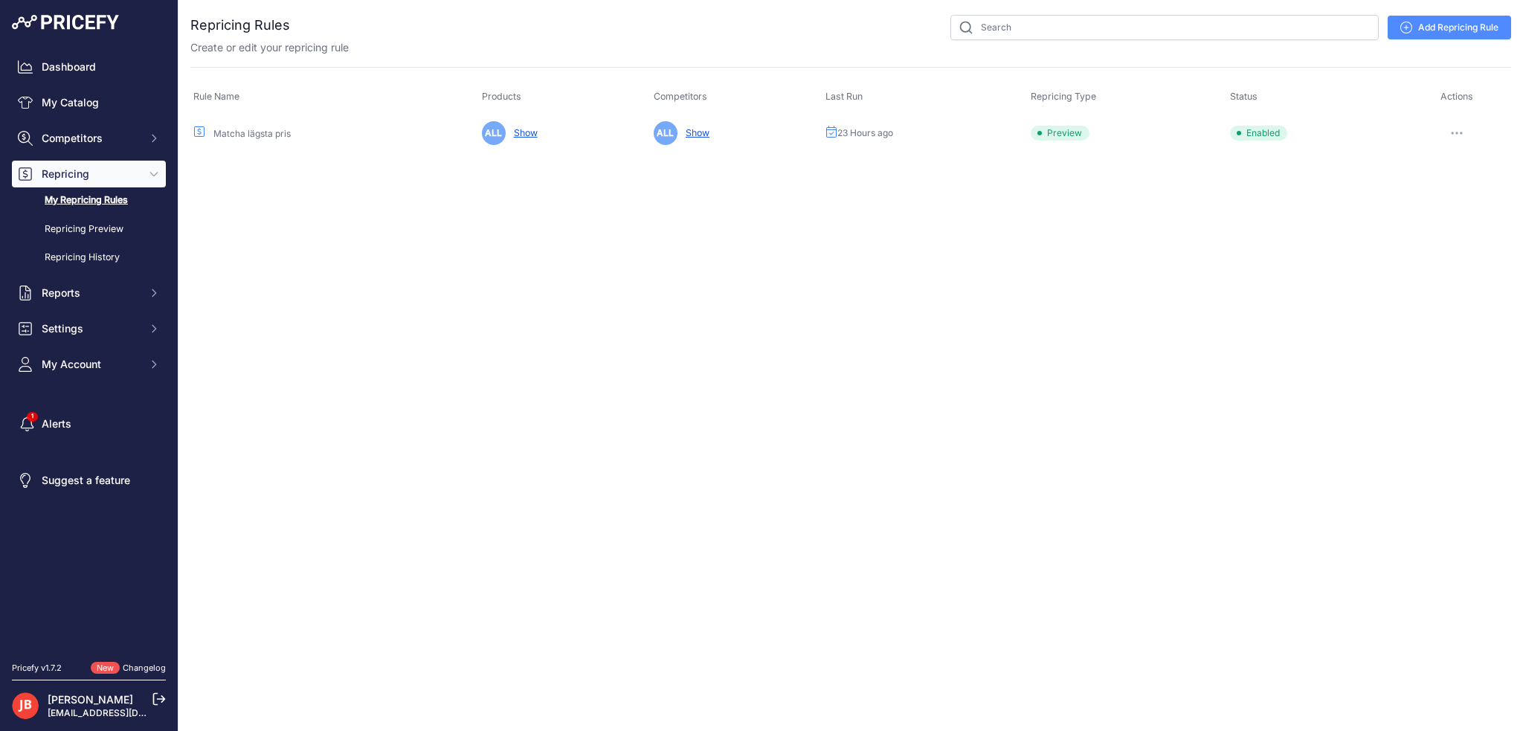
click at [1454, 133] on button "button" at bounding box center [1457, 133] width 30 height 21
click at [1448, 187] on button "Run Preview" at bounding box center [1460, 188] width 95 height 24
click at [1468, 129] on button "button" at bounding box center [1457, 133] width 30 height 21
click at [1449, 164] on link "Edit" at bounding box center [1460, 164] width 95 height 24
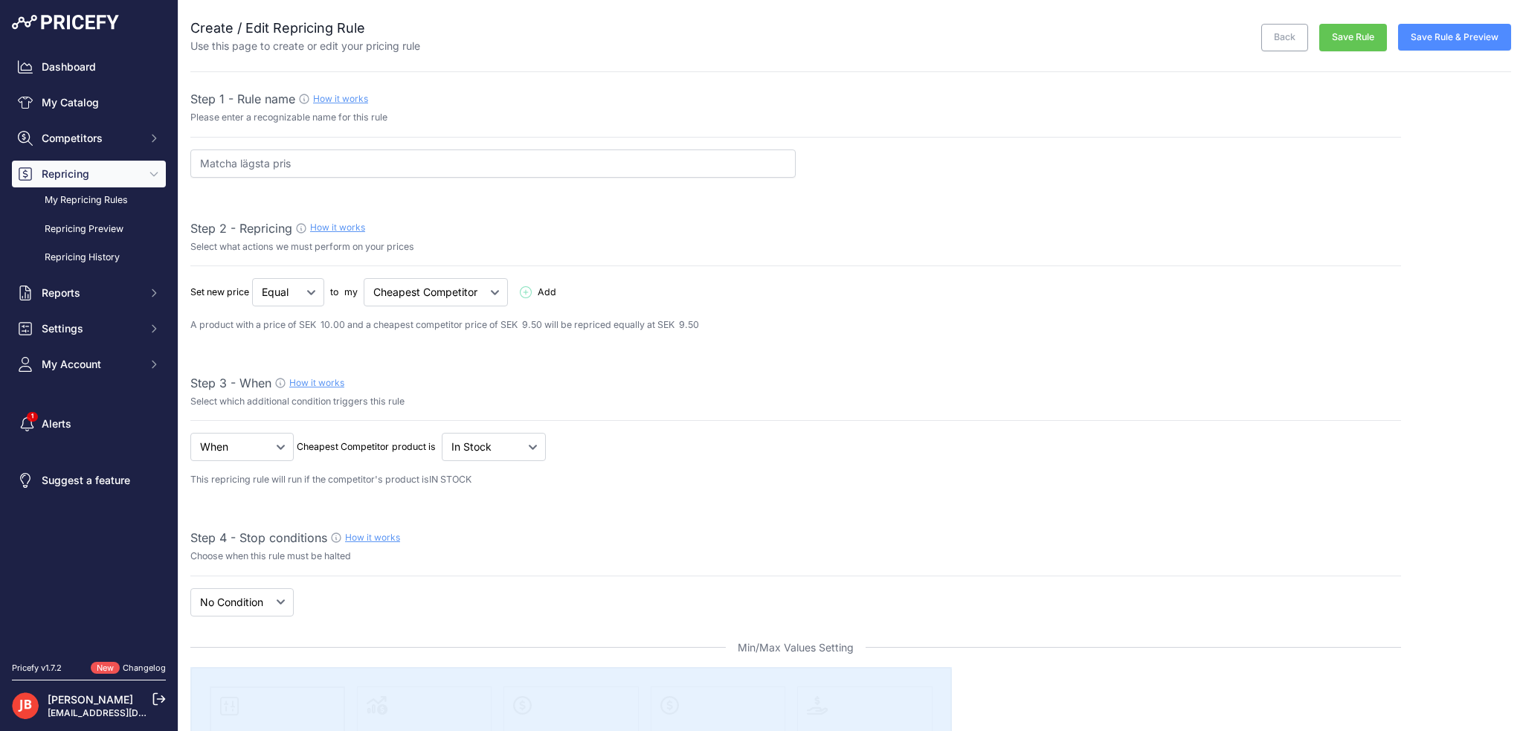
select select "7"
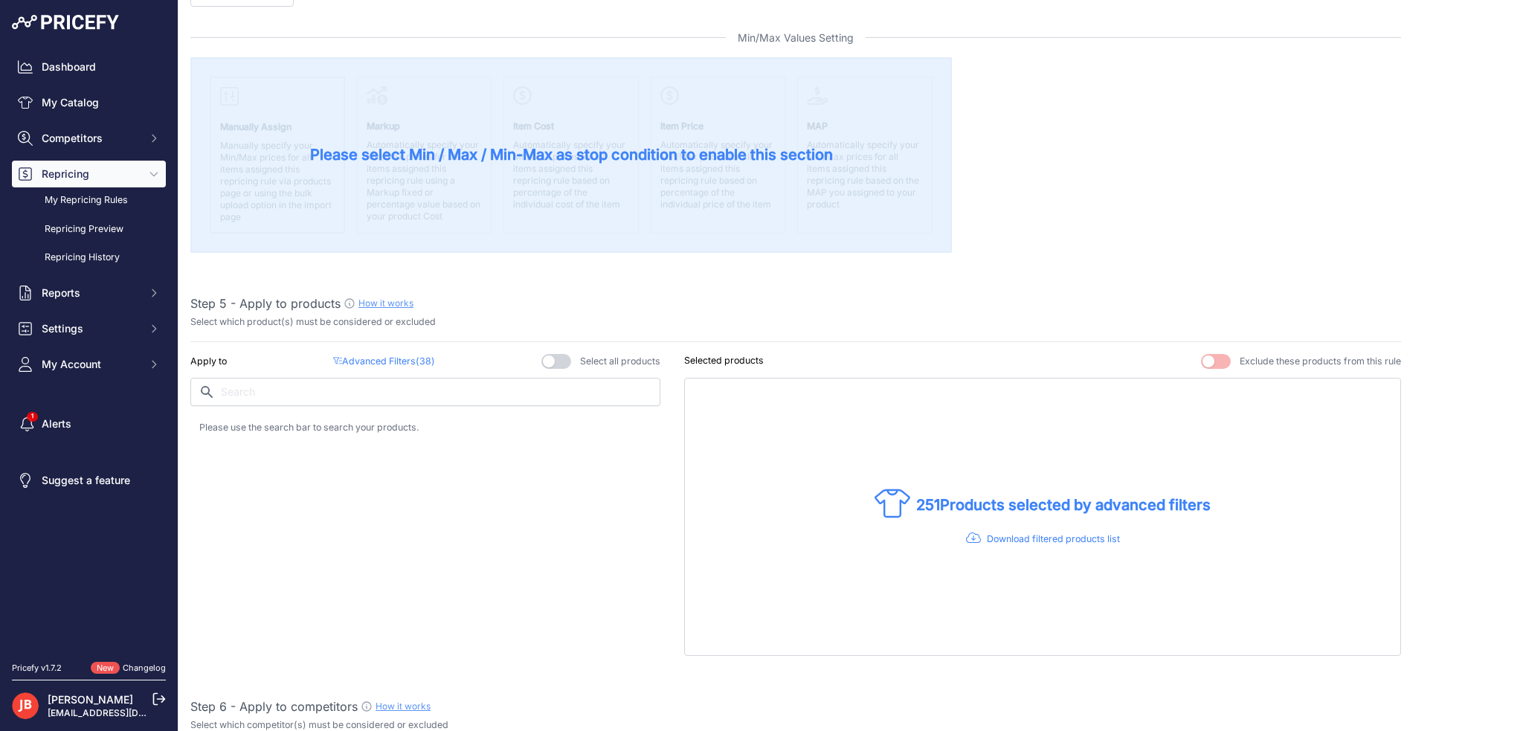
scroll to position [743, 0]
